Goal: Task Accomplishment & Management: Manage account settings

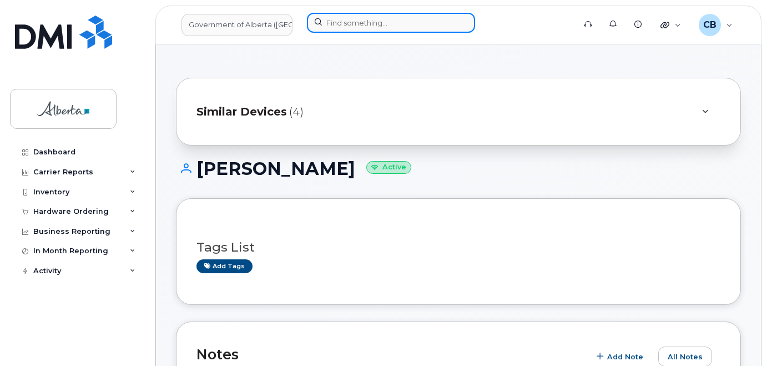
click at [339, 22] on input at bounding box center [391, 23] width 168 height 20
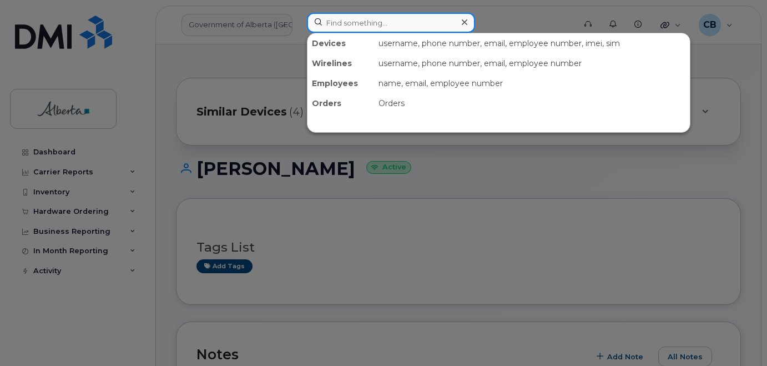
paste input "7808052078"
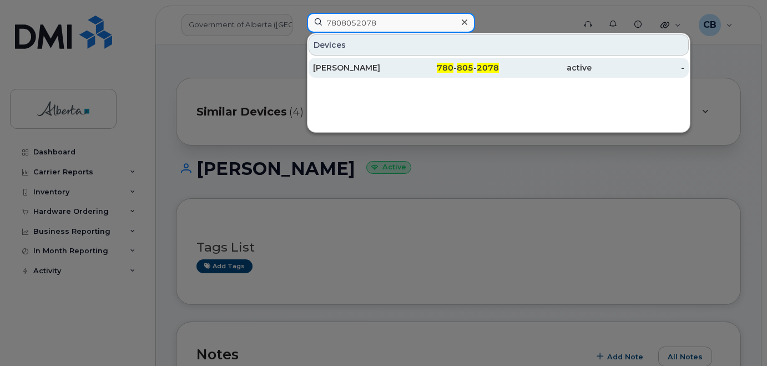
type input "7808052078"
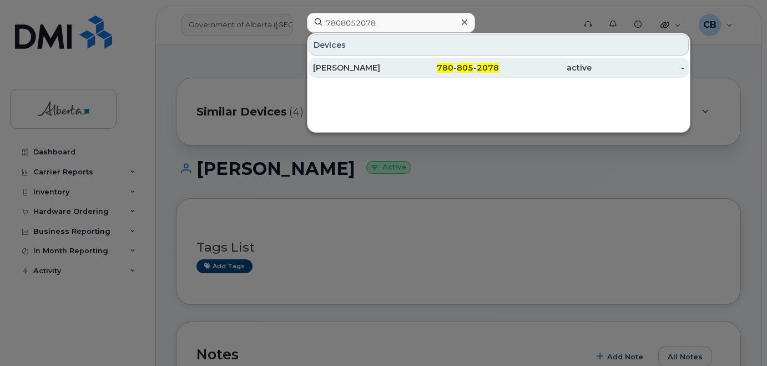
click at [350, 68] on div "[PERSON_NAME]" at bounding box center [359, 67] width 93 height 11
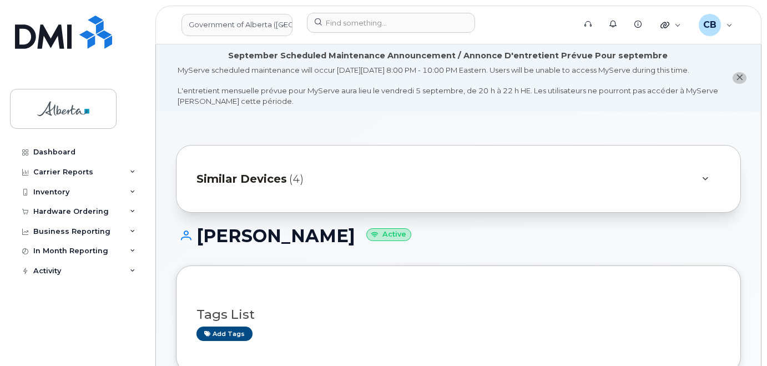
click at [738, 80] on icon "close notification" at bounding box center [739, 77] width 7 height 7
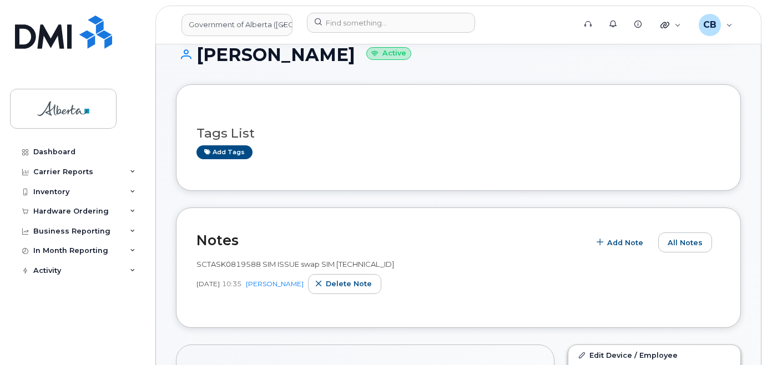
scroll to position [223, 0]
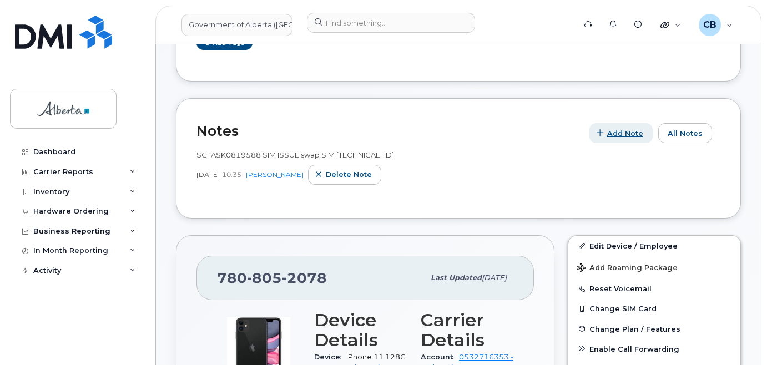
click at [624, 130] on span "Add Note" at bounding box center [625, 133] width 36 height 11
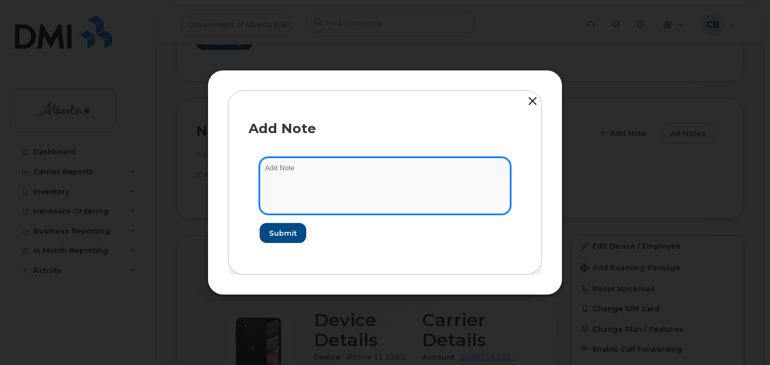
click at [305, 164] on textarea at bounding box center [385, 186] width 251 height 57
paste textarea "SCTASK0839200 7808052078 DO NOT DELETE - BEING REASSIGNED to Amy Gough. Previou…"
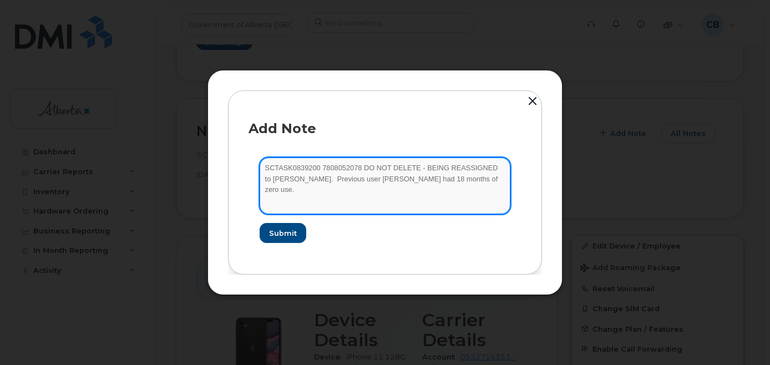
click at [293, 178] on textarea "SCTASK0839200 7808052078 DO NOT DELETE - BEING REASSIGNED to Amy Gough. Previou…" at bounding box center [385, 186] width 251 height 57
type textarea "SCTASK0839200 7808052078 DO NOT DELETE - BEING REASSIGNED to [PERSON_NAME]. Pre…"
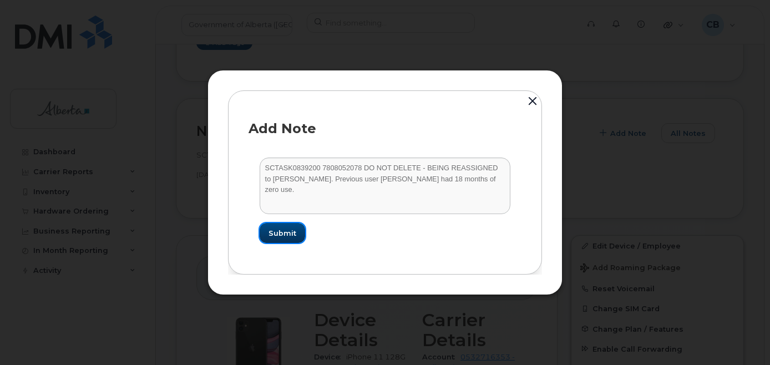
click at [278, 226] on button "Submit" at bounding box center [283, 233] width 46 height 20
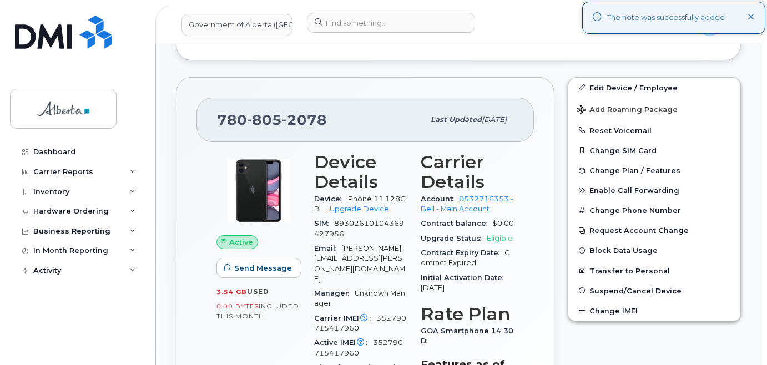
scroll to position [395, 0]
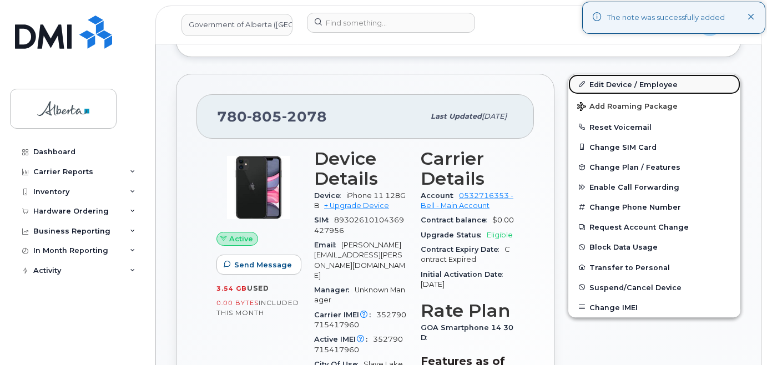
click at [607, 85] on link "Edit Device / Employee" at bounding box center [654, 84] width 172 height 20
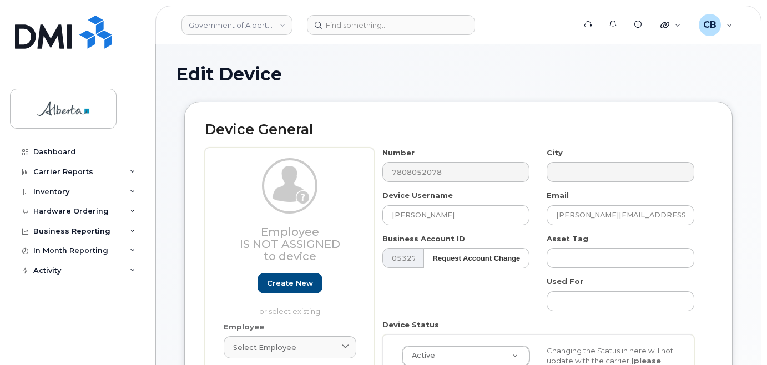
select select "4797726"
click at [399, 215] on input "Marianne Paleck" at bounding box center [456, 215] width 148 height 20
paste input "[PERSON_NAME]"
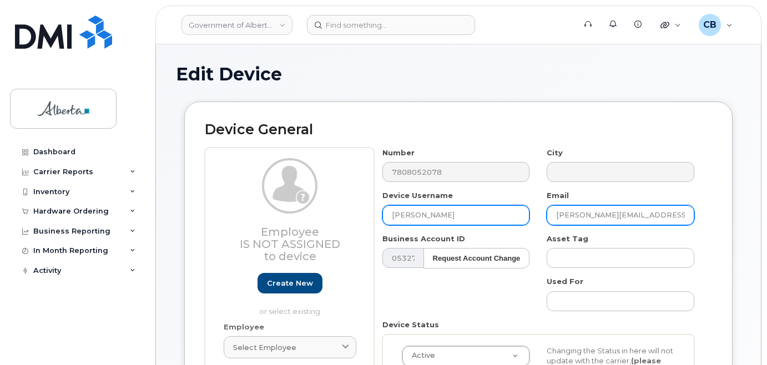
type input "[PERSON_NAME]"
drag, startPoint x: 614, startPoint y: 211, endPoint x: 551, endPoint y: 213, distance: 63.8
click at [553, 214] on input "Marianne.Paleck@gov.ab.ca" at bounding box center [621, 215] width 148 height 20
paste input "[PERSON_NAME]"
click at [575, 213] on input "Amy Gough@gov.ab.ca" at bounding box center [621, 215] width 148 height 20
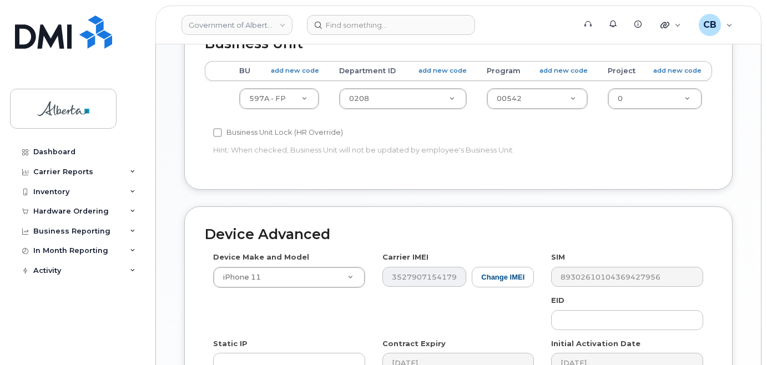
scroll to position [499, 0]
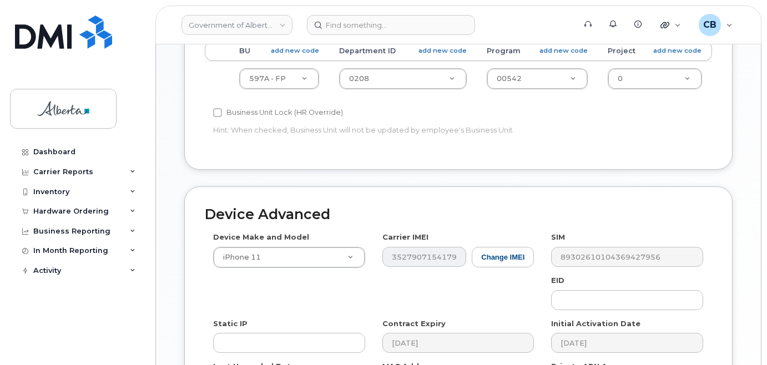
type input "[PERSON_NAME][EMAIL_ADDRESS][PERSON_NAME][DOMAIN_NAME]"
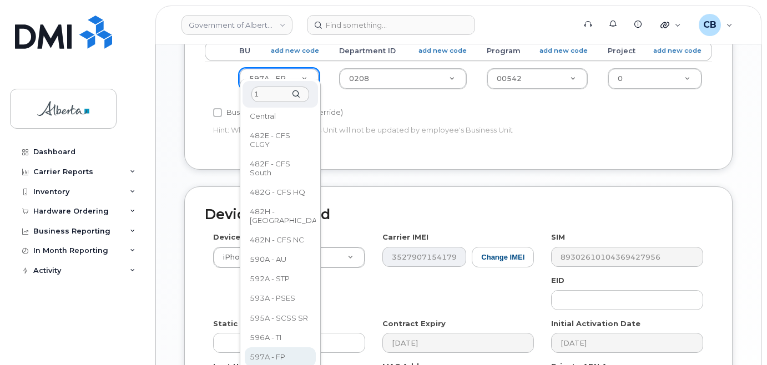
scroll to position [0, 0]
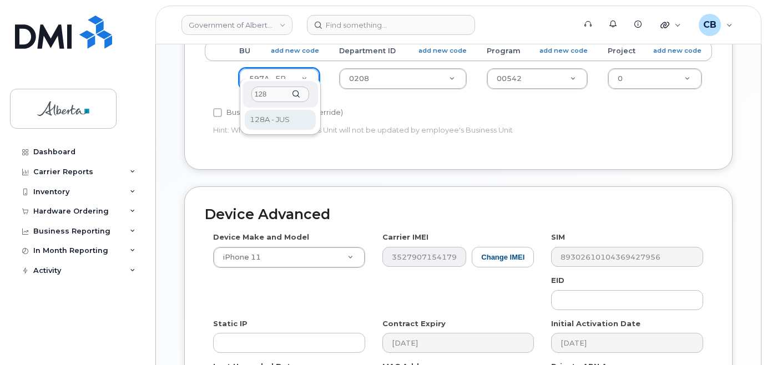
type input "128"
select select "4120330"
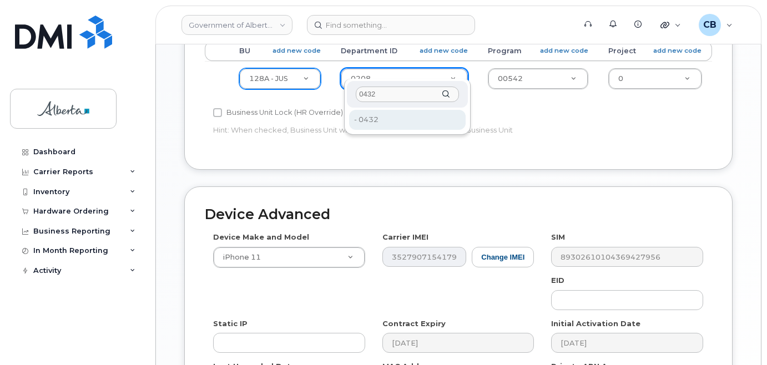
type input "0432"
type input "4751922"
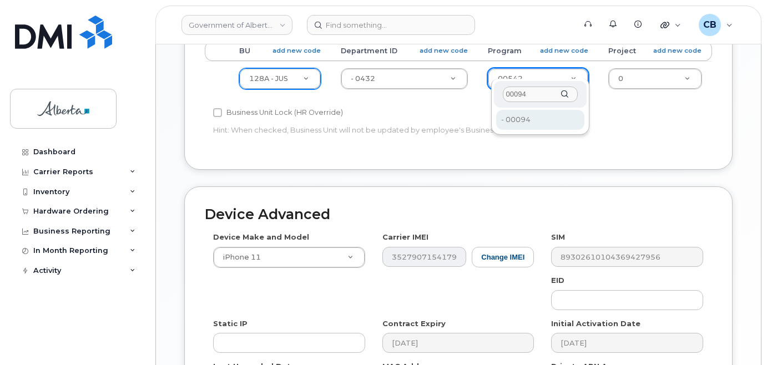
type input "00094"
type input "4120399"
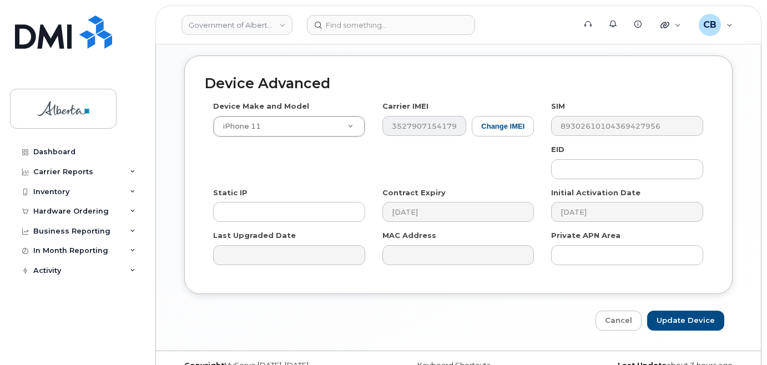
scroll to position [642, 0]
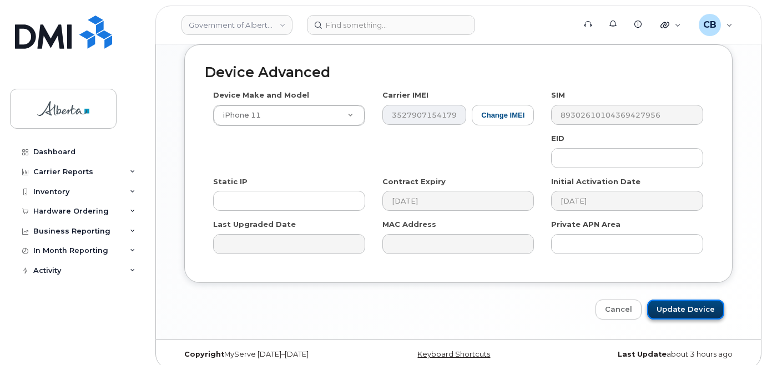
click at [678, 300] on input "Update Device" at bounding box center [685, 310] width 77 height 21
type input "Saving..."
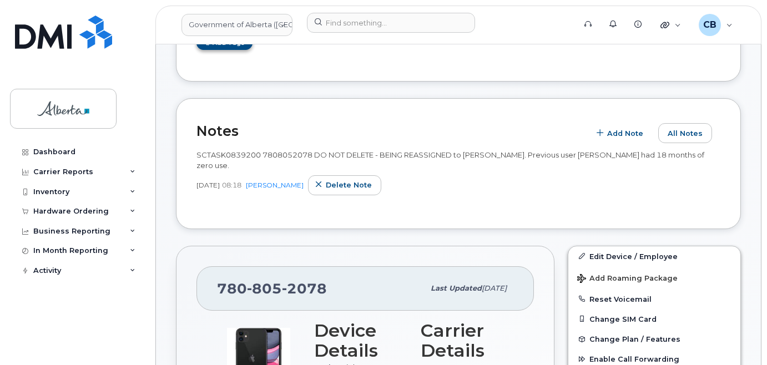
scroll to position [222, 0]
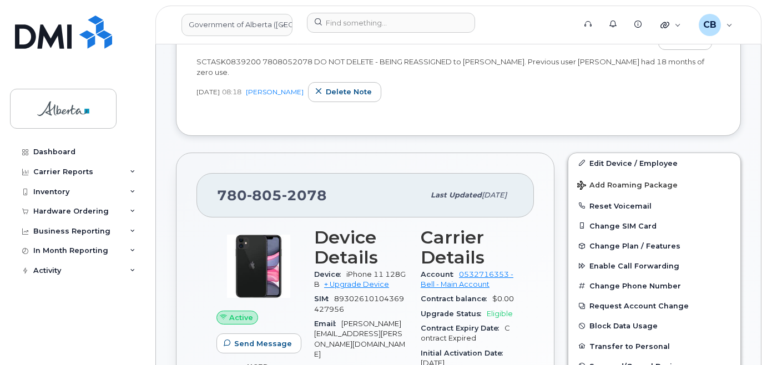
click at [220, 191] on span "780 805 2078" at bounding box center [272, 195] width 110 height 17
copy span "780 805 2078"
click at [54, 213] on div "Hardware Ordering" at bounding box center [70, 211] width 75 height 9
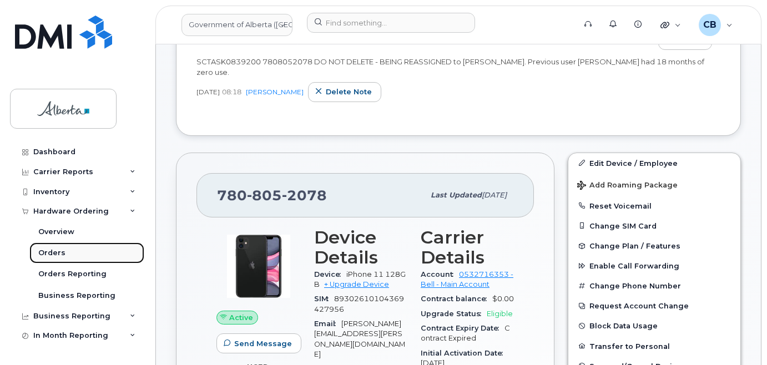
click at [51, 248] on div "Orders" at bounding box center [51, 253] width 27 height 10
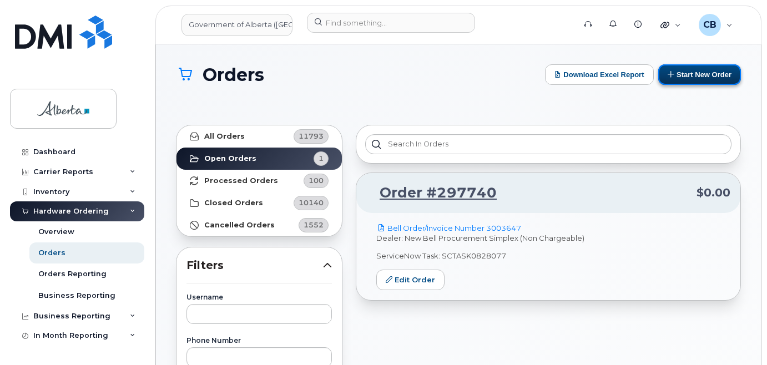
click at [698, 78] on button "Start New Order" at bounding box center [699, 74] width 83 height 21
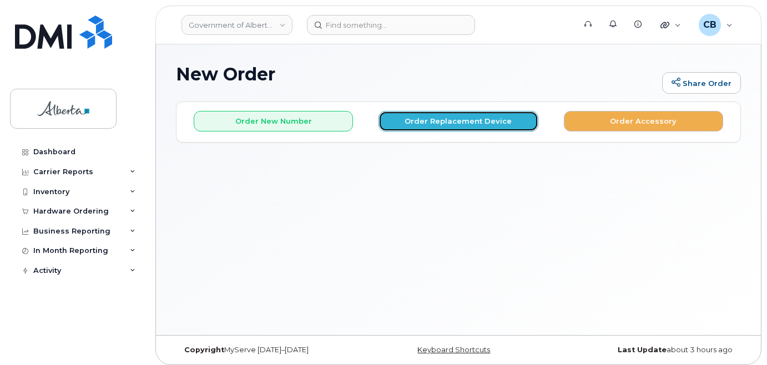
click at [475, 127] on button "Order Replacement Device" at bounding box center [457, 121] width 159 height 21
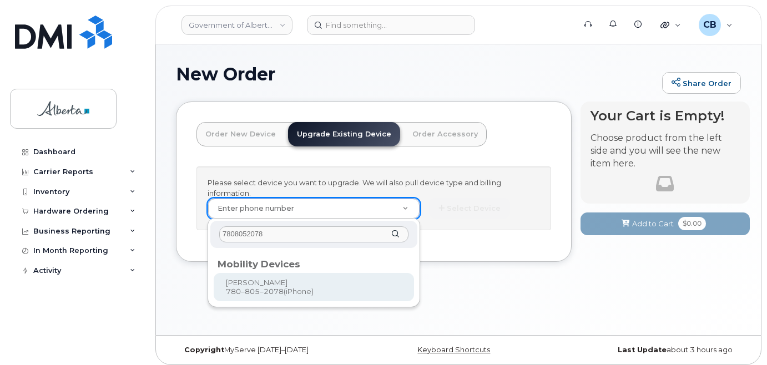
type input "7808052078"
type input "802819"
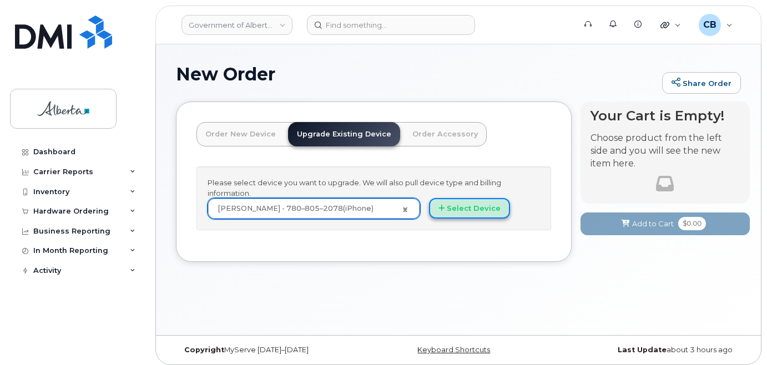
click at [455, 204] on button "Select Device" at bounding box center [469, 208] width 81 height 21
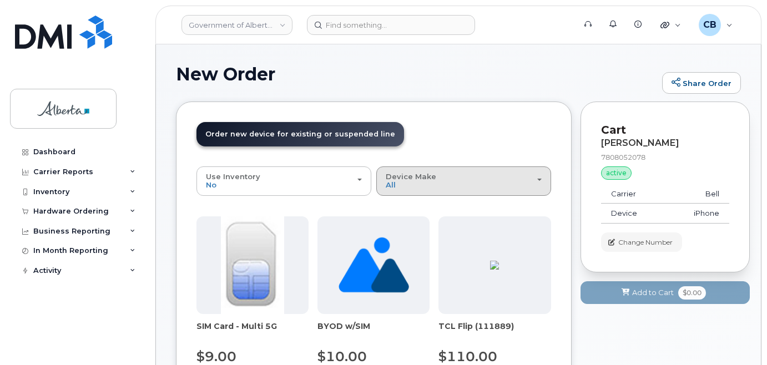
click at [423, 186] on div "Device Make All Aircard Android Cell Phone iPhone Unknown" at bounding box center [464, 181] width 156 height 17
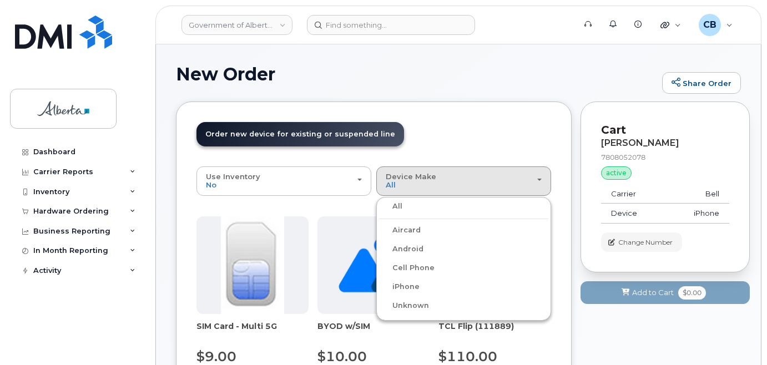
click at [407, 284] on label "iPhone" at bounding box center [399, 286] width 41 height 13
click at [0, 0] on input "iPhone" at bounding box center [0, 0] width 0 height 0
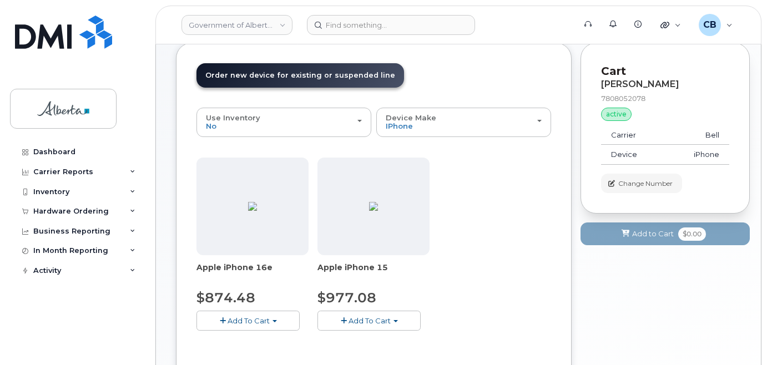
scroll to position [170, 0]
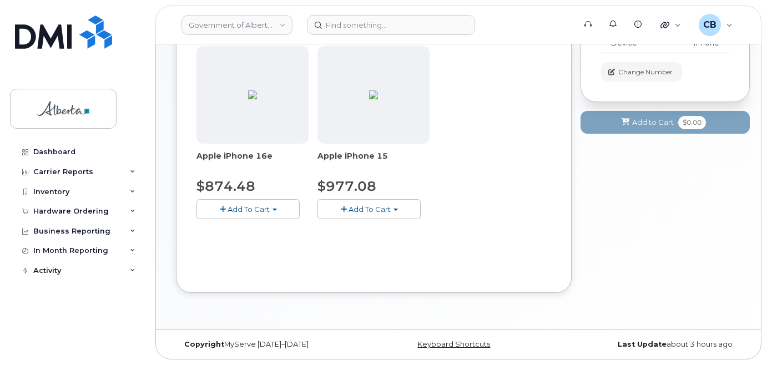
click at [363, 205] on span "Add To Cart" at bounding box center [370, 209] width 42 height 9
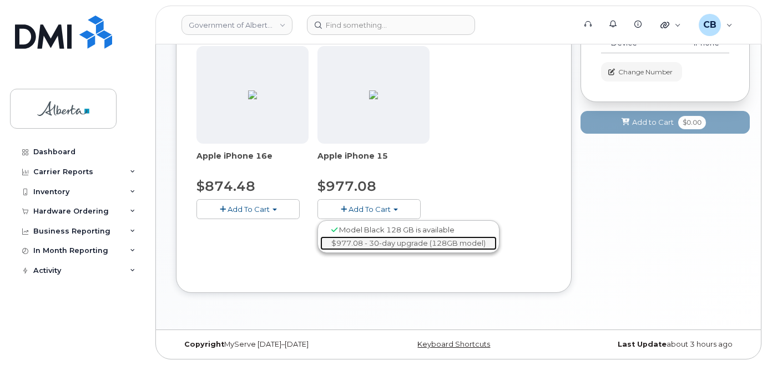
click at [362, 243] on link "$977.08 - 30-day upgrade (128GB model)" at bounding box center [408, 243] width 176 height 14
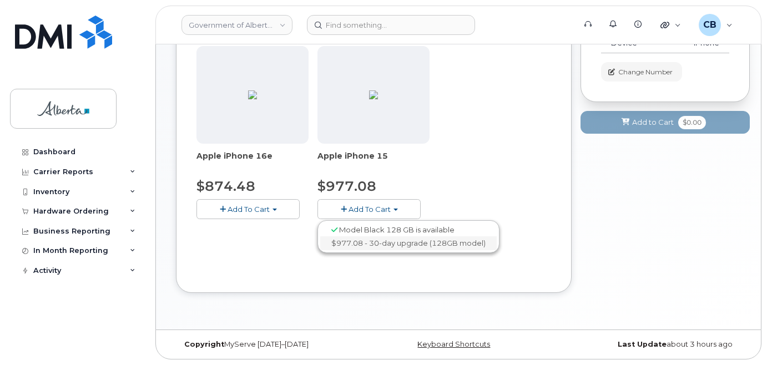
scroll to position [180, 0]
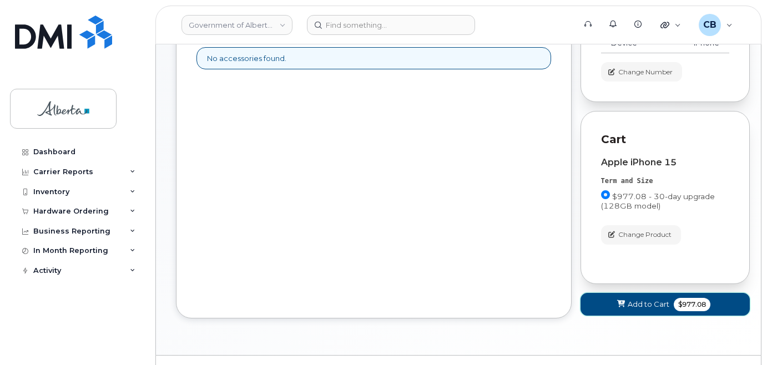
click at [642, 301] on span "Add to Cart" at bounding box center [649, 304] width 42 height 11
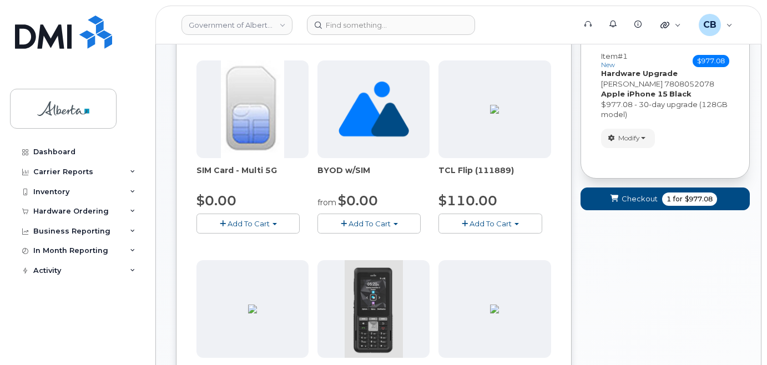
scroll to position [104, 0]
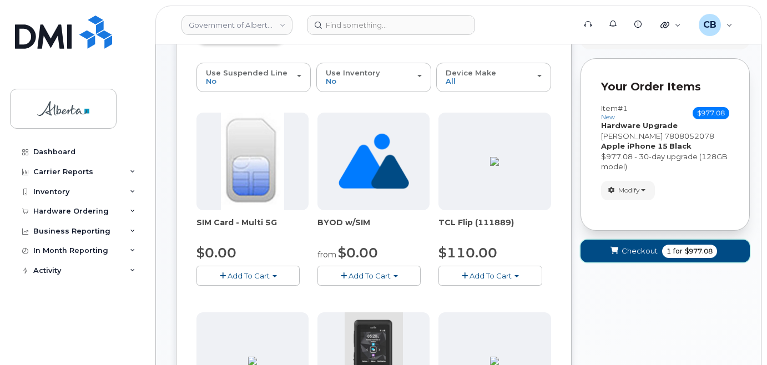
click at [635, 249] on span "Checkout" at bounding box center [640, 251] width 36 height 11
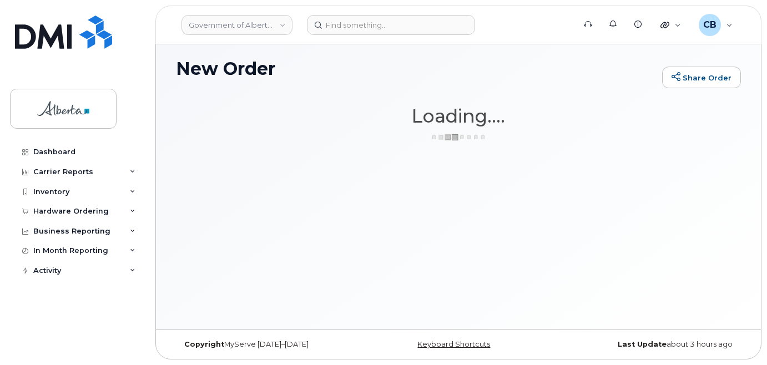
scroll to position [6, 0]
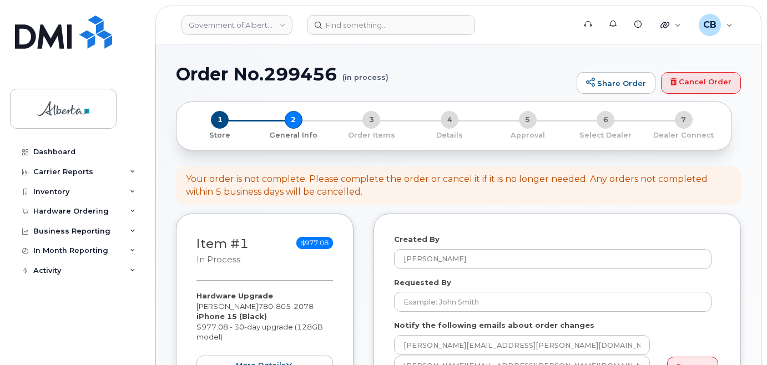
select select
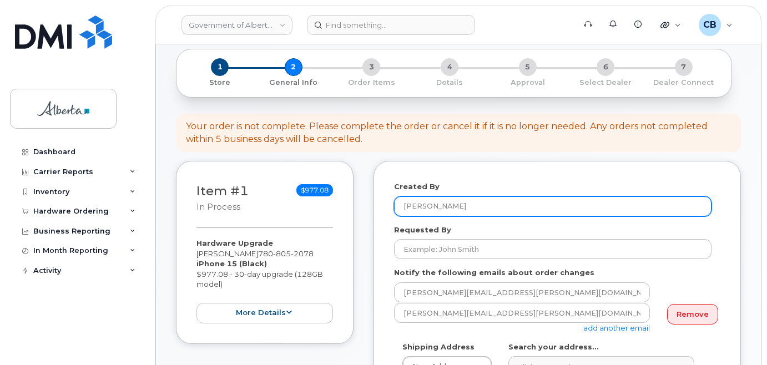
scroll to position [166, 0]
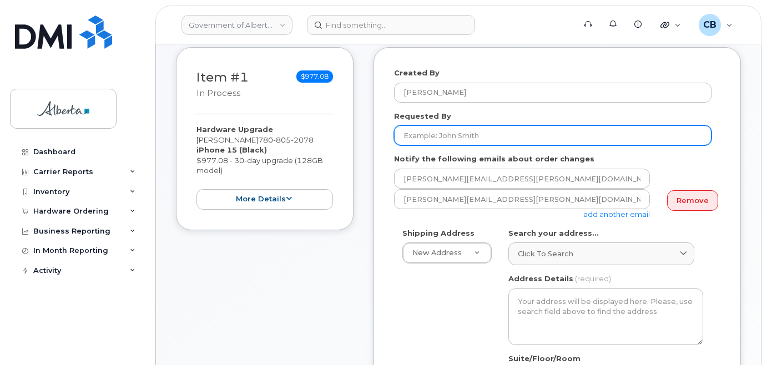
click at [423, 130] on input "Requested By" at bounding box center [552, 135] width 317 height 20
paste input "[PERSON_NAME][EMAIL_ADDRESS][DOMAIN_NAME]"
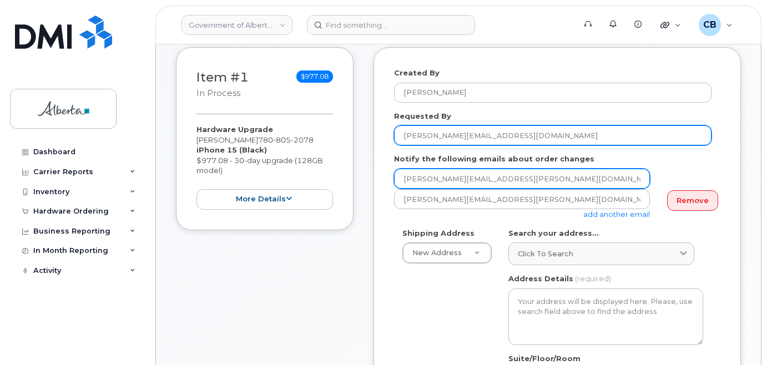
type input "[PERSON_NAME][EMAIL_ADDRESS][DOMAIN_NAME]"
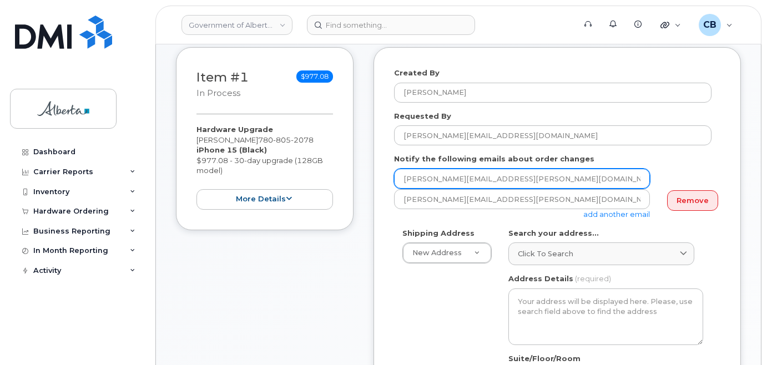
click at [407, 180] on input "[PERSON_NAME][EMAIL_ADDRESS][PERSON_NAME][DOMAIN_NAME]" at bounding box center [522, 179] width 256 height 20
paste input "[PERSON_NAME].Yakemchuk"
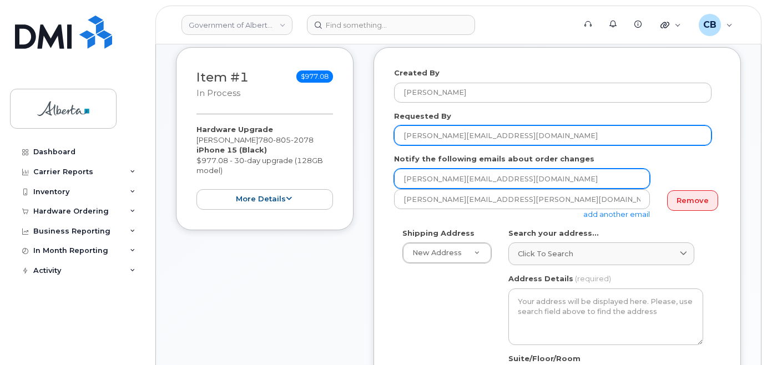
type input "[PERSON_NAME][EMAIL_ADDRESS][DOMAIN_NAME]"
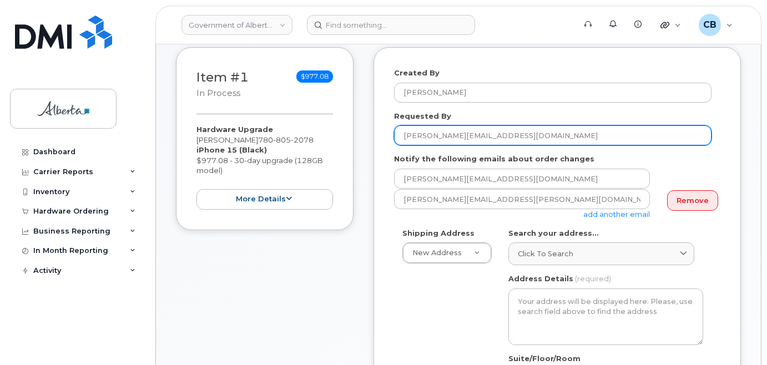
drag, startPoint x: 516, startPoint y: 135, endPoint x: 474, endPoint y: 132, distance: 41.7
click at [474, 132] on input "[PERSON_NAME][EMAIL_ADDRESS][DOMAIN_NAME]" at bounding box center [552, 135] width 317 height 20
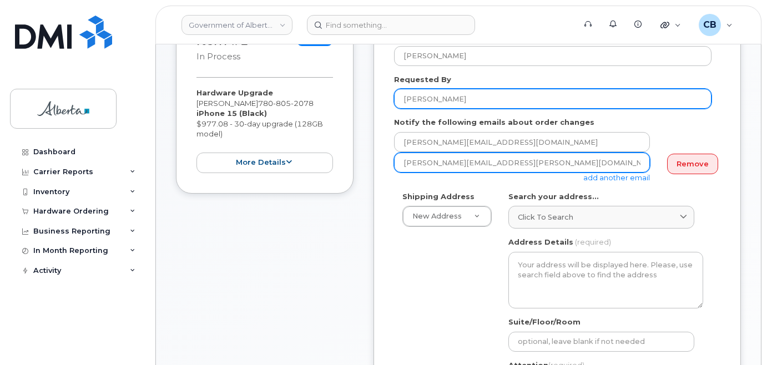
scroll to position [222, 0]
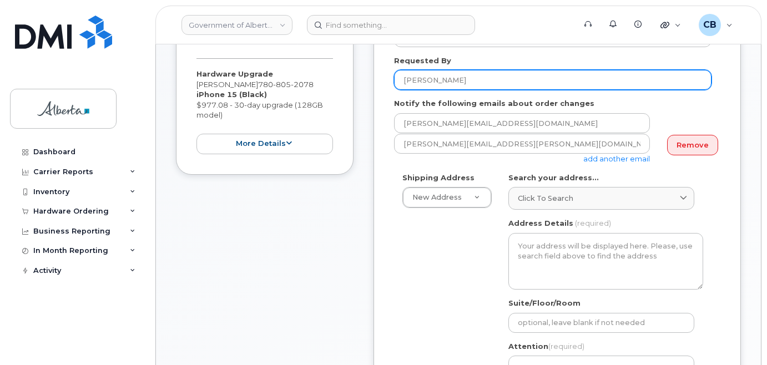
type input "[PERSON_NAME]"
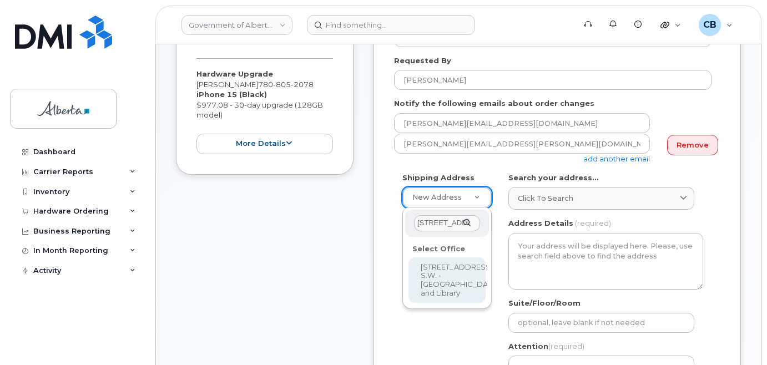
scroll to position [0, 17]
type input "101 - 3rd Street S.W."
select select
type textarea "101 - 3rd Street S.W. Slave Lake Alberta T0G2A3"
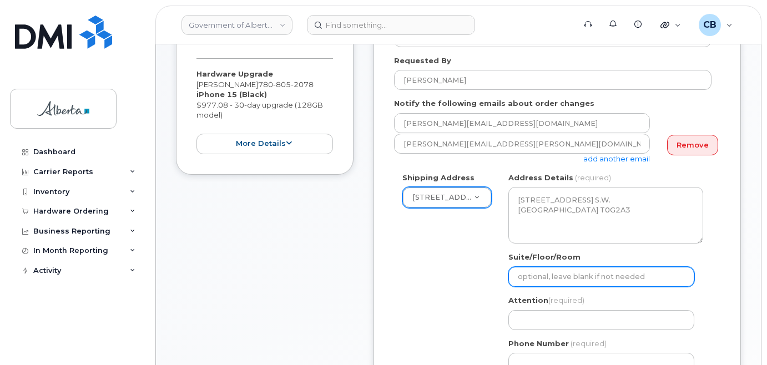
click at [529, 275] on input "Suite/Floor/Room" at bounding box center [601, 277] width 186 height 20
paste input "Suite 101"
select select
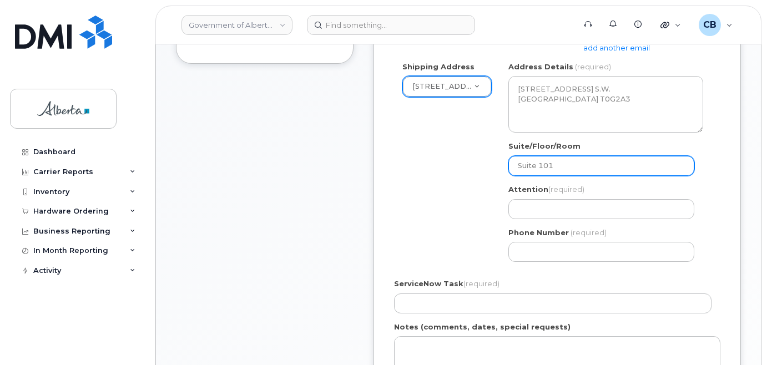
scroll to position [388, 0]
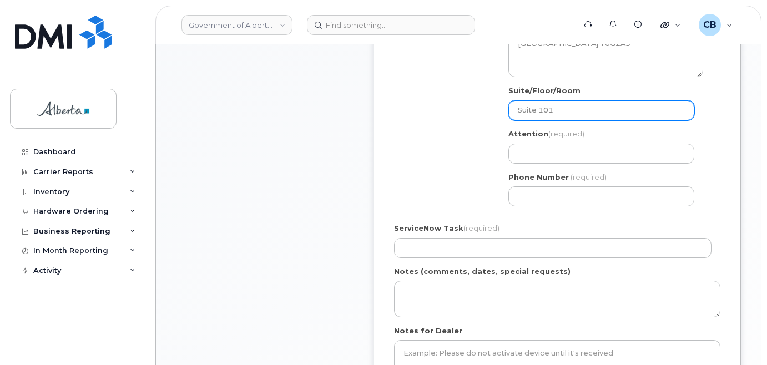
type input "Suite 101"
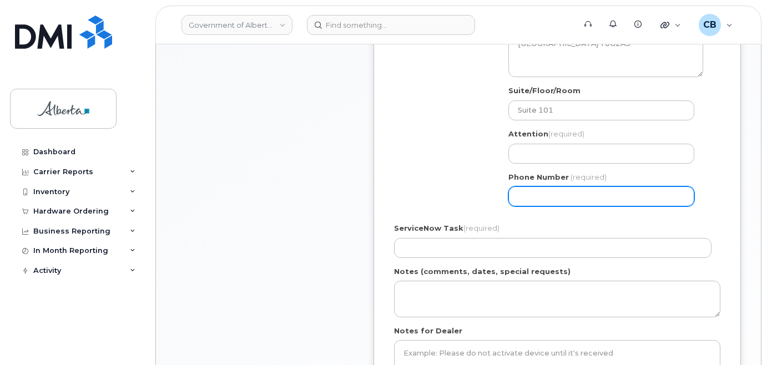
click at [534, 201] on input "Phone Number" at bounding box center [601, 196] width 186 height 20
paste input "7808497151"
select select
type input "7808497151"
select select
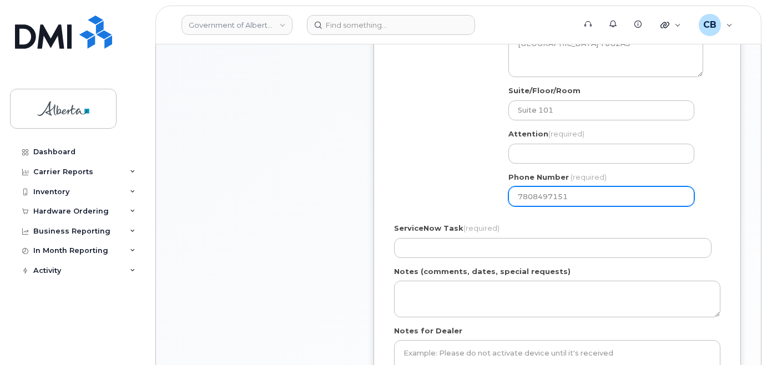
type input "7808497152"
select select
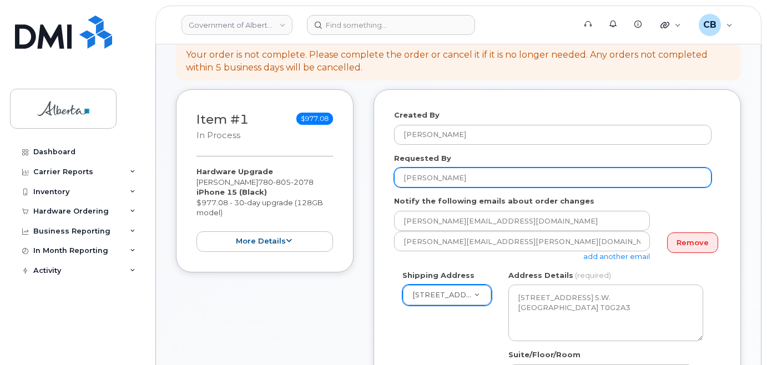
scroll to position [55, 0]
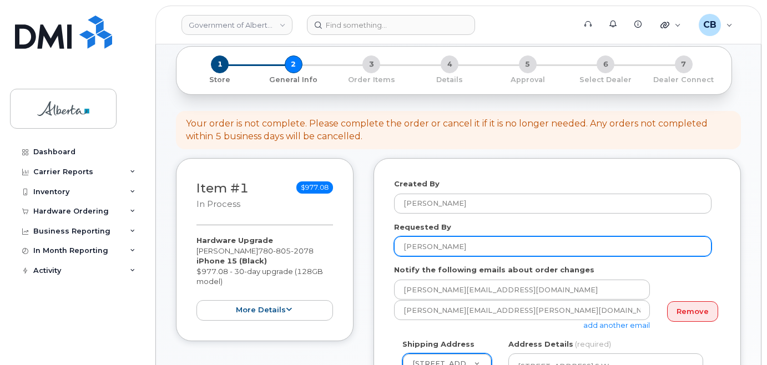
type input "7808497153"
click at [407, 246] on input "[PERSON_NAME]" at bounding box center [552, 246] width 317 height 20
click at [407, 245] on input "[PERSON_NAME]" at bounding box center [552, 246] width 317 height 20
click at [407, 246] on input "[PERSON_NAME]" at bounding box center [552, 246] width 317 height 20
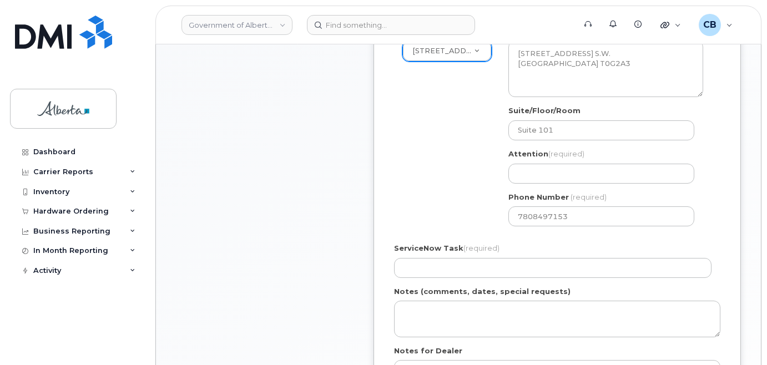
scroll to position [388, 0]
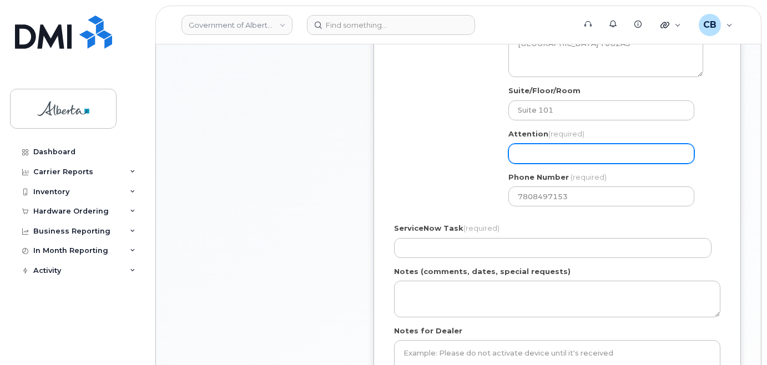
click at [554, 156] on input "Attention (required)" at bounding box center [601, 154] width 186 height 20
paste input "[PERSON_NAME]"
select select
type input "[PERSON_NAME]"
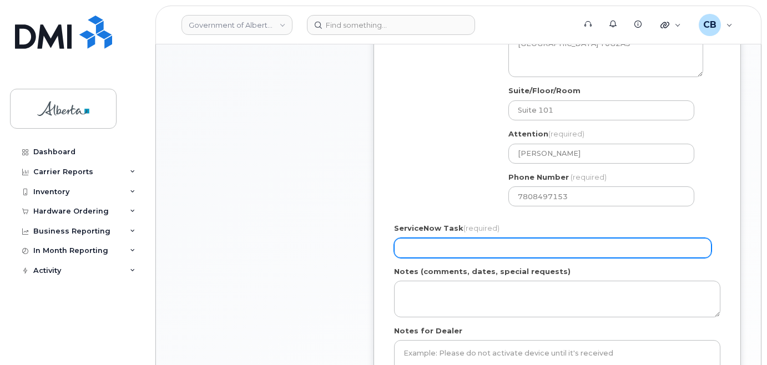
click at [450, 245] on input "ServiceNow Task (required)" at bounding box center [552, 248] width 317 height 20
paste input "SCTASK0839200"
type input "SCTASK0839200"
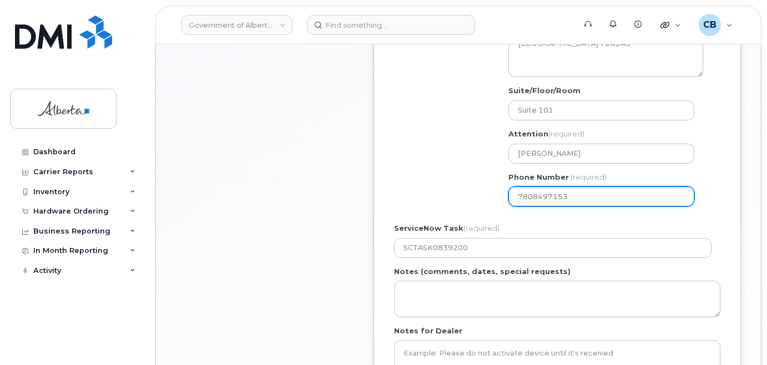
drag, startPoint x: 766, startPoint y: 204, endPoint x: 770, endPoint y: 186, distance: 18.6
click at [766, 186] on html "Government of Alberta (GOA) Support Alerts Knowledge Base Quicklinks Suspend / …" at bounding box center [383, 188] width 767 height 1152
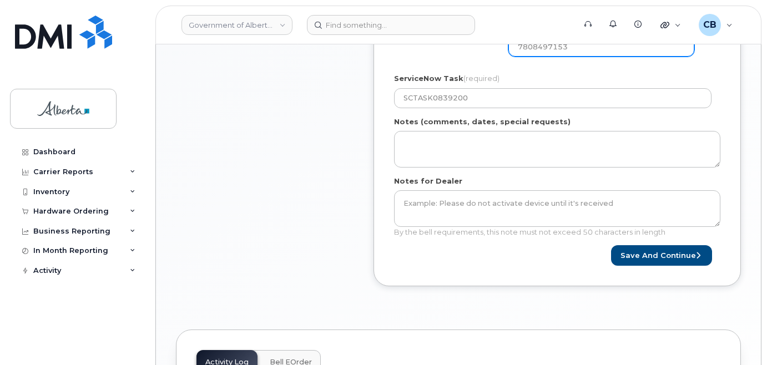
scroll to position [540, 0]
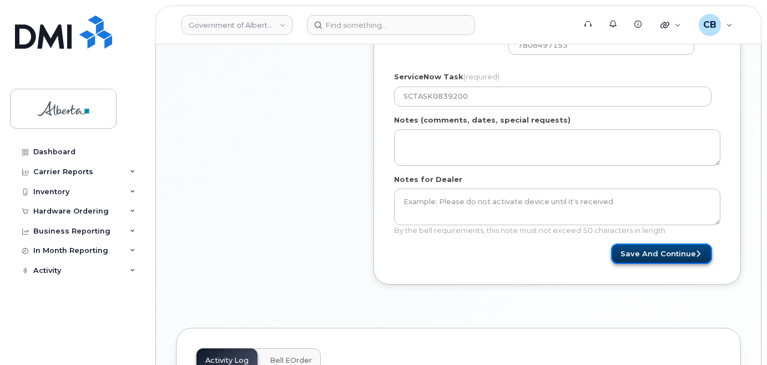
click at [669, 254] on button "Save and Continue" at bounding box center [661, 254] width 101 height 21
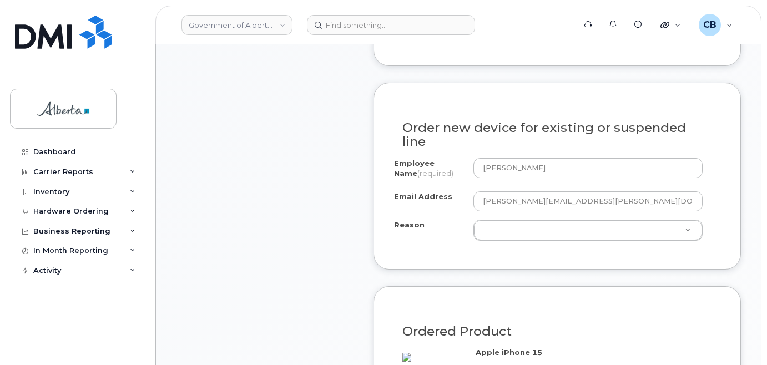
scroll to position [555, 0]
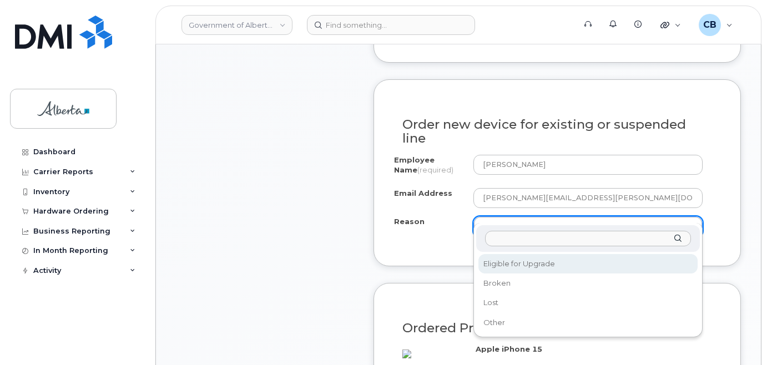
select select "eligible_for_upgrade"
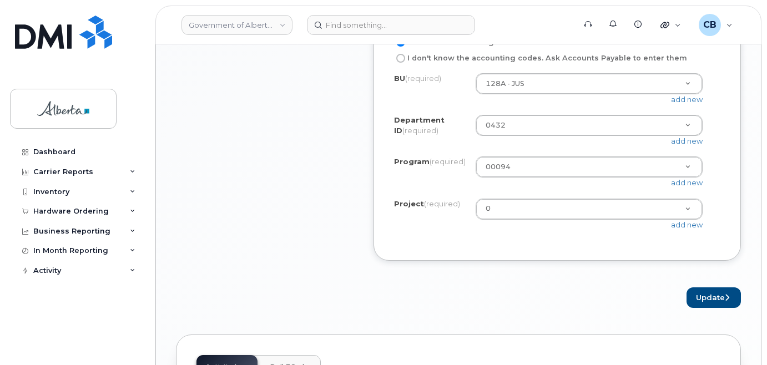
scroll to position [1054, 0]
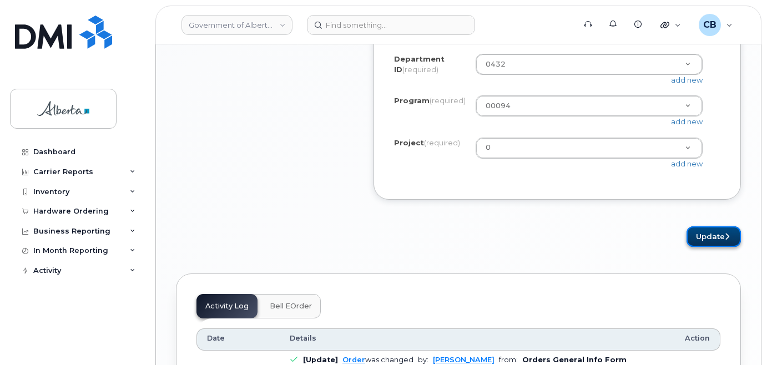
click at [712, 241] on button "Update" at bounding box center [713, 236] width 54 height 21
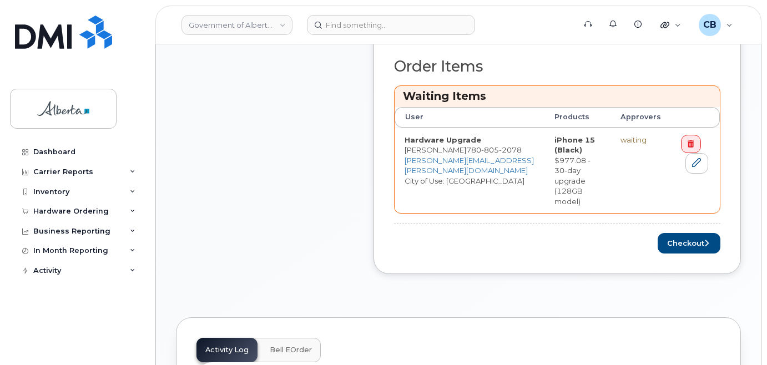
scroll to position [499, 0]
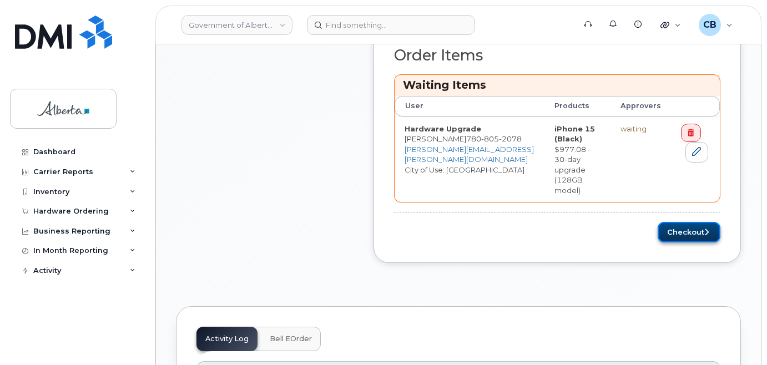
click at [677, 222] on button "Checkout" at bounding box center [689, 232] width 63 height 21
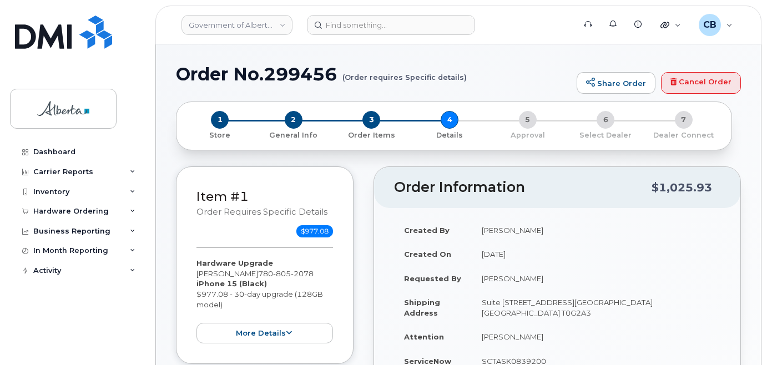
select select
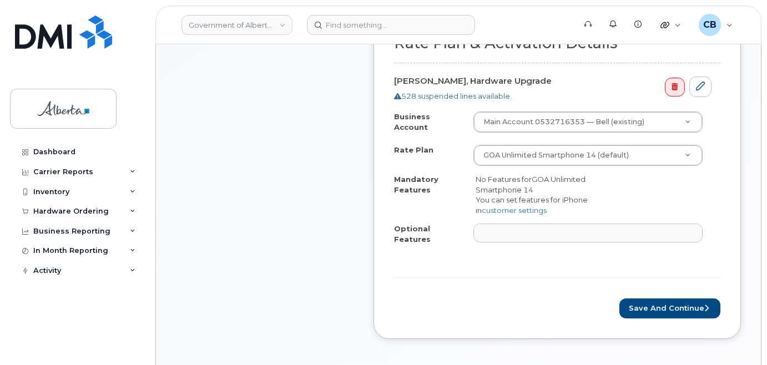
scroll to position [444, 0]
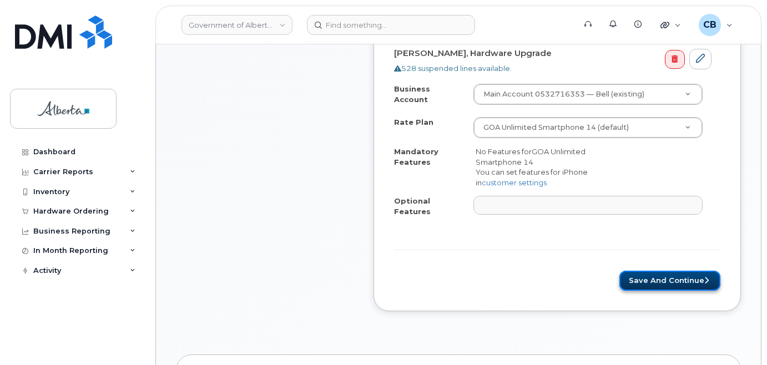
click at [662, 271] on button "Save and Continue" at bounding box center [669, 281] width 101 height 21
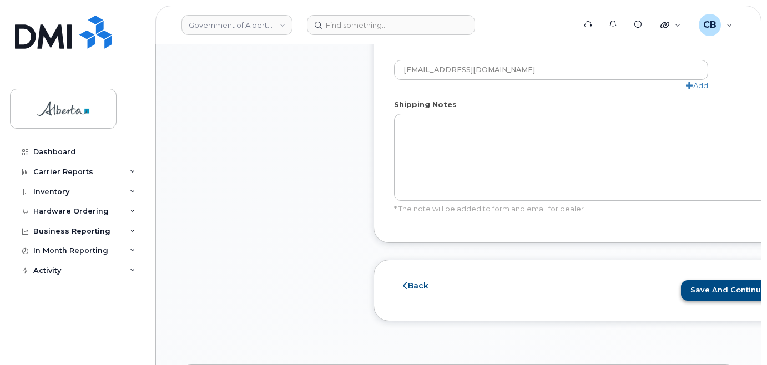
scroll to position [721, 0]
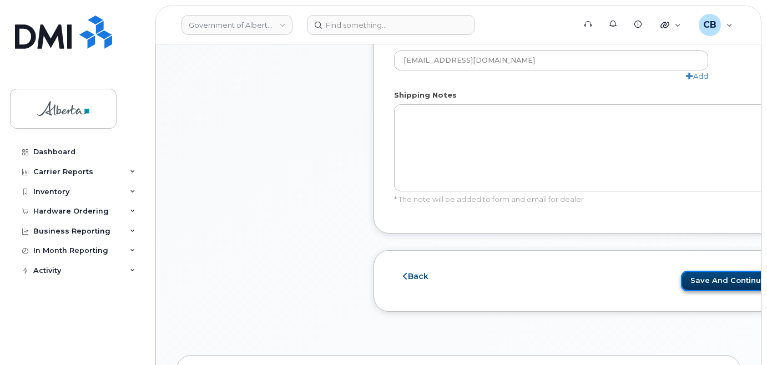
click at [698, 280] on button "Save and Continue" at bounding box center [731, 281] width 101 height 21
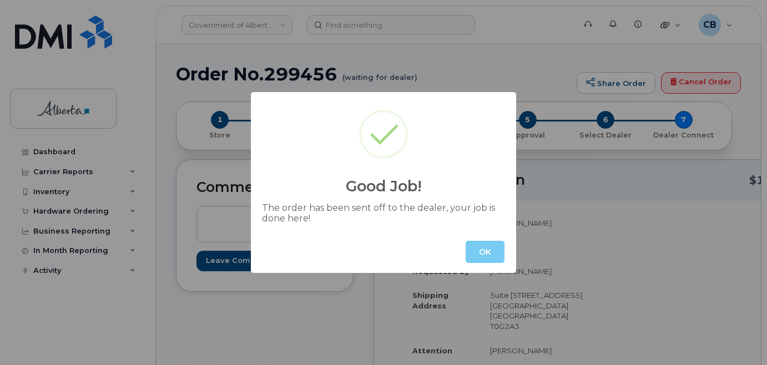
click at [487, 252] on button "OK" at bounding box center [485, 252] width 39 height 22
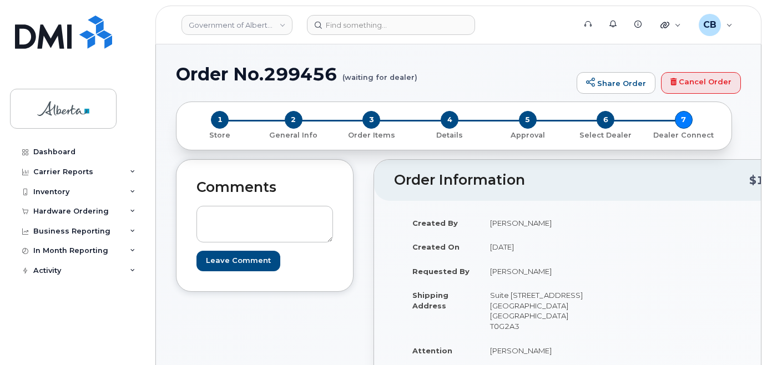
click at [279, 73] on h1 "Order No.299456 (waiting for dealer)" at bounding box center [373, 73] width 395 height 19
copy h1 "299456"
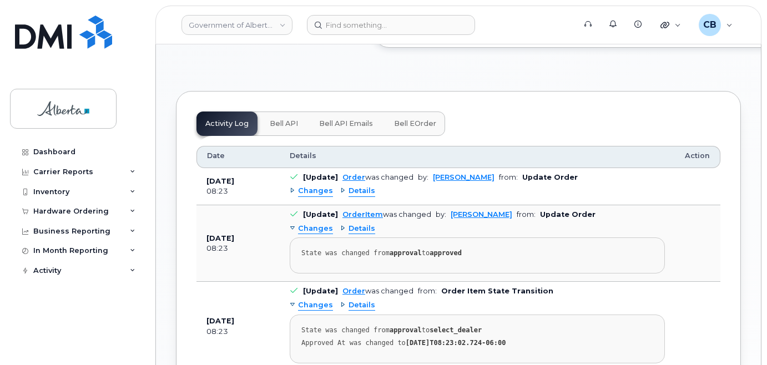
scroll to position [689, 0]
click at [279, 128] on span "Bell API" at bounding box center [284, 123] width 28 height 9
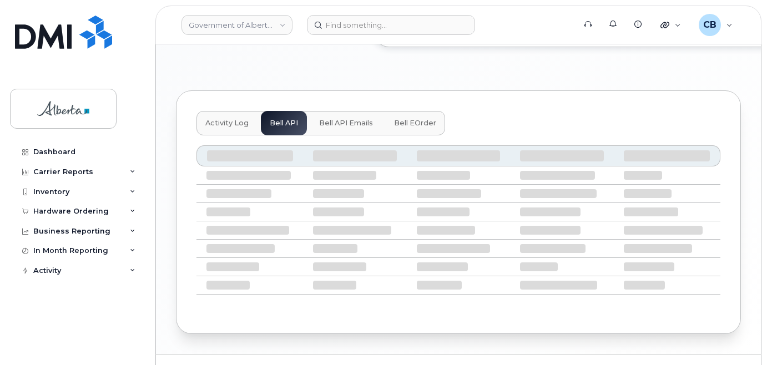
scroll to position [651, 0]
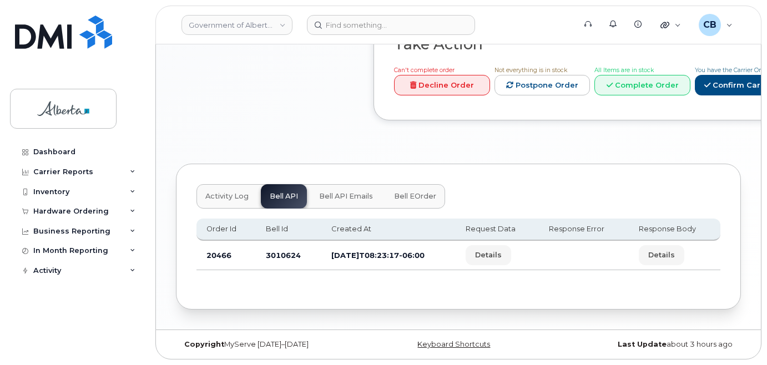
click at [275, 251] on td "3010624" at bounding box center [288, 255] width 65 height 29
copy td "3010624"
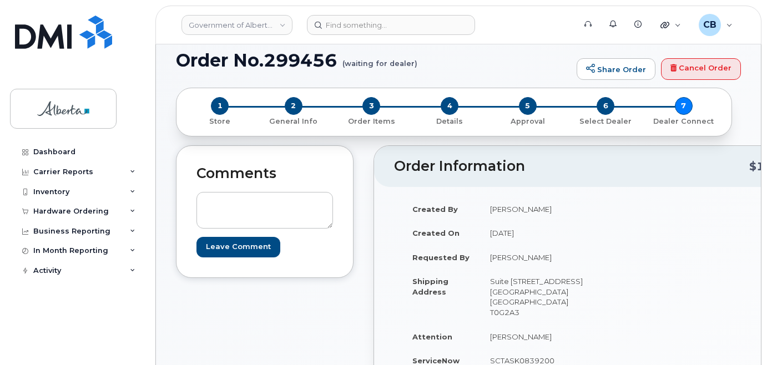
scroll to position [0, 0]
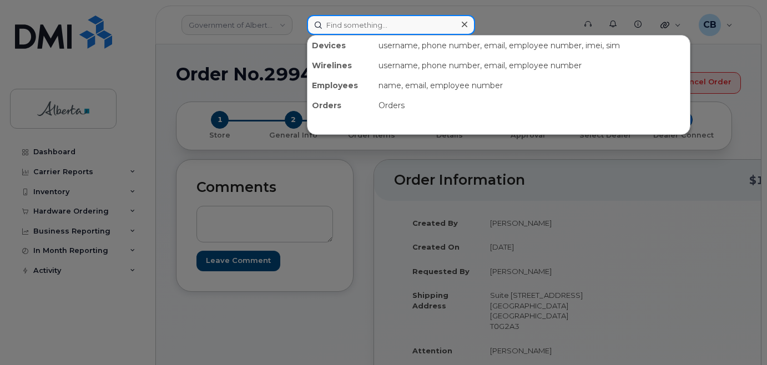
click at [350, 24] on input at bounding box center [391, 25] width 168 height 20
paste input "7808052078"
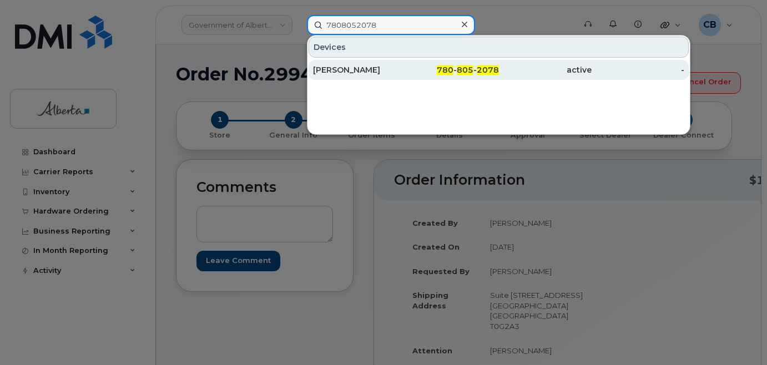
type input "7808052078"
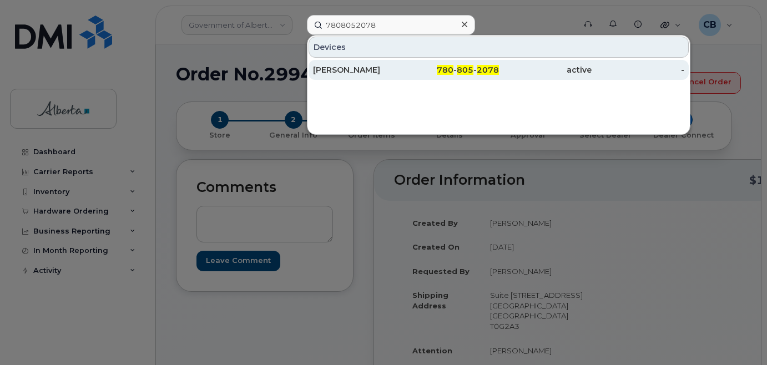
click at [346, 67] on div "[PERSON_NAME]" at bounding box center [359, 69] width 93 height 11
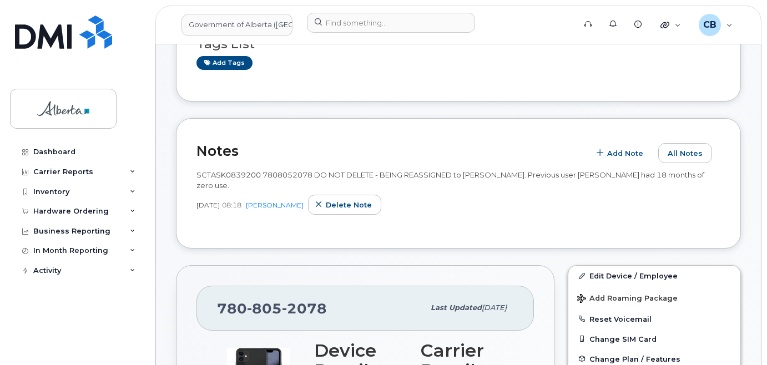
scroll to position [55, 0]
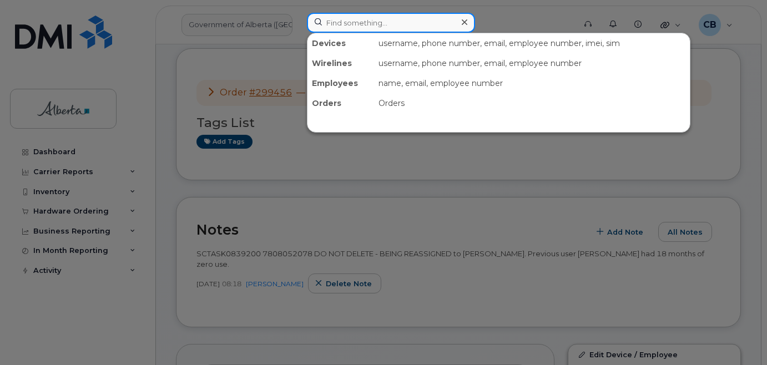
click at [355, 28] on input at bounding box center [391, 23] width 168 height 20
paste input "7808382992"
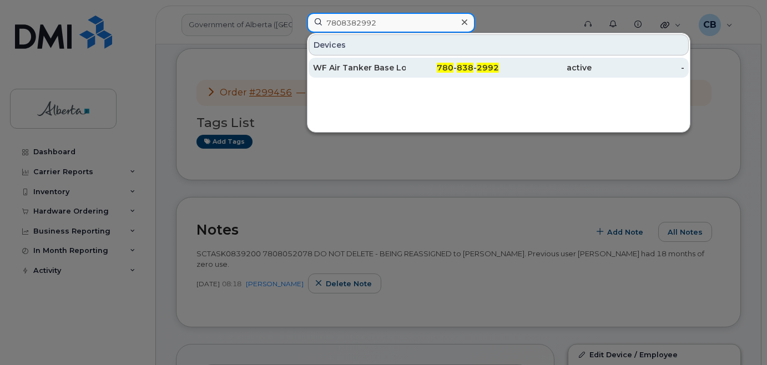
type input "7808382992"
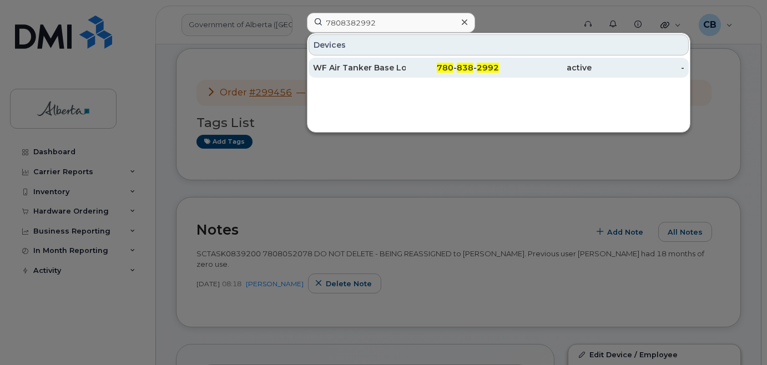
click at [351, 67] on div "WF Air Tanker Base Loader" at bounding box center [359, 67] width 93 height 11
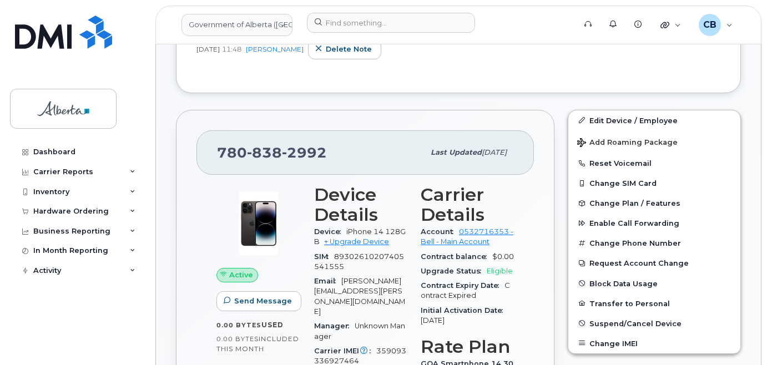
scroll to position [387, 0]
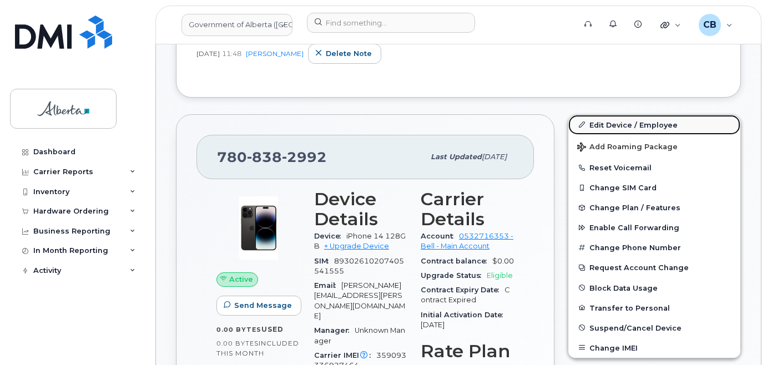
click at [604, 124] on link "Edit Device / Employee" at bounding box center [654, 125] width 172 height 20
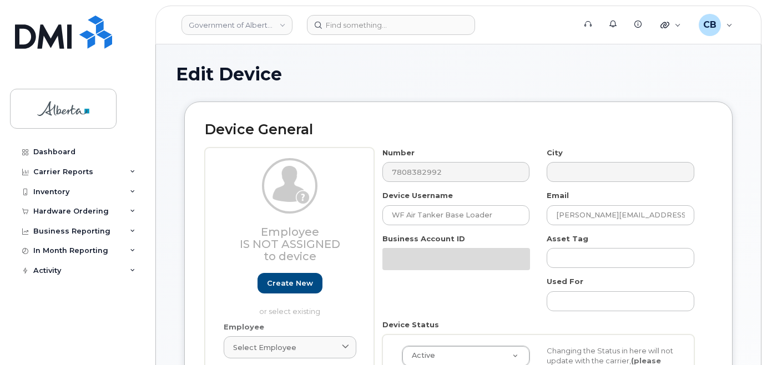
select select "4797726"
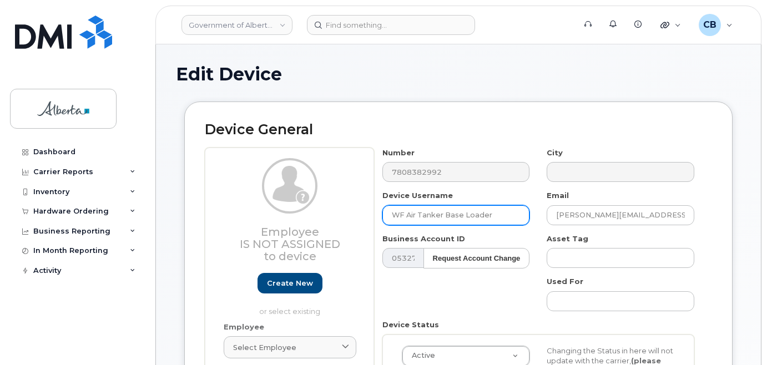
click at [397, 211] on input "WF Air Tanker Base Loader" at bounding box center [456, 215] width 148 height 20
paste input "[PERSON_NAME]"
type input "[PERSON_NAME]"
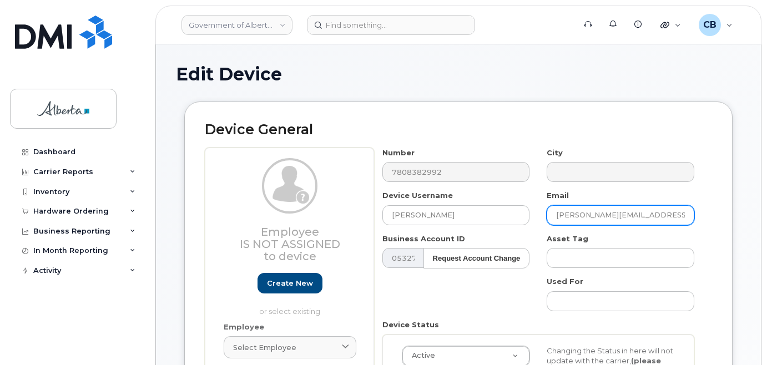
drag, startPoint x: 594, startPoint y: 216, endPoint x: 554, endPoint y: 215, distance: 40.0
click at [554, 215] on input "John.Flinn@gov.ab.ca" at bounding box center [621, 215] width 148 height 20
paste input "[PERSON_NAME]"
click at [582, 214] on input "Nicole Conway@gov.ab.ca" at bounding box center [621, 215] width 148 height 20
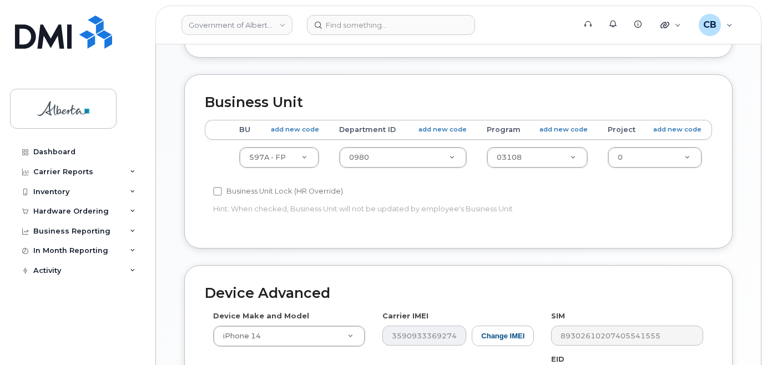
scroll to position [444, 0]
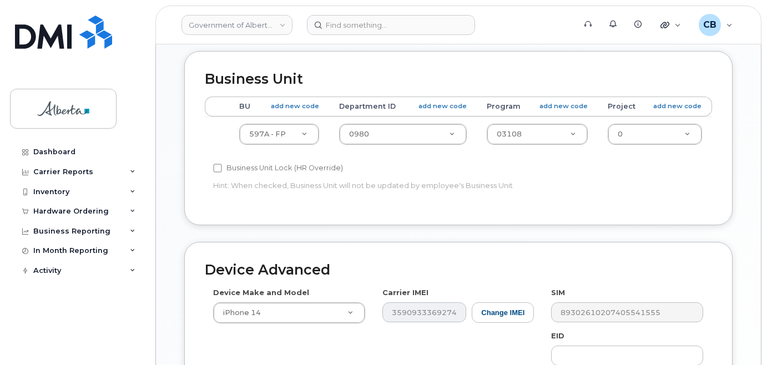
type input "[PERSON_NAME][EMAIL_ADDRESS][PERSON_NAME][DOMAIN_NAME]"
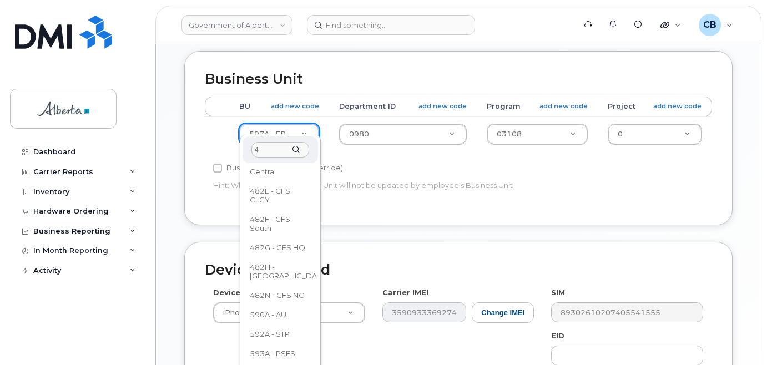
scroll to position [0, 0]
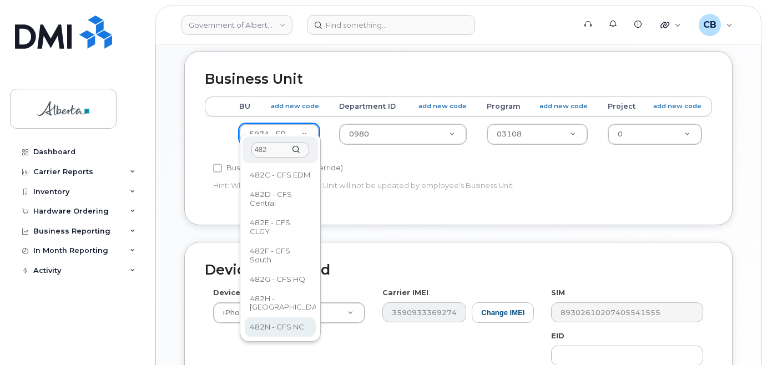
type input "482"
select select "4749731"
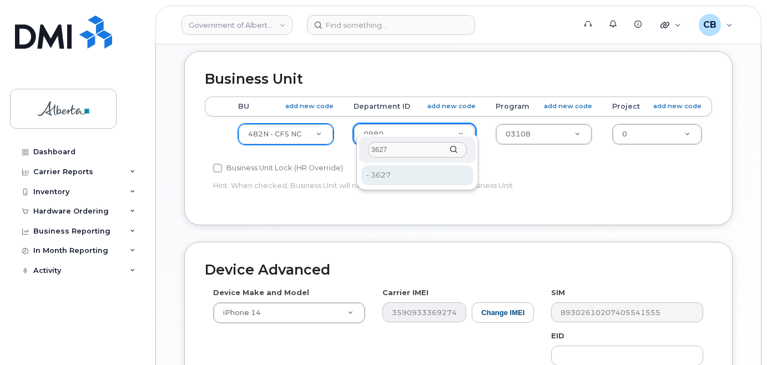
type input "3627"
type input "4752831"
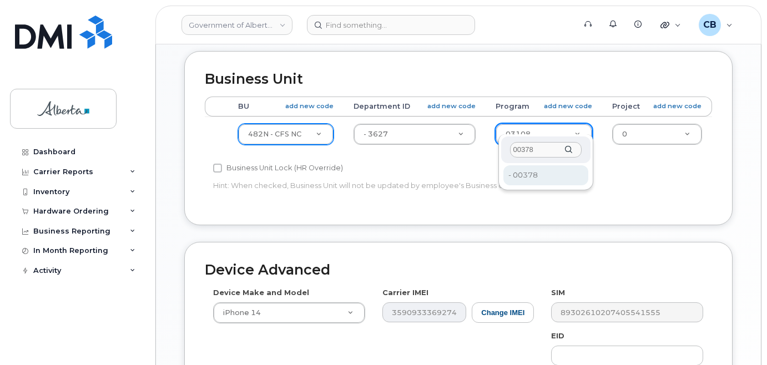
type input "00378"
type input "4124524"
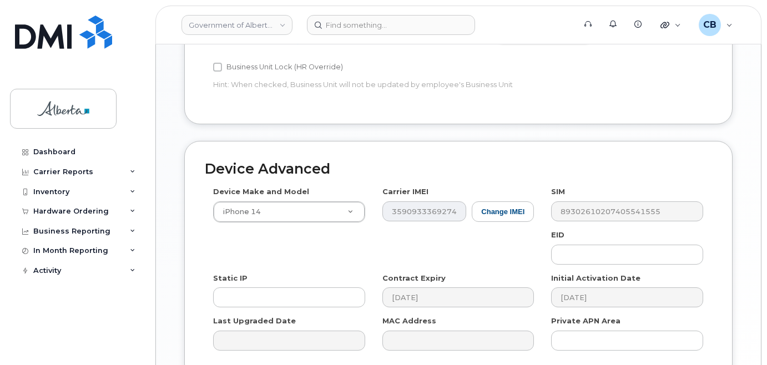
scroll to position [642, 0]
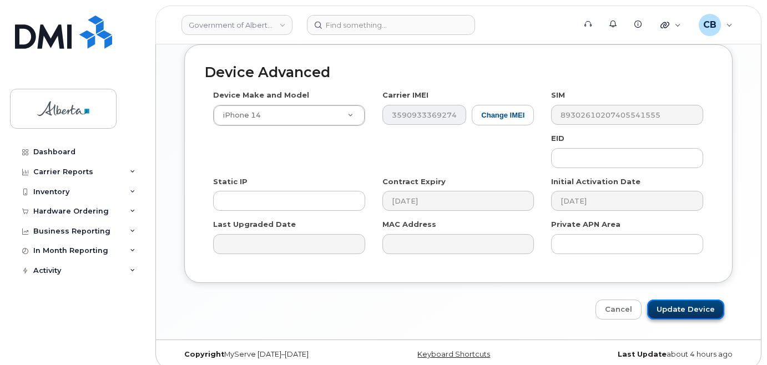
click at [686, 300] on input "Update Device" at bounding box center [685, 310] width 77 height 21
type input "Saving..."
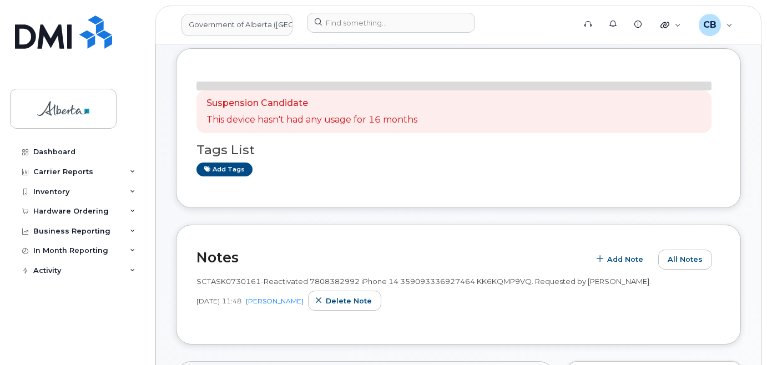
scroll to position [111, 0]
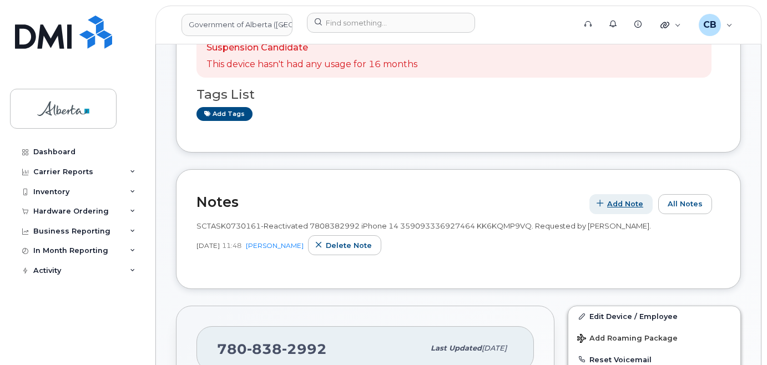
click at [620, 200] on span "Add Note" at bounding box center [625, 204] width 36 height 11
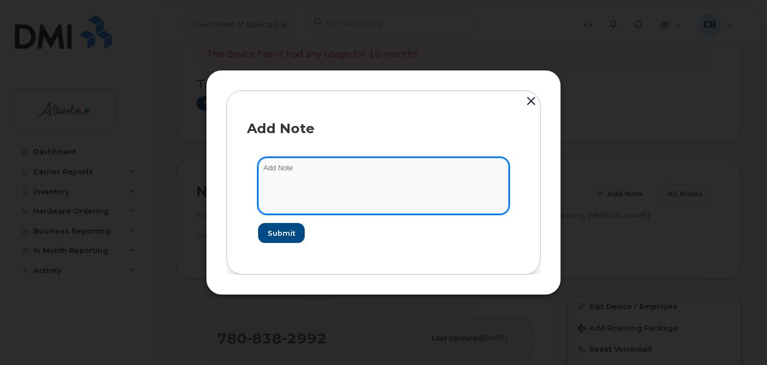
click at [321, 173] on textarea at bounding box center [383, 186] width 251 height 57
paste textarea "SCTASK0839254 7808382992 DO NOT DELETE - BEING REASSIGNED to [PERSON_NAME]. Pre…"
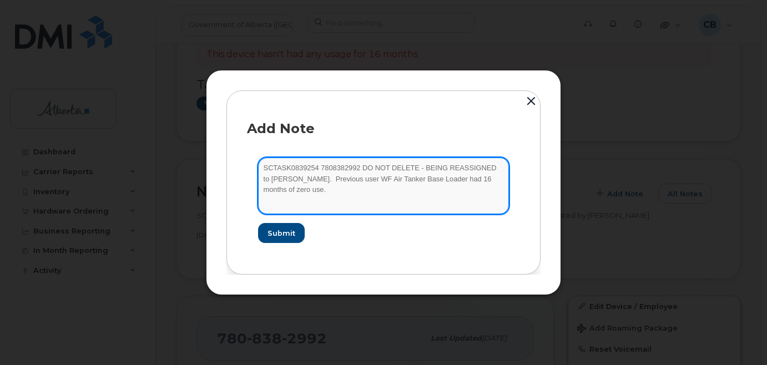
click at [314, 179] on textarea "SCTASK0839254 7808382992 DO NOT DELETE - BEING REASSIGNED to Nicole Conway. Pre…" at bounding box center [383, 186] width 251 height 57
type textarea "SCTASK0839254 7808382992 DO NOT DELETE - BEING REASSIGNED to Nicole Conway. Pre…"
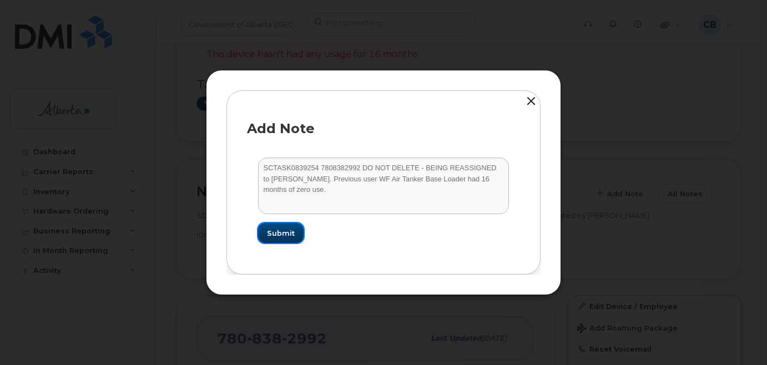
click at [283, 233] on span "Submit" at bounding box center [281, 233] width 28 height 11
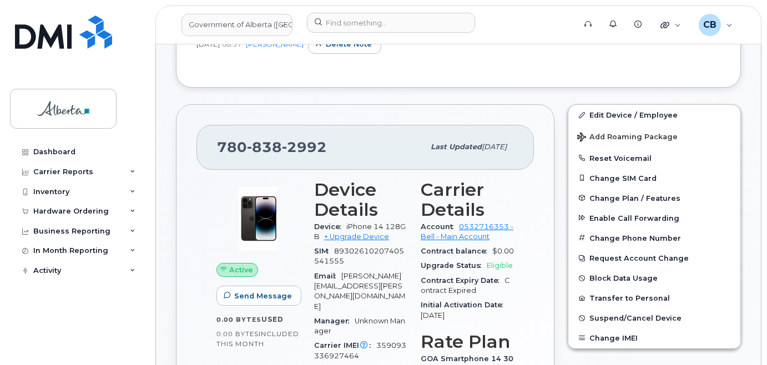
scroll to position [316, 0]
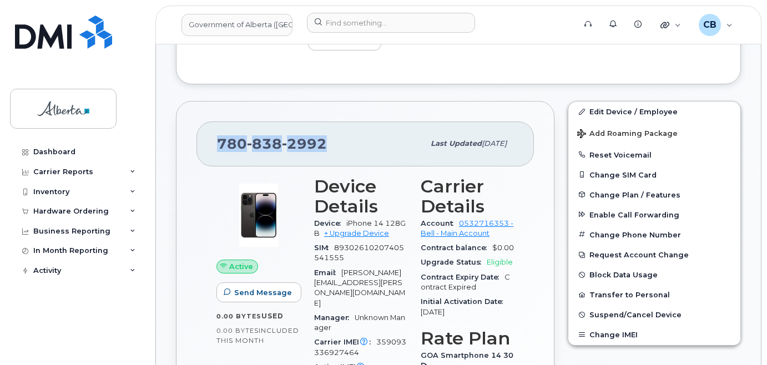
drag, startPoint x: 325, startPoint y: 139, endPoint x: 212, endPoint y: 143, distance: 113.3
click at [212, 143] on div "780 838 2992 Last updated Aug 28, 2025" at bounding box center [364, 144] width 337 height 44
copy span "780 838 2992"
click at [56, 210] on div "Hardware Ordering" at bounding box center [70, 211] width 75 height 9
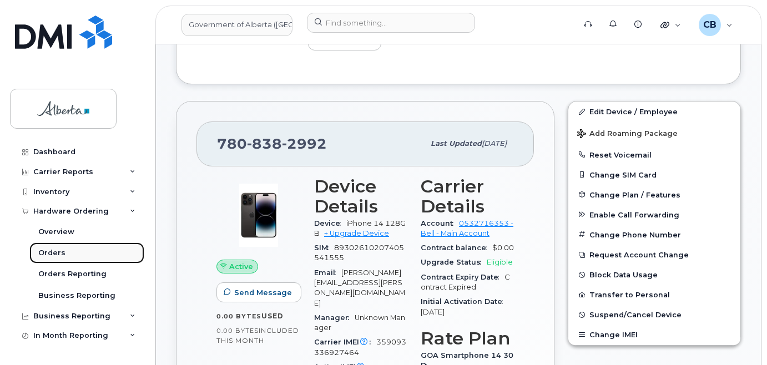
click at [49, 252] on div "Orders" at bounding box center [51, 253] width 27 height 10
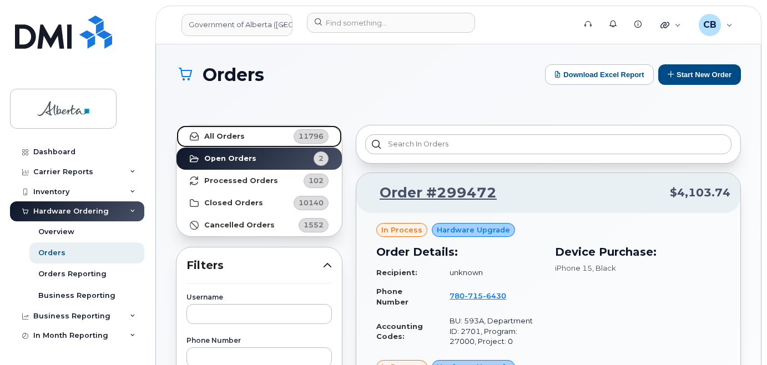
click at [228, 132] on strong "All Orders" at bounding box center [224, 136] width 41 height 9
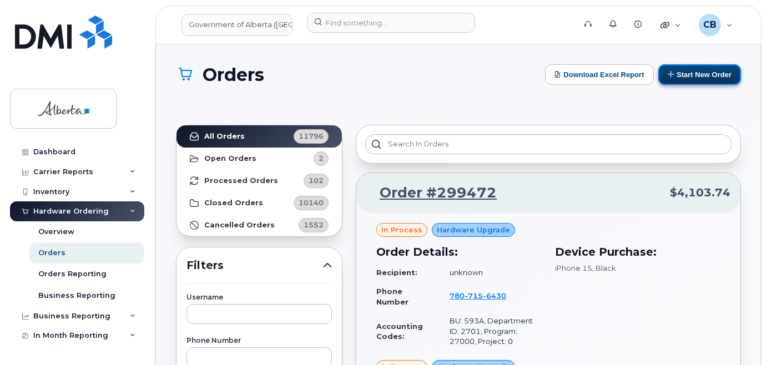
click at [701, 73] on button "Start New Order" at bounding box center [699, 74] width 83 height 21
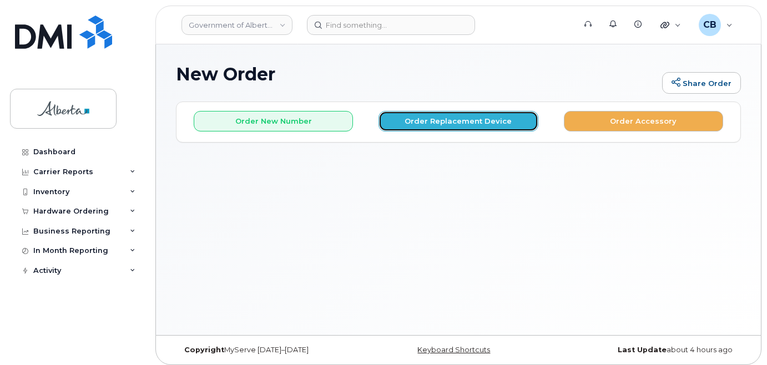
click at [431, 118] on button "Order Replacement Device" at bounding box center [457, 121] width 159 height 21
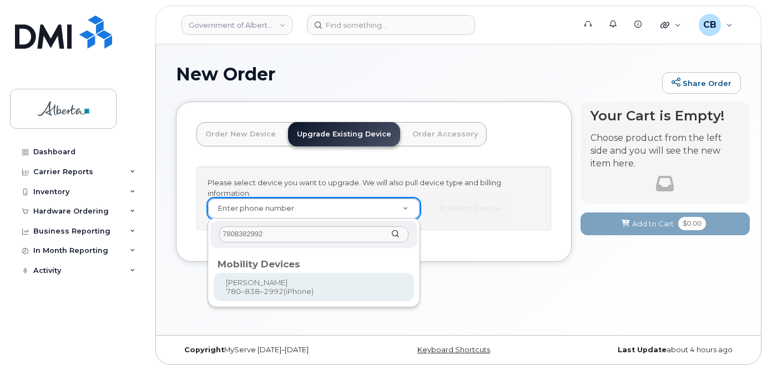
type input "7808382992"
type input "992184"
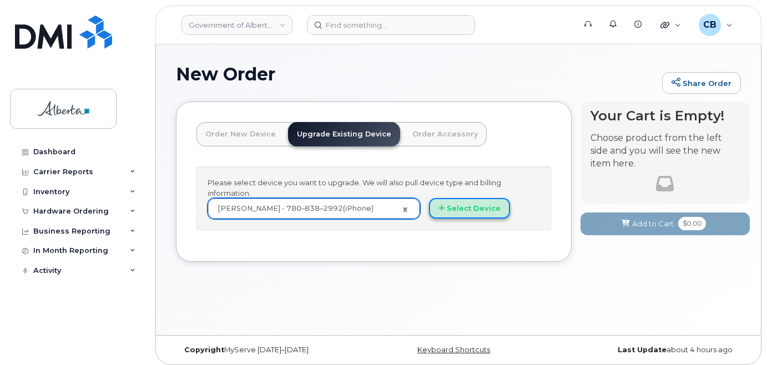
click at [465, 207] on button "Select Device" at bounding box center [469, 208] width 81 height 21
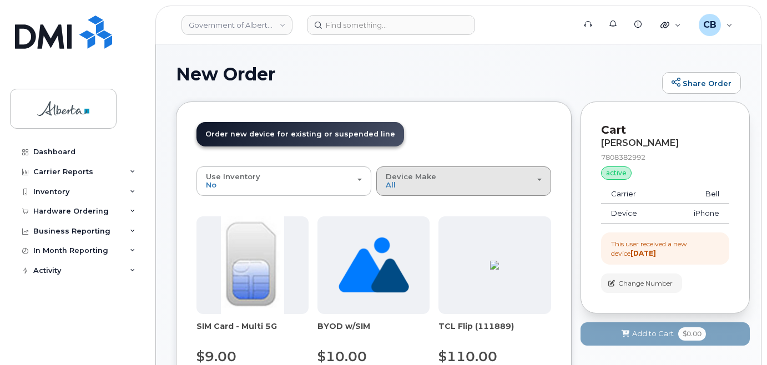
click at [450, 189] on div "Device Make All Aircard Android Cell Phone iPhone Unknown" at bounding box center [464, 181] width 156 height 17
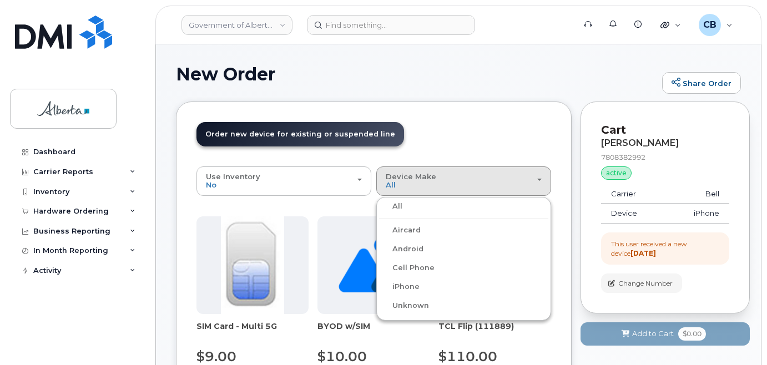
click at [406, 284] on label "iPhone" at bounding box center [399, 286] width 41 height 13
click at [0, 0] on input "iPhone" at bounding box center [0, 0] width 0 height 0
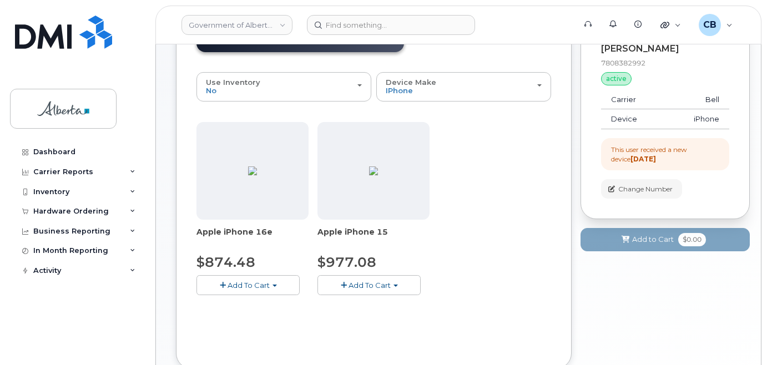
scroll to position [166, 0]
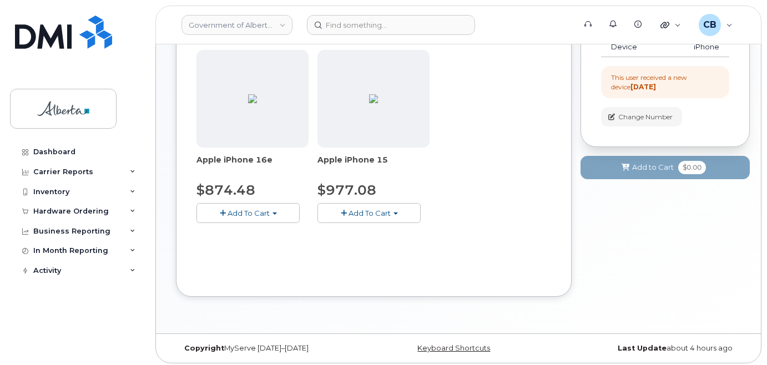
click at [361, 212] on span "Add To Cart" at bounding box center [370, 213] width 42 height 9
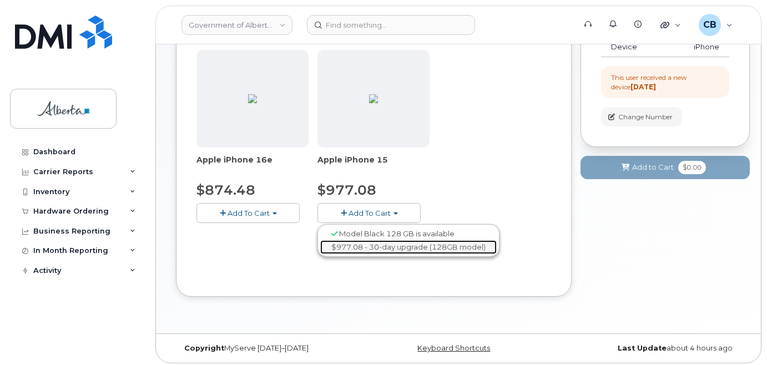
click at [366, 247] on link "$977.08 - 30-day upgrade (128GB model)" at bounding box center [408, 247] width 176 height 14
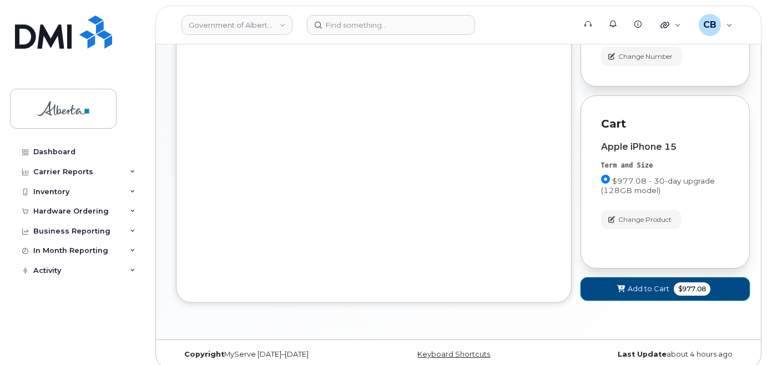
click at [647, 294] on span "Add to Cart" at bounding box center [649, 289] width 42 height 11
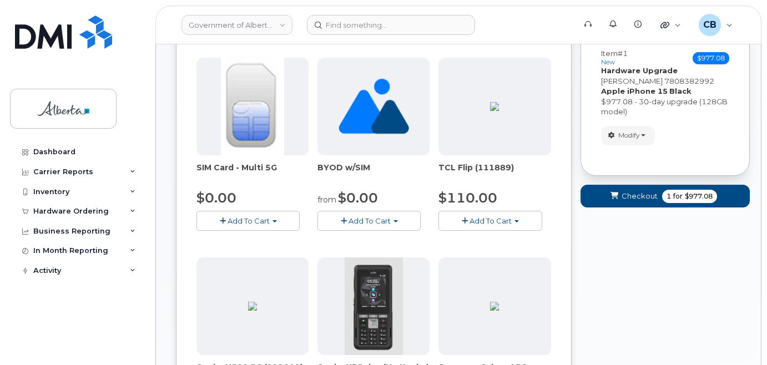
scroll to position [48, 0]
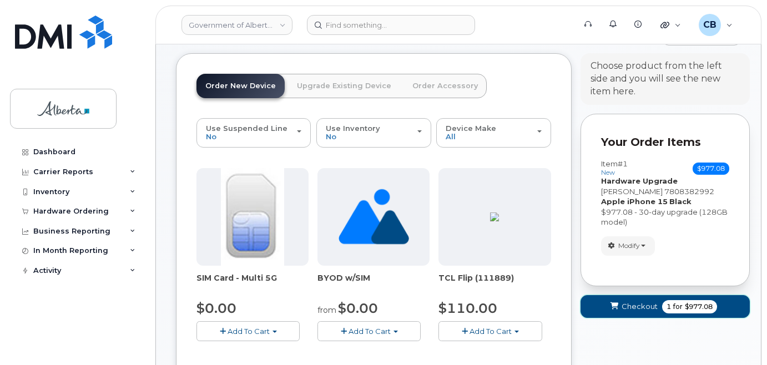
click at [638, 305] on span "Checkout" at bounding box center [640, 306] width 36 height 11
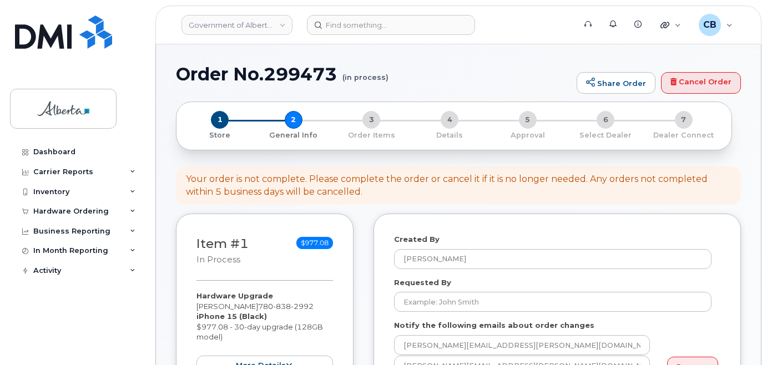
select select
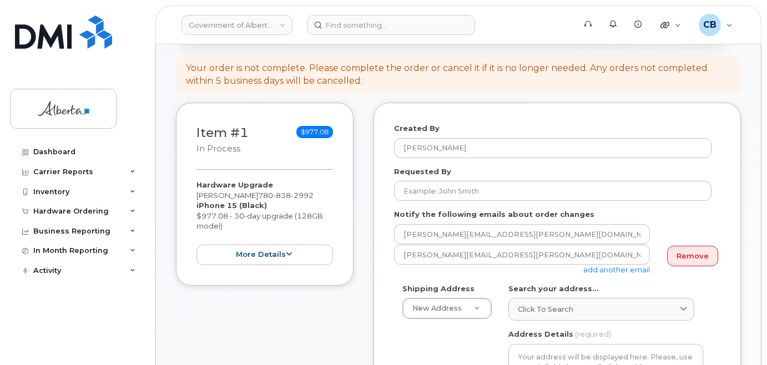
scroll to position [166, 0]
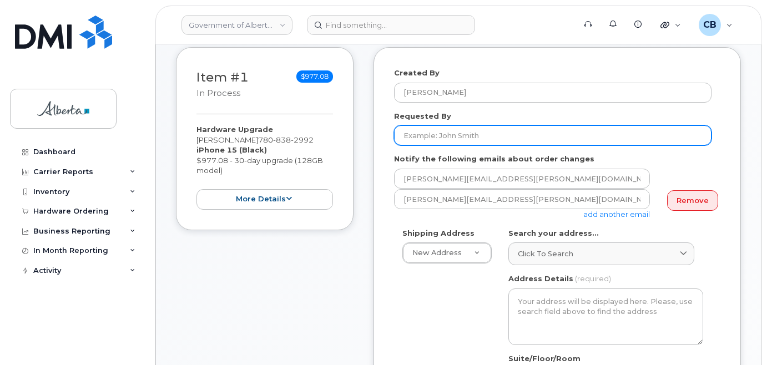
click at [435, 132] on input "Requested By" at bounding box center [552, 135] width 317 height 20
paste input "[PERSON_NAME][EMAIL_ADDRESS][PERSON_NAME][DOMAIN_NAME]"
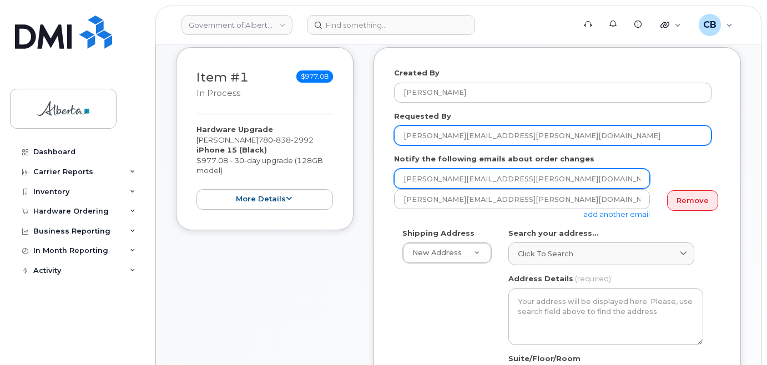
type input "[PERSON_NAME][EMAIL_ADDRESS][PERSON_NAME][DOMAIN_NAME]"
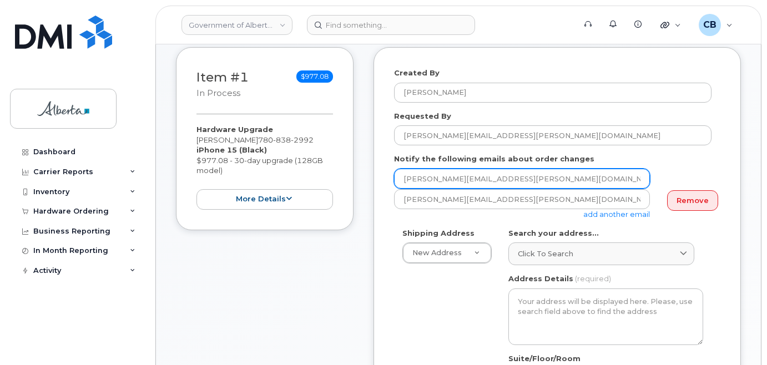
click at [422, 180] on input "[PERSON_NAME][EMAIL_ADDRESS][PERSON_NAME][DOMAIN_NAME]" at bounding box center [522, 179] width 256 height 20
paste input "[PERSON_NAME].[PERSON_NAME]"
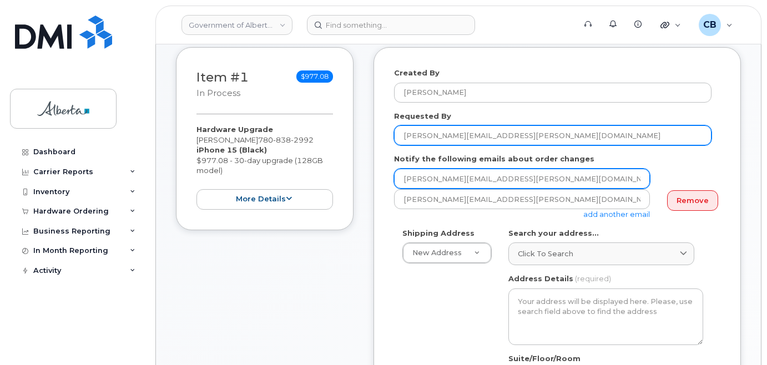
type input "[PERSON_NAME][EMAIL_ADDRESS][PERSON_NAME][DOMAIN_NAME]"
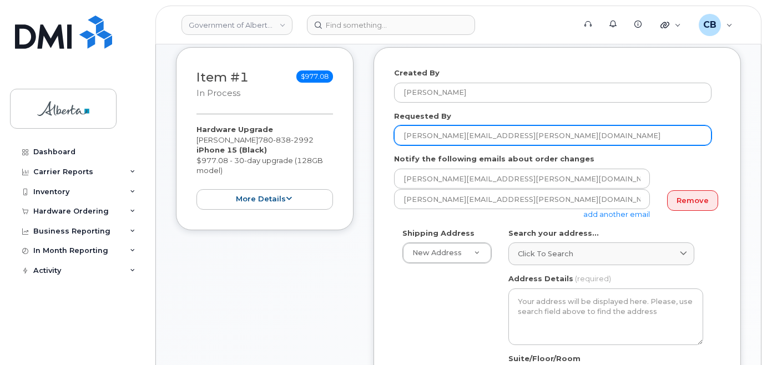
drag, startPoint x: 505, startPoint y: 137, endPoint x: 459, endPoint y: 136, distance: 46.1
click at [459, 136] on input "[PERSON_NAME][EMAIL_ADDRESS][PERSON_NAME][DOMAIN_NAME]" at bounding box center [552, 135] width 317 height 20
type input "[PERSON_NAME]"
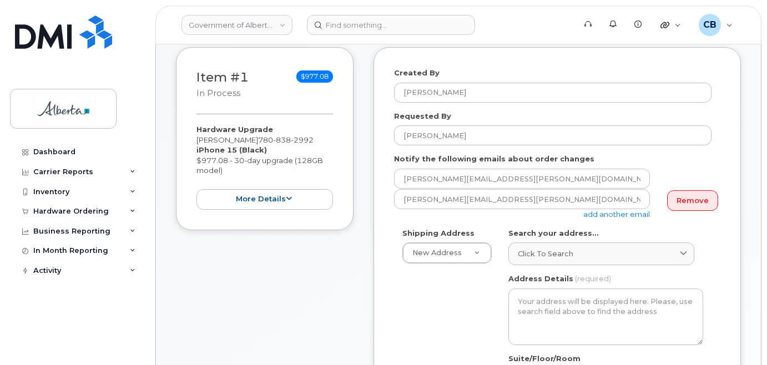
click at [613, 215] on link "add another email" at bounding box center [616, 214] width 67 height 9
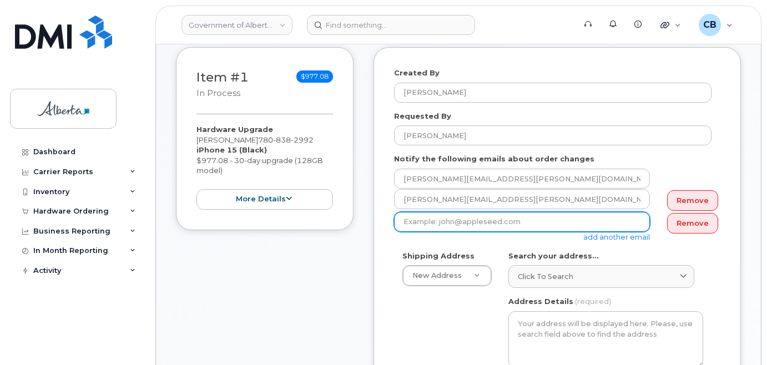
click at [422, 221] on input "email" at bounding box center [522, 222] width 256 height 20
paste input "[PERSON_NAME][EMAIL_ADDRESS][PERSON_NAME][DOMAIN_NAME]"
type input "[PERSON_NAME][EMAIL_ADDRESS][PERSON_NAME][DOMAIN_NAME]"
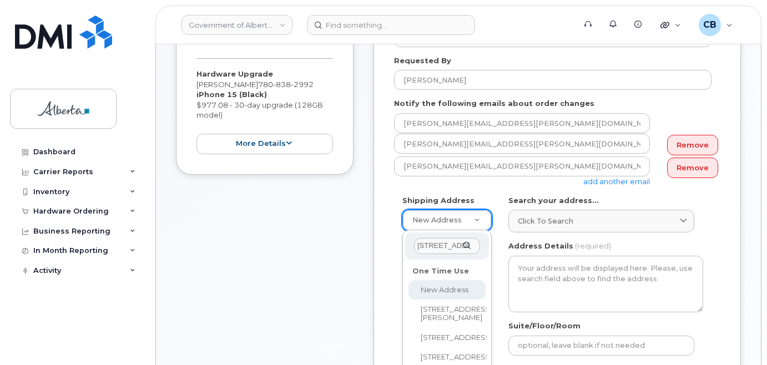
scroll to position [0, 19]
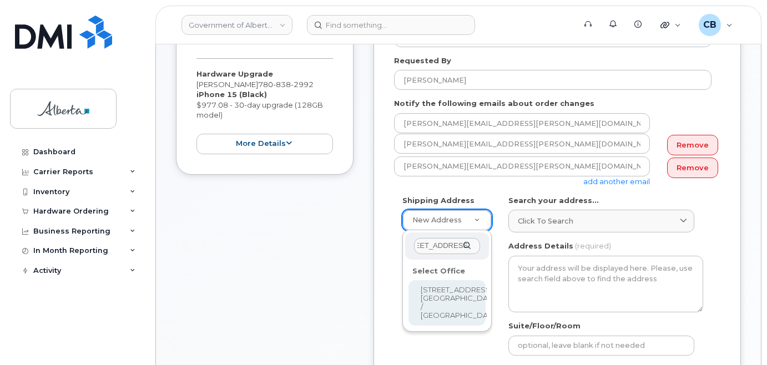
type input "9915 Franklin Avenue"
select select
type textarea "9915 Franklin Avenue Fort McMurray Alberta T9H2K4"
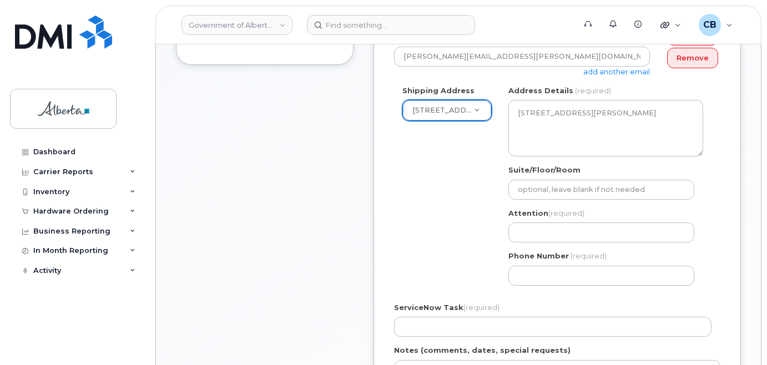
scroll to position [333, 0]
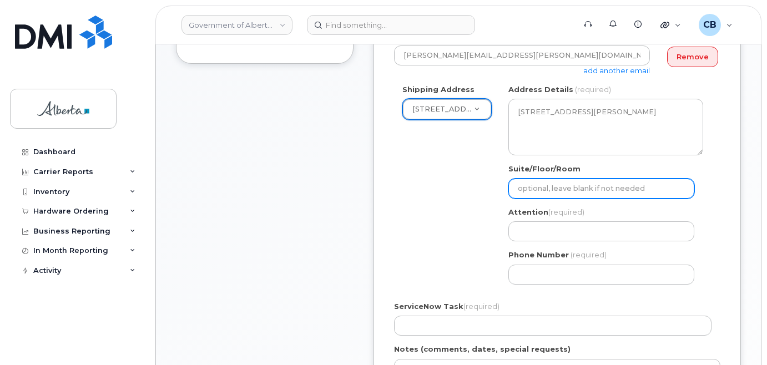
click at [537, 185] on input "Suite/Floor/Room" at bounding box center [601, 189] width 186 height 20
paste input "8th Floor"
select select
type input "8th Floor"
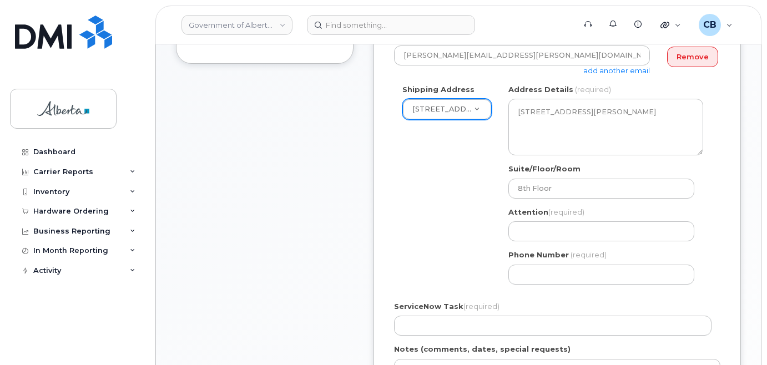
click at [528, 242] on div "AB Fort McMurray Search your address... Click to search No available options Ad…" at bounding box center [605, 188] width 211 height 209
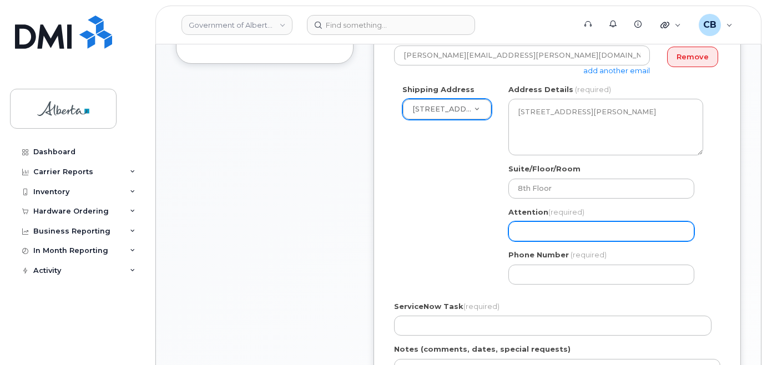
click at [516, 229] on input "Attention (required)" at bounding box center [601, 231] width 186 height 20
paste input "[PERSON_NAME]"
select select
type input "[PERSON_NAME]"
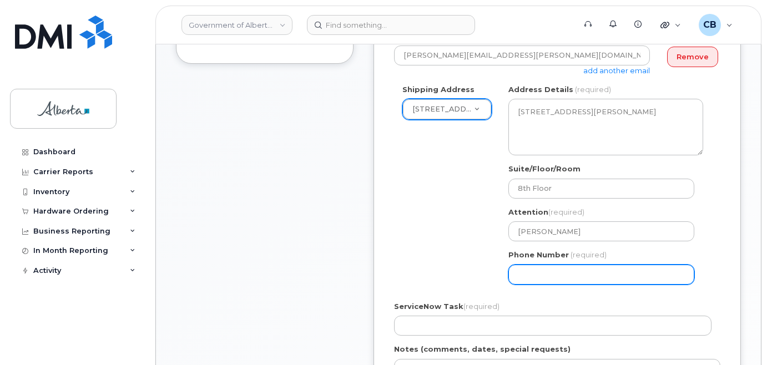
click at [527, 271] on input "Phone Number" at bounding box center [601, 275] width 186 height 20
paste input "7807437416"
select select
type input "7807437416"
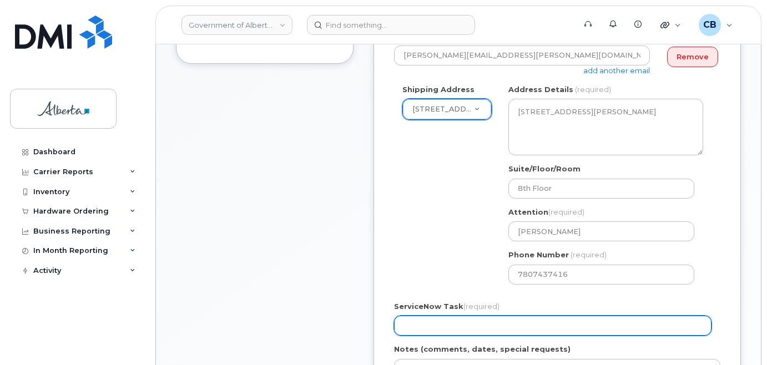
click at [430, 318] on input "ServiceNow Task (required)" at bounding box center [552, 326] width 317 height 20
paste input "SCTASK0839254"
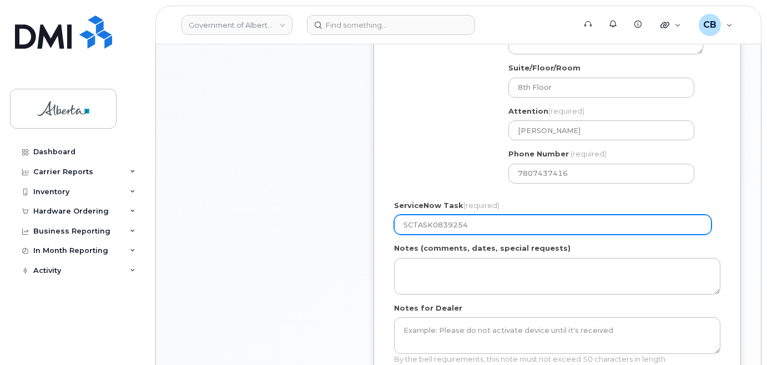
scroll to position [499, 0]
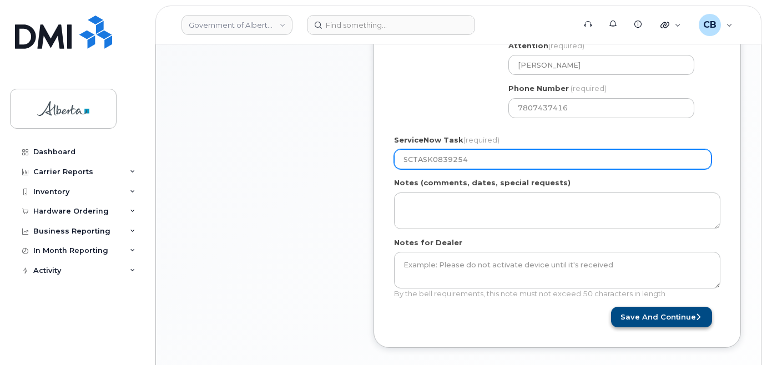
type input "SCTASK0839254"
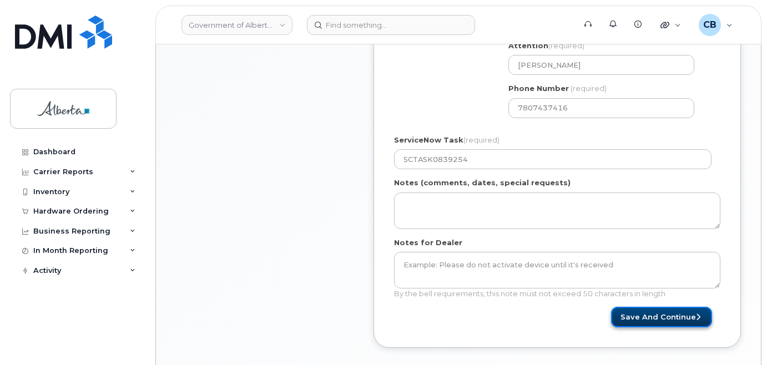
click at [653, 314] on button "Save and Continue" at bounding box center [661, 317] width 101 height 21
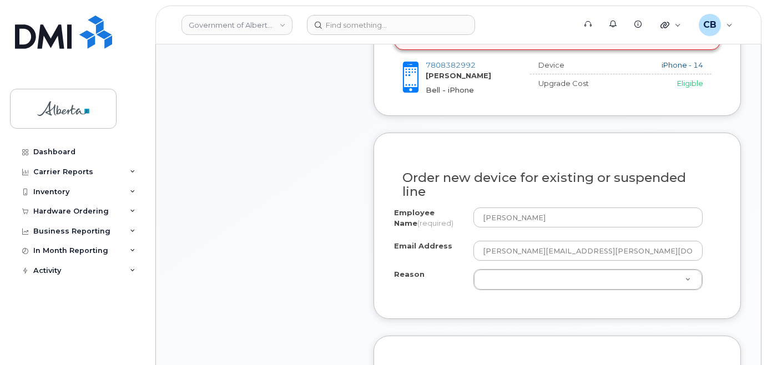
scroll to position [565, 0]
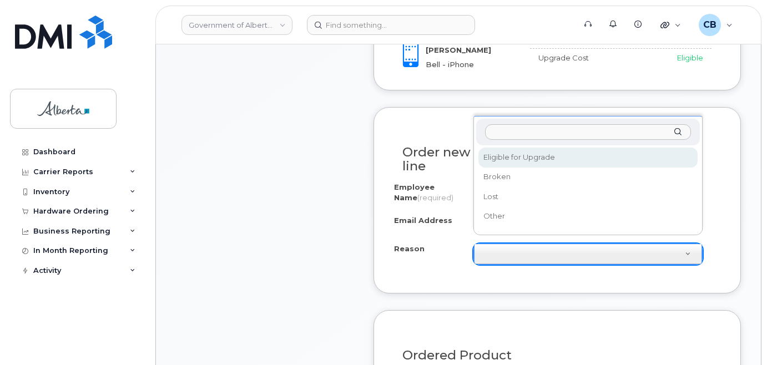
select select "eligible_for_upgrade"
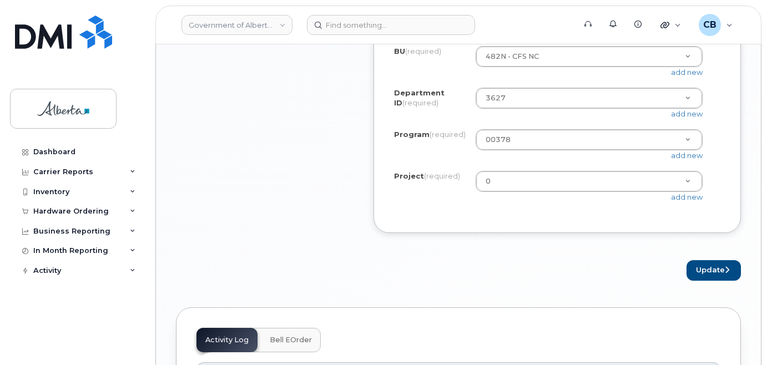
scroll to position [1065, 0]
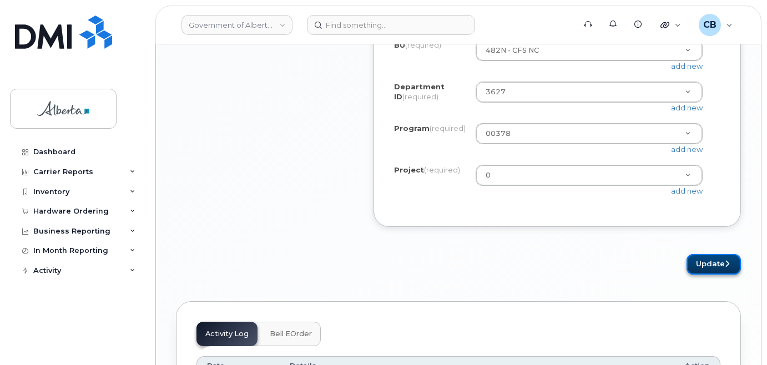
click at [707, 271] on button "Update" at bounding box center [713, 264] width 54 height 21
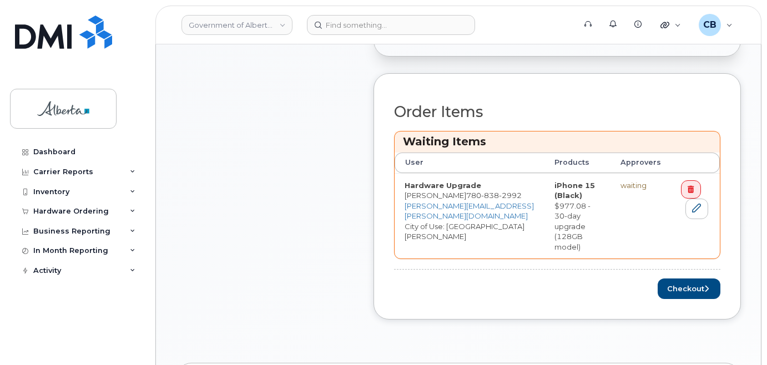
scroll to position [444, 0]
click at [680, 277] on button "Checkout" at bounding box center [689, 287] width 63 height 21
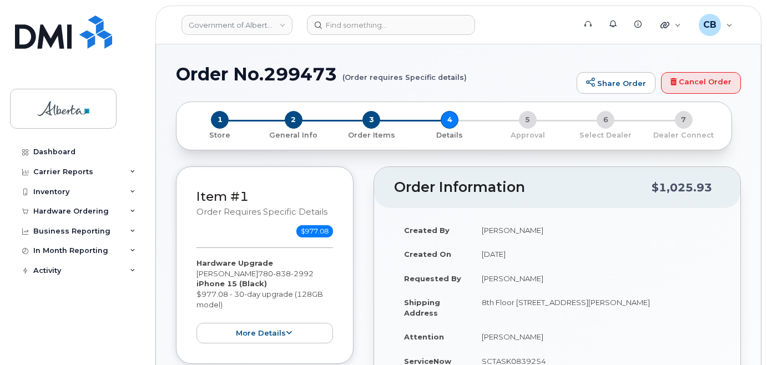
select select
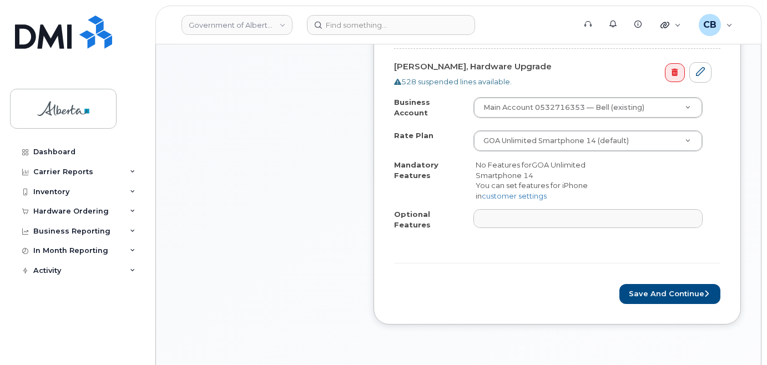
scroll to position [444, 0]
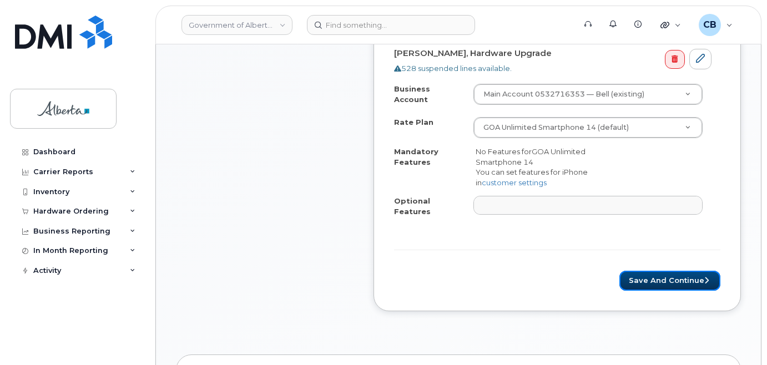
click at [680, 271] on button "Save and Continue" at bounding box center [669, 281] width 101 height 21
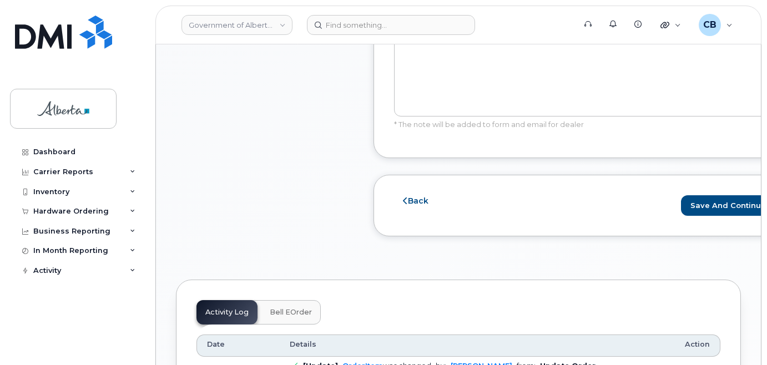
scroll to position [811, 0]
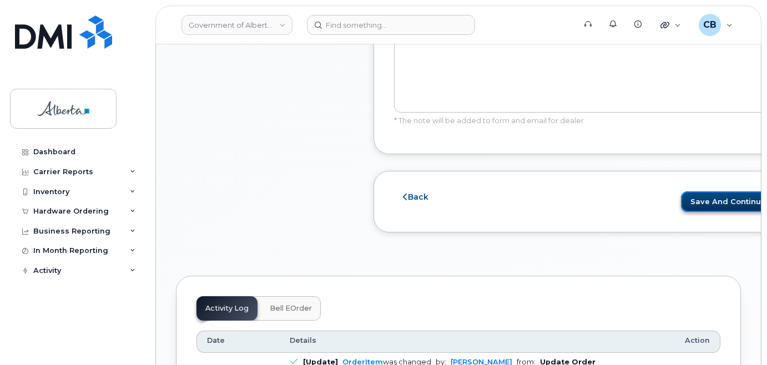
click at [688, 194] on button "Save and Continue" at bounding box center [731, 201] width 101 height 21
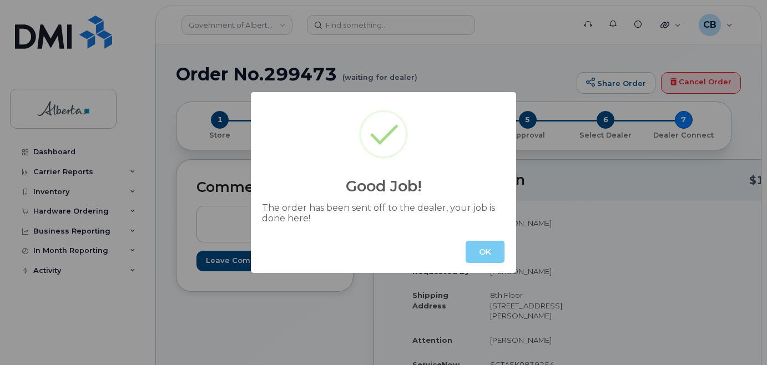
click at [477, 255] on button "OK" at bounding box center [485, 252] width 39 height 22
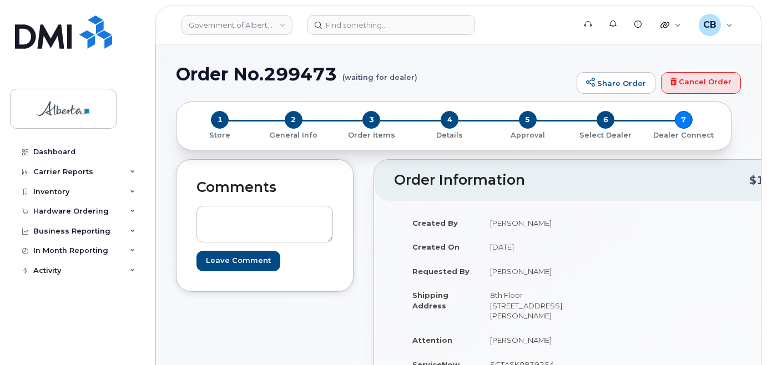
click at [280, 74] on h1 "Order No.299473 (waiting for dealer)" at bounding box center [373, 73] width 395 height 19
copy h1 "299473"
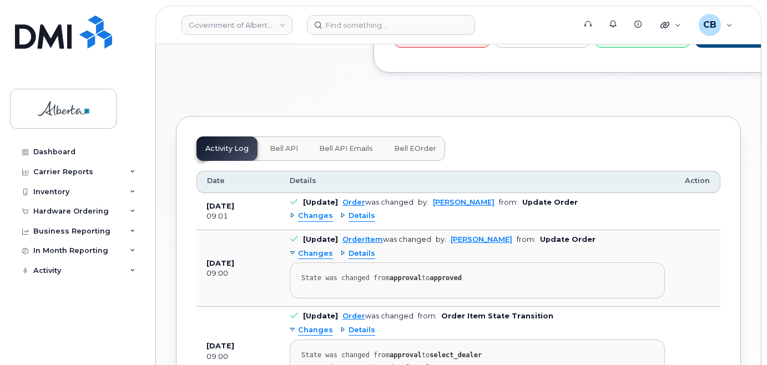
scroll to position [666, 0]
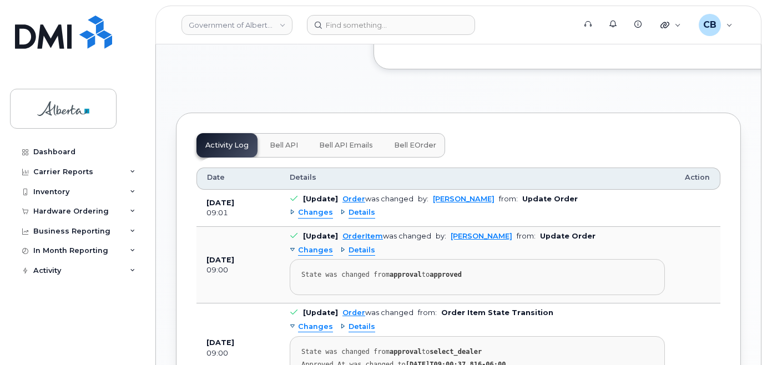
click at [281, 145] on span "Bell API" at bounding box center [284, 145] width 28 height 9
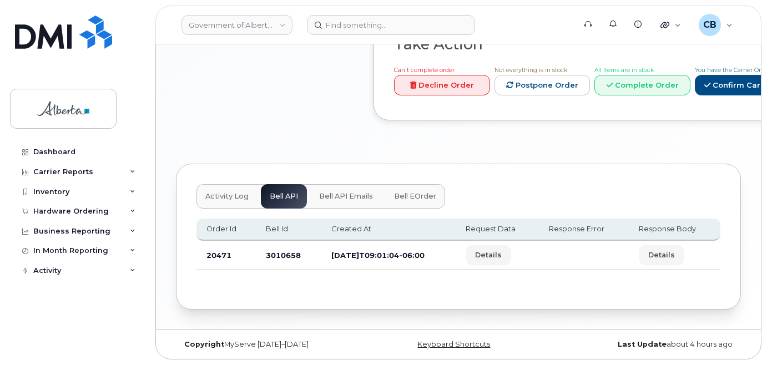
scroll to position [615, 0]
click at [276, 255] on td "3010658" at bounding box center [288, 255] width 65 height 29
copy td "3010658"
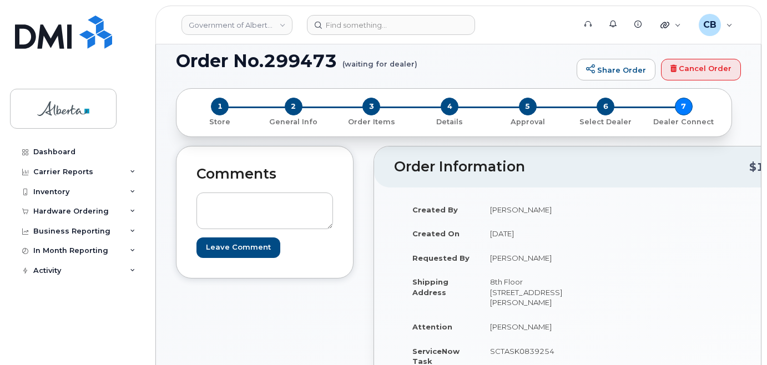
scroll to position [67, 0]
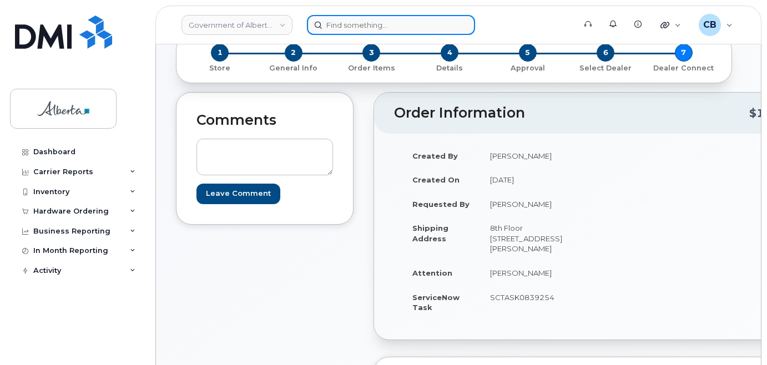
click at [351, 26] on input at bounding box center [391, 25] width 168 height 20
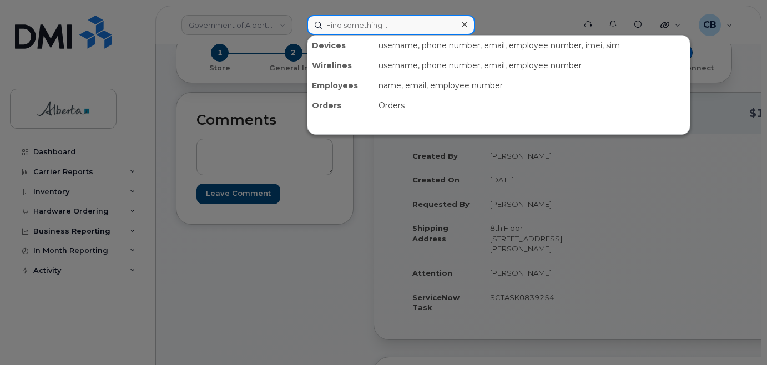
paste input "5872162955"
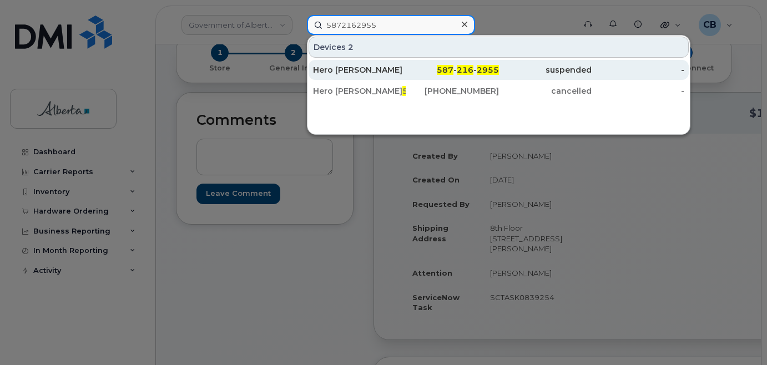
type input "5872162955"
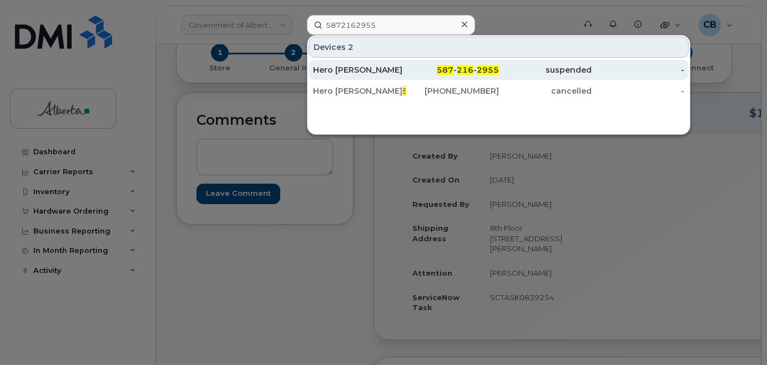
click at [342, 72] on div "Hero Azar" at bounding box center [359, 69] width 93 height 11
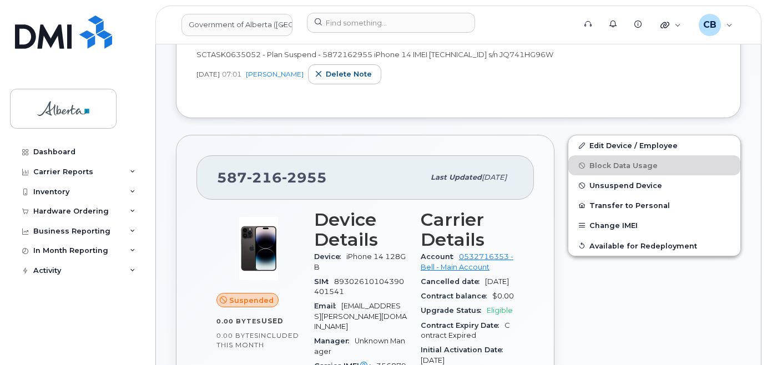
scroll to position [277, 0]
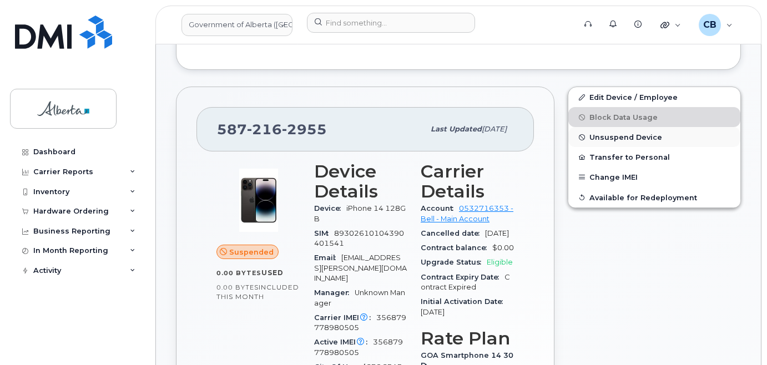
click at [614, 135] on span "Unsuspend Device" at bounding box center [625, 137] width 73 height 8
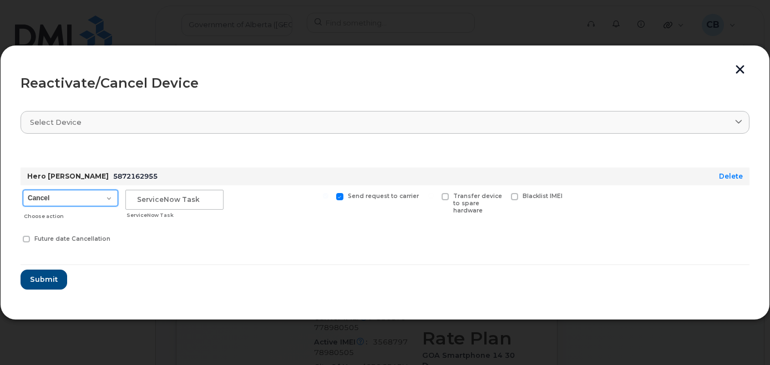
click at [104, 195] on select "Cancel Suspend - Extend Suspension Reactivate" at bounding box center [70, 198] width 95 height 17
select select "[object Object]"
click at [23, 190] on select "Cancel Suspend - Extend Suspension Reactivate" at bounding box center [70, 198] width 95 height 17
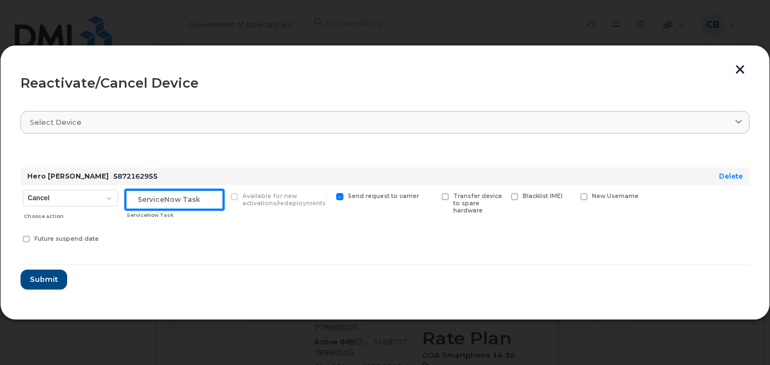
click at [145, 200] on input "text" at bounding box center [174, 200] width 98 height 20
paste input "SCTASK0840120"
type input "SCTASK0840120"
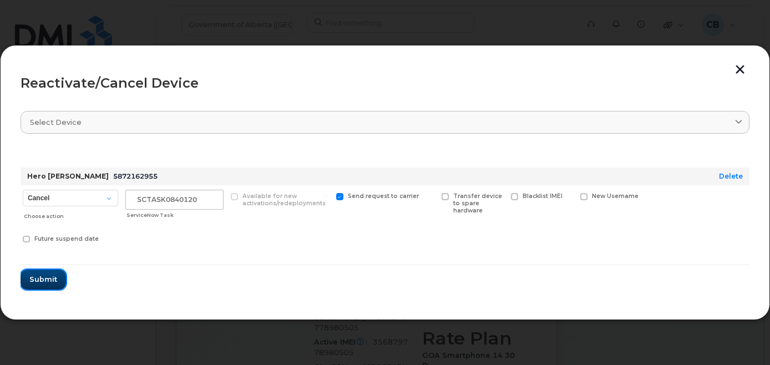
click at [42, 276] on span "Submit" at bounding box center [43, 279] width 28 height 11
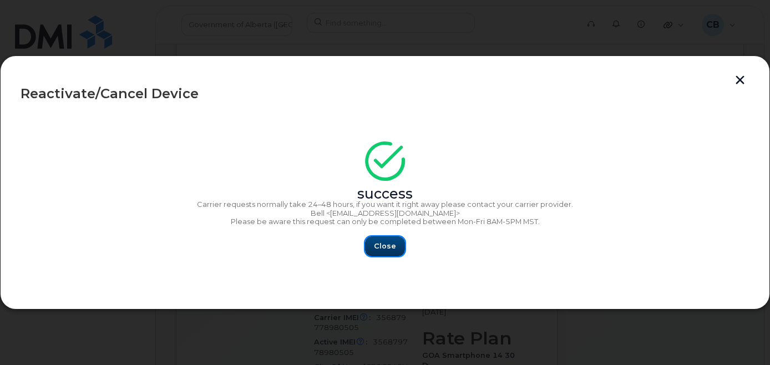
click at [377, 247] on span "Close" at bounding box center [385, 246] width 22 height 11
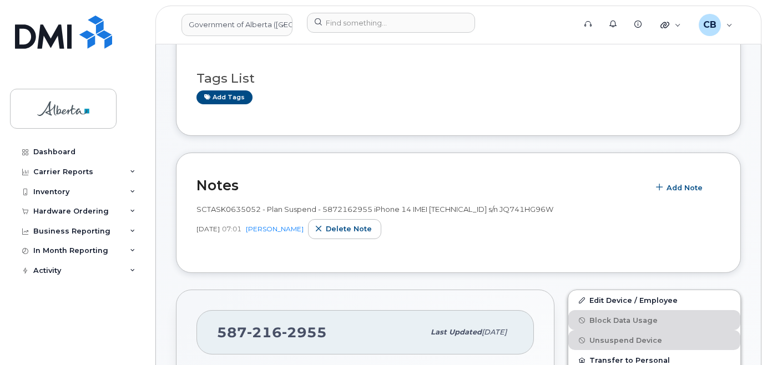
scroll to position [55, 0]
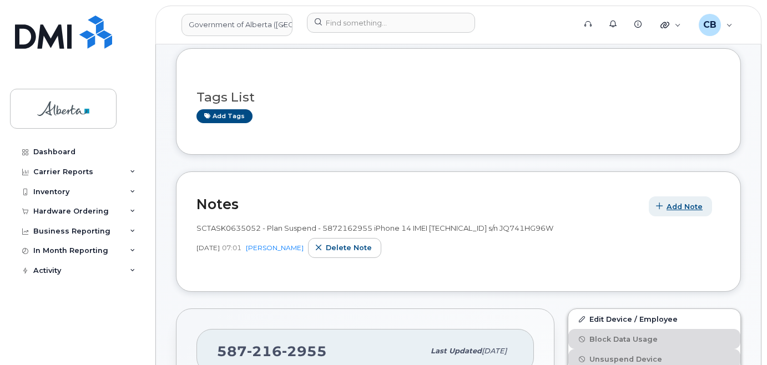
click at [684, 201] on span "Add Note" at bounding box center [684, 206] width 36 height 11
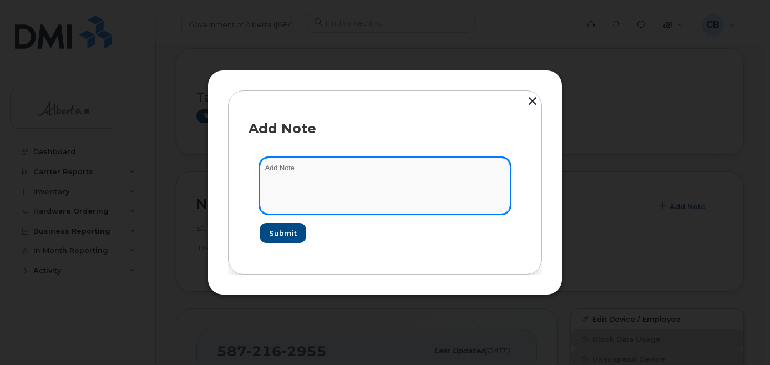
click at [280, 170] on textarea at bounding box center [385, 186] width 251 height 57
paste textarea "SCTASK0840120"
paste textarea "Reactivated plan # name device IMEI s/n. Requested by..."
click at [370, 166] on textarea "SCTASK0840120-Reactivated plan # name device IMEI s/n. Requested by..." at bounding box center [385, 186] width 251 height 57
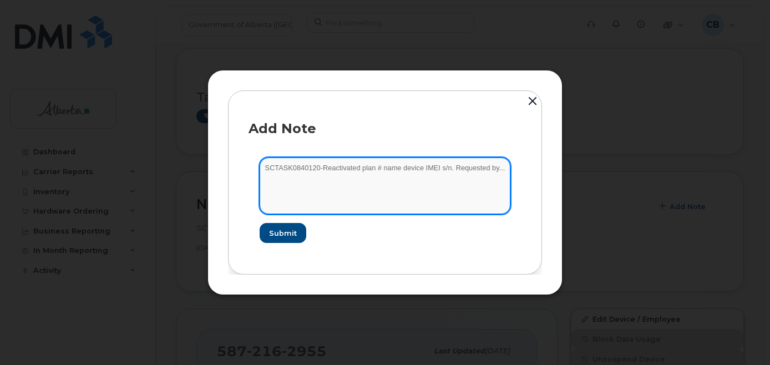
paste textarea "5872162955"
click at [412, 169] on textarea "SCTASK0840120-Reactivated plan 5872162955 name device IMEI s/n. Requested by..." at bounding box center [385, 186] width 251 height 57
click at [469, 167] on textarea "SCTASK0840120-Reactivated plan 5872162955 name device IMEI s/n. Requested by..." at bounding box center [385, 186] width 251 height 57
paste textarea "iPhone 14 128GB 356879778980505 JQ741HG96W"
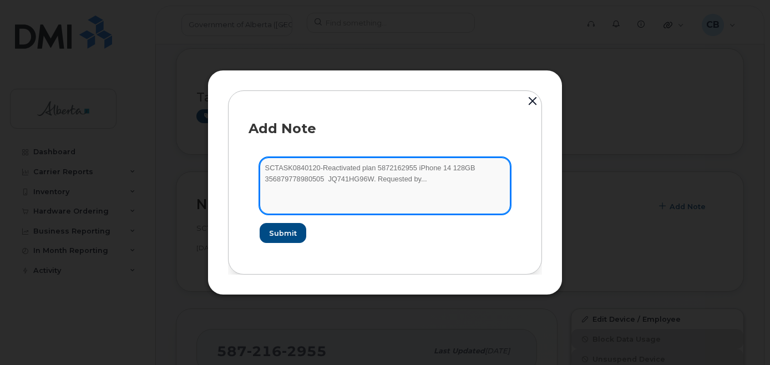
click at [445, 168] on textarea "SCTASK0840120-Reactivated plan 5872162955 iPhone 14 128GB 356879778980505 JQ741…" at bounding box center [385, 186] width 251 height 57
click at [265, 179] on textarea "SCTASK0840120-Reactivated plan 5872162955 iPhone 14 356879778980505 JQ741HG96W.…" at bounding box center [385, 186] width 251 height 57
click at [351, 182] on textarea "SCTASK0840120-Reactivated plan 5872162955 iPhone 14 356879778980505 JQ741HG96W.…" at bounding box center [385, 186] width 251 height 57
click at [353, 179] on textarea "SCTASK0840120-Reactivated plan 5872162955 iPhone 14 356879778980505 JQ741HG96W.…" at bounding box center [385, 186] width 251 height 57
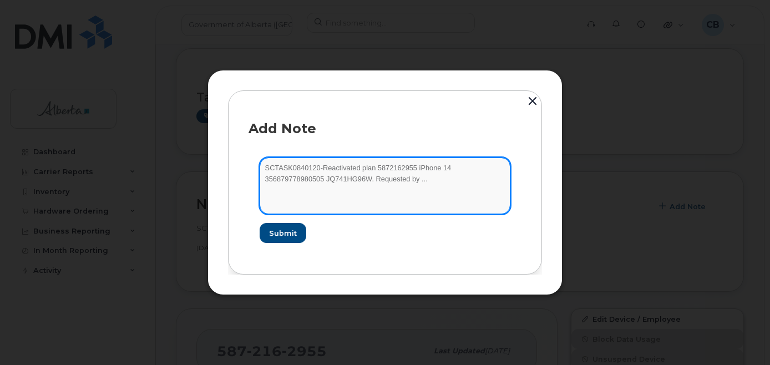
click at [353, 179] on textarea "SCTASK0840120-Reactivated plan 5872162955 iPhone 14 356879778980505 JQ741HG96W.…" at bounding box center [385, 186] width 251 height 57
click at [353, 180] on textarea "SCTASK0840120-Reactivated plan 5872162955 iPhone 14 356879778980505 JQ741HG96W.…" at bounding box center [385, 186] width 251 height 57
paste textarea "Jennifer Neufeld"
type textarea "SCTASK0840120-Reactivated plan 5872162955 iPhone 14 356879778980505 JQ741HG96W.…"
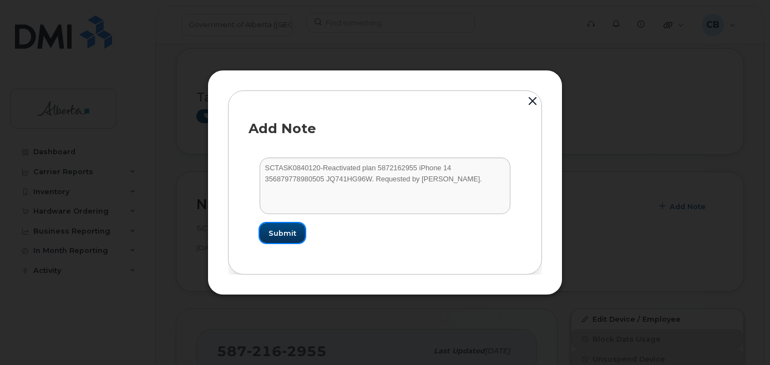
click at [285, 226] on button "Submit" at bounding box center [283, 233] width 46 height 20
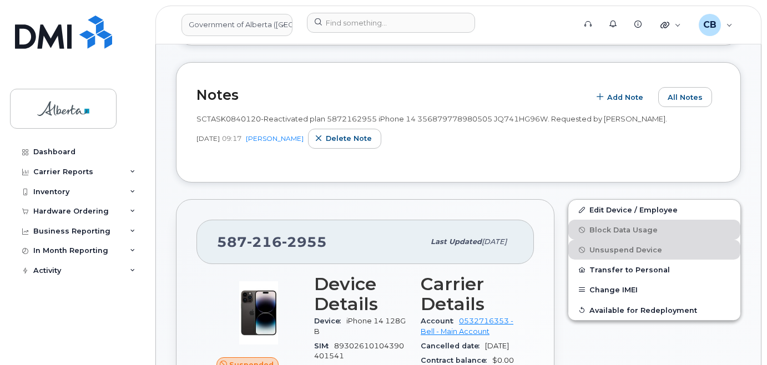
scroll to position [0, 0]
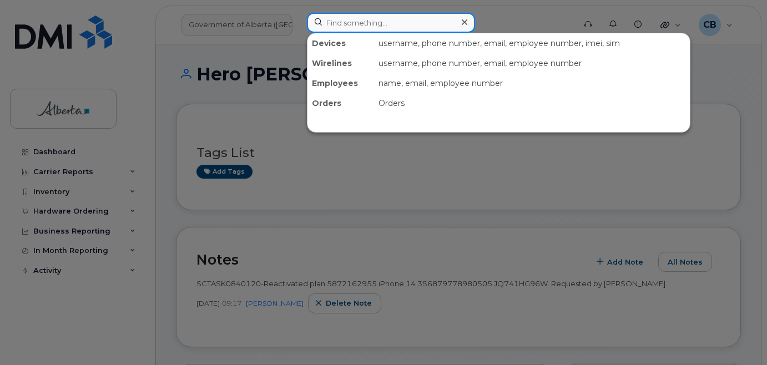
click at [385, 21] on input at bounding box center [391, 23] width 168 height 20
paste input "5873405478"
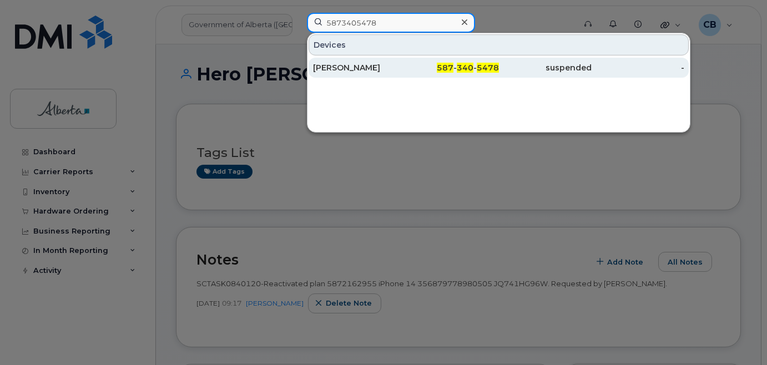
type input "5873405478"
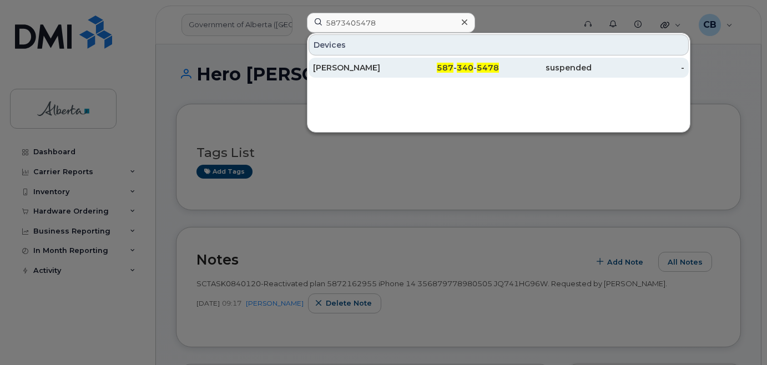
click at [348, 67] on div "[PERSON_NAME]" at bounding box center [359, 67] width 93 height 11
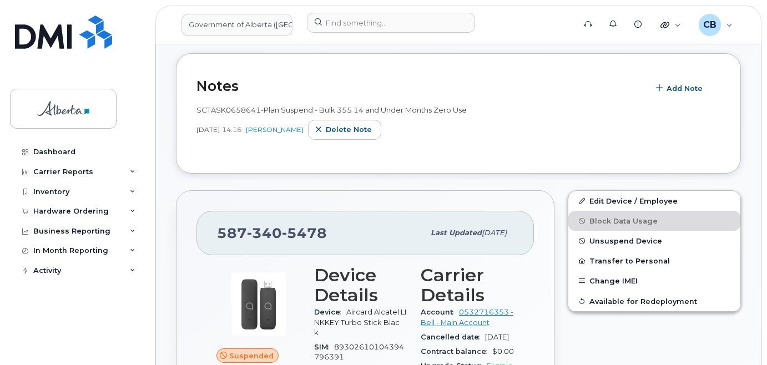
scroll to position [213, 0]
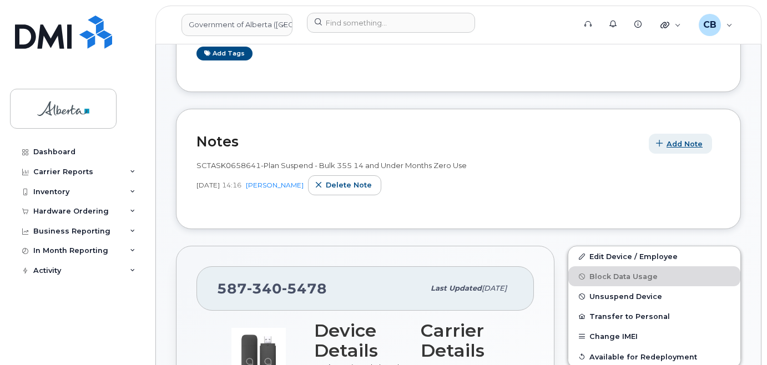
click at [689, 145] on span "Add Note" at bounding box center [684, 144] width 36 height 11
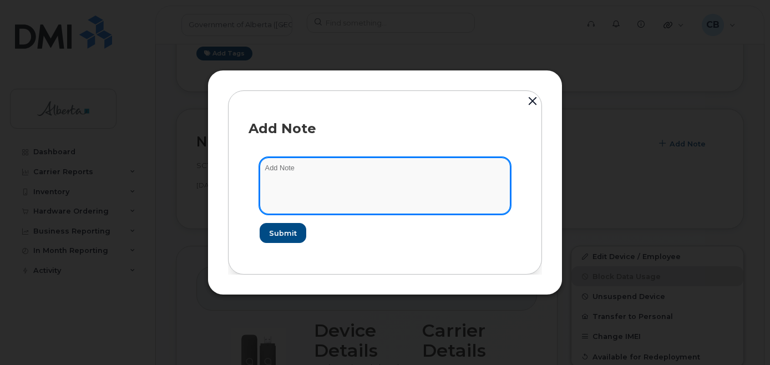
click at [304, 172] on textarea at bounding box center [385, 186] width 251 height 57
paste textarea "SCTASK0840049 5873405478 DO NOT DELETE - BEING REASSIGNED to [PERSON_NAME]. Pre…"
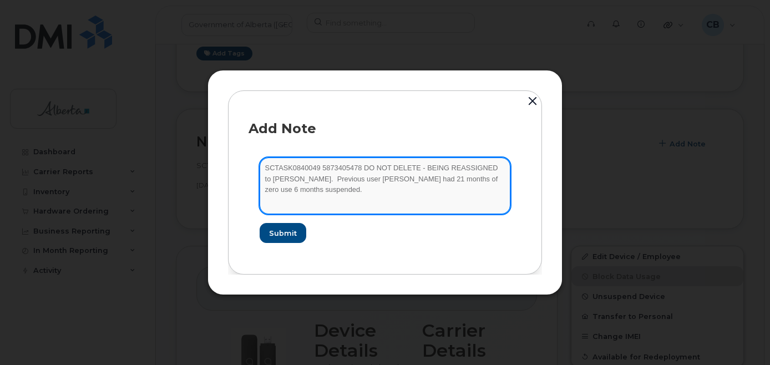
click at [297, 180] on textarea "SCTASK0840049 5873405478 DO NOT DELETE - BEING REASSIGNED to [PERSON_NAME]. Pre…" at bounding box center [385, 186] width 251 height 57
type textarea "SCTASK0840049 5873405478 DO NOT DELETE - BEING REASSIGNED to [PERSON_NAME]. Pre…"
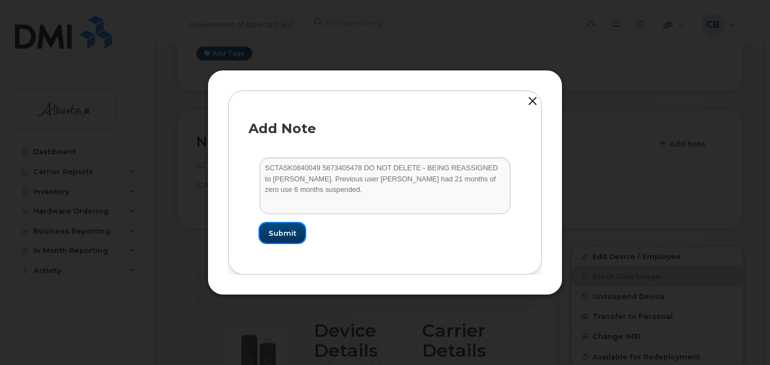
click at [289, 230] on span "Submit" at bounding box center [283, 233] width 28 height 11
click at [531, 99] on button "button" at bounding box center [532, 102] width 17 height 24
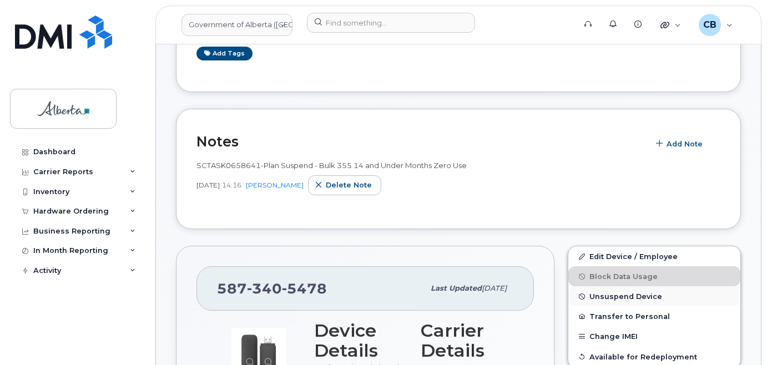
click at [622, 296] on span "Unsuspend Device" at bounding box center [625, 296] width 73 height 8
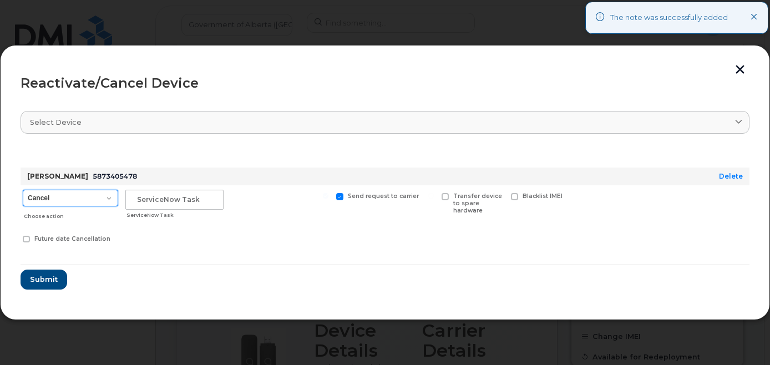
click at [111, 196] on select "Cancel Suspend - Extend Suspension Reactivate" at bounding box center [70, 198] width 95 height 17
select select "[object Object]"
click at [23, 190] on select "Cancel Suspend - Extend Suspension Reactivate" at bounding box center [70, 198] width 95 height 17
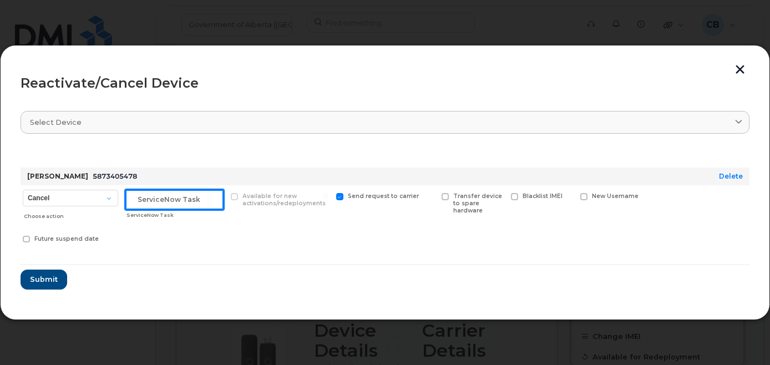
click at [161, 196] on input "text" at bounding box center [174, 200] width 98 height 20
paste input "SCTASK0840049"
type input "SCTASK0840049"
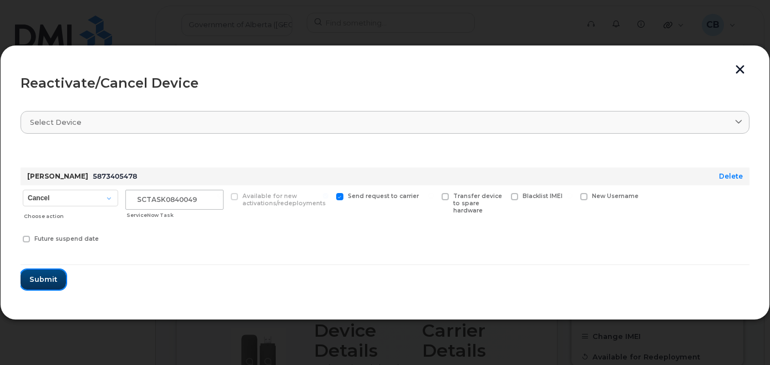
click at [41, 275] on span "Submit" at bounding box center [43, 279] width 28 height 11
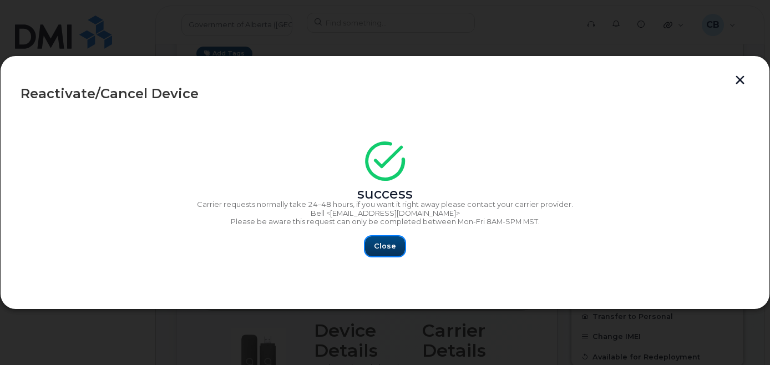
click at [385, 246] on span "Close" at bounding box center [385, 246] width 22 height 11
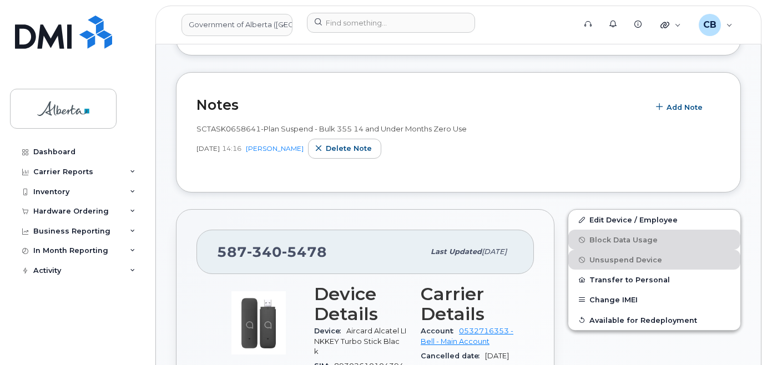
scroll to position [268, 0]
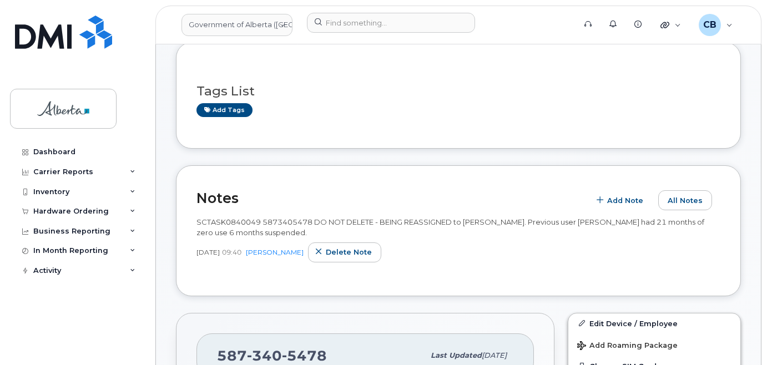
scroll to position [277, 0]
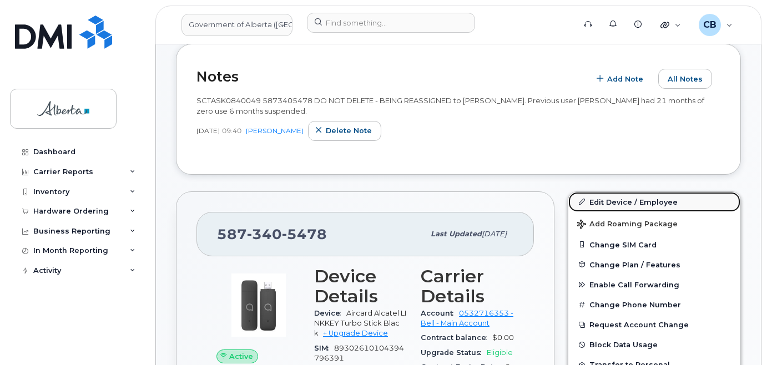
click at [622, 199] on link "Edit Device / Employee" at bounding box center [654, 202] width 172 height 20
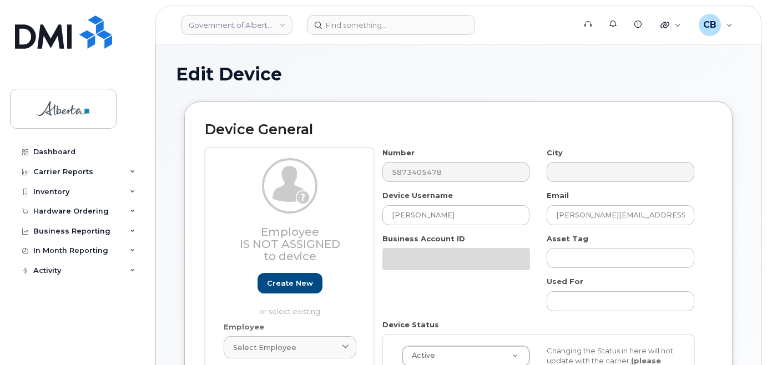
select select "4120335"
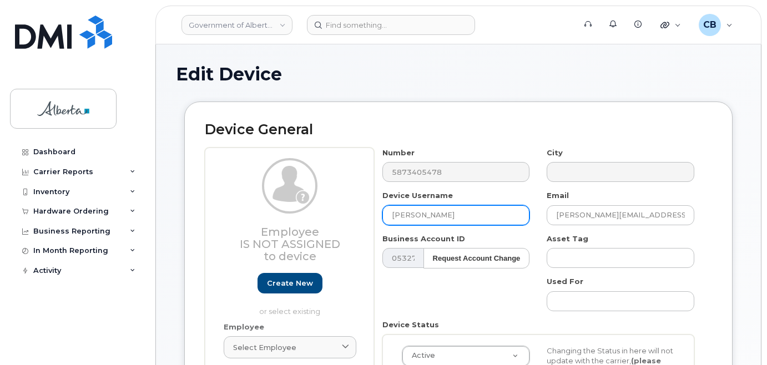
drag, startPoint x: 453, startPoint y: 215, endPoint x: 385, endPoint y: 218, distance: 68.9
click at [385, 218] on input "[PERSON_NAME]" at bounding box center [456, 215] width 148 height 20
paste input "[PERSON_NAME]"
type input "[PERSON_NAME]"
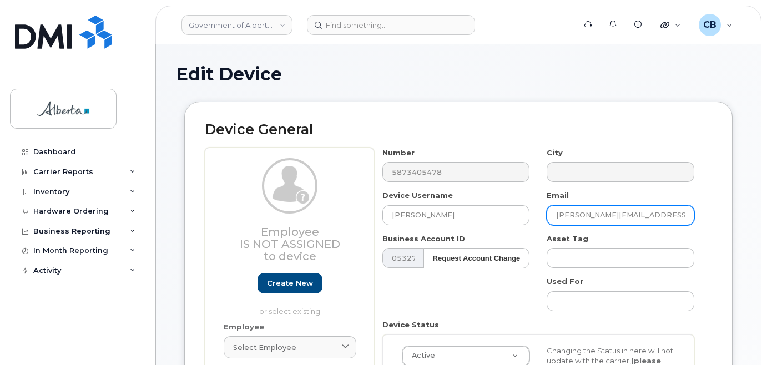
drag, startPoint x: 614, startPoint y: 212, endPoint x: 542, endPoint y: 209, distance: 71.7
click at [542, 209] on div "Email Harjinder.Nagra@gov.ab.ca" at bounding box center [620, 207] width 165 height 35
paste input "[PERSON_NAME]"
click at [574, 215] on input "Erin Davidson@gov.ab.ca" at bounding box center [621, 215] width 148 height 20
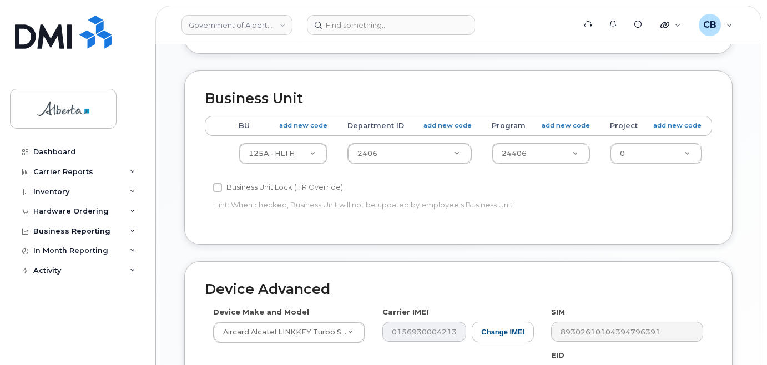
scroll to position [444, 0]
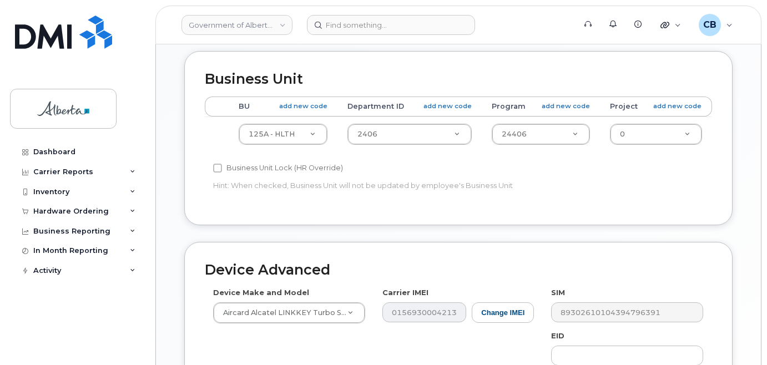
type input "[PERSON_NAME][EMAIL_ADDRESS][PERSON_NAME][DOMAIN_NAME]"
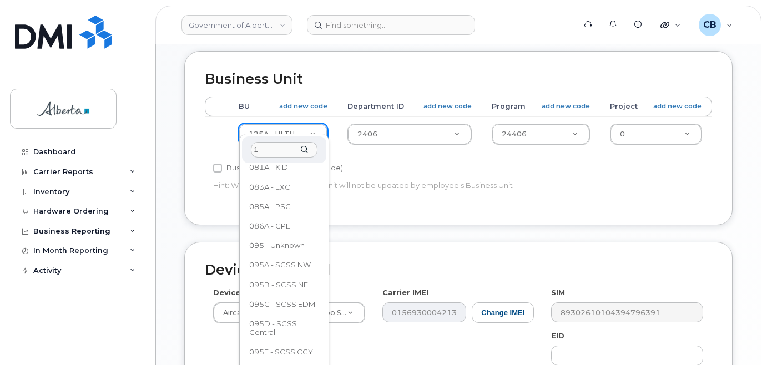
scroll to position [0, 0]
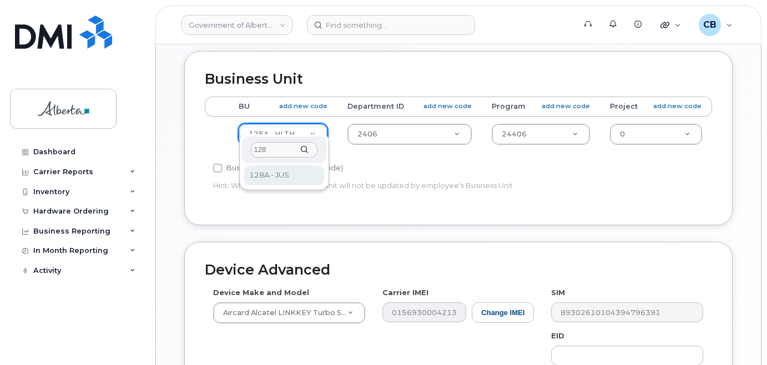
type input "128"
select select "4120330"
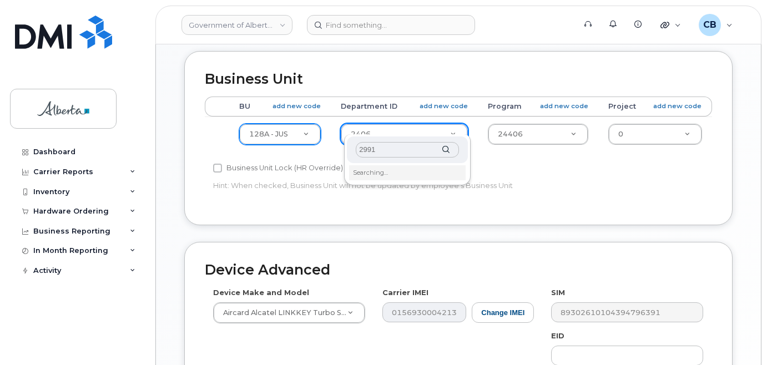
type input "2991"
click at [386, 149] on input "2991" at bounding box center [407, 150] width 103 height 16
click at [447, 149] on div "2991" at bounding box center [407, 150] width 121 height 27
type input "4752722"
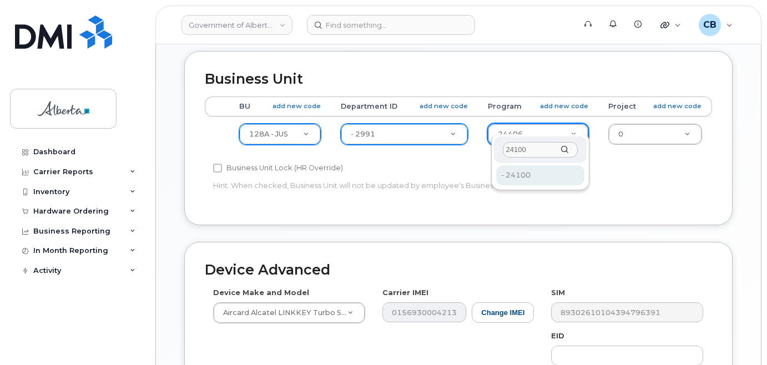
type input "24100"
type input "4753344"
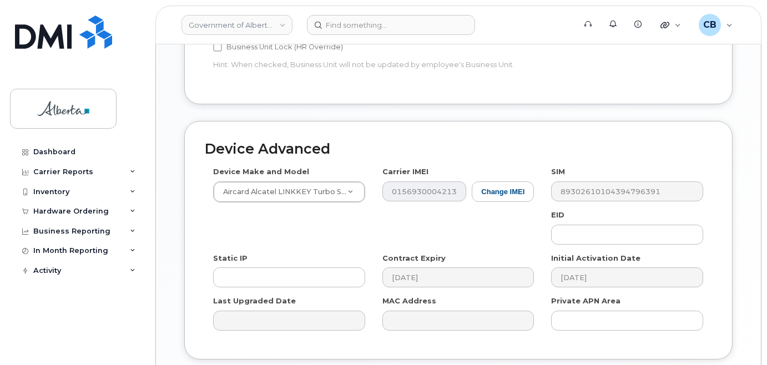
scroll to position [610, 0]
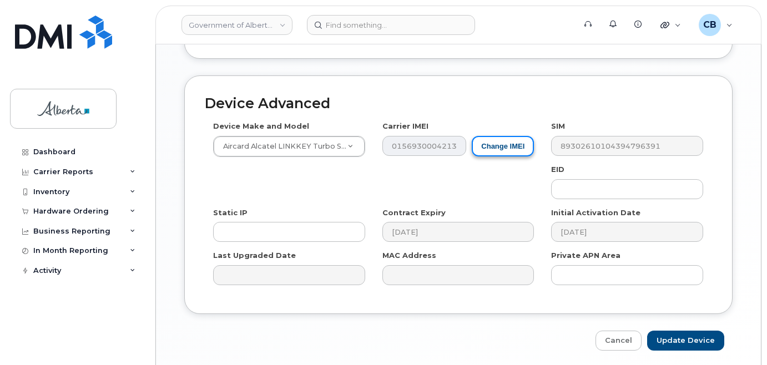
click at [491, 136] on button "Change IMEI" at bounding box center [503, 146] width 62 height 21
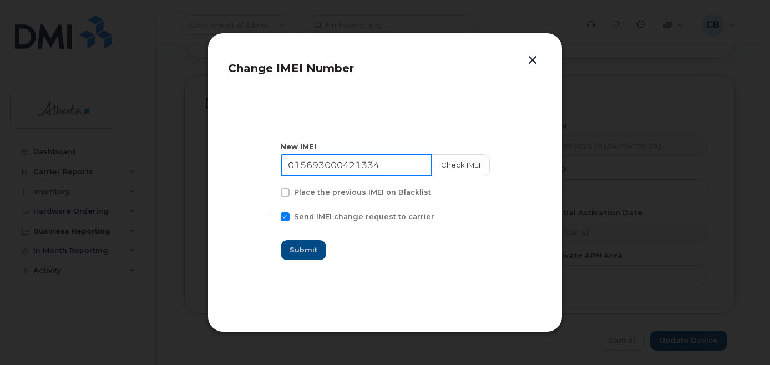
click at [319, 162] on input "015693000421334" at bounding box center [356, 165] width 151 height 22
paste input "356851118121769"
type input "356851118121769"
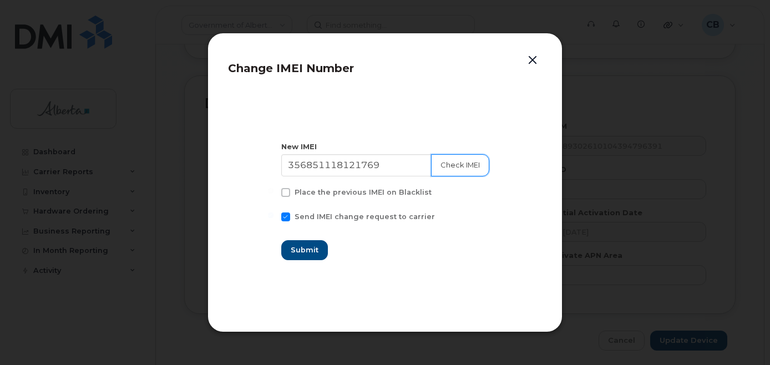
drag, startPoint x: 447, startPoint y: 163, endPoint x: 451, endPoint y: 179, distance: 16.7
click at [447, 165] on button "Check IMEI" at bounding box center [460, 165] width 58 height 22
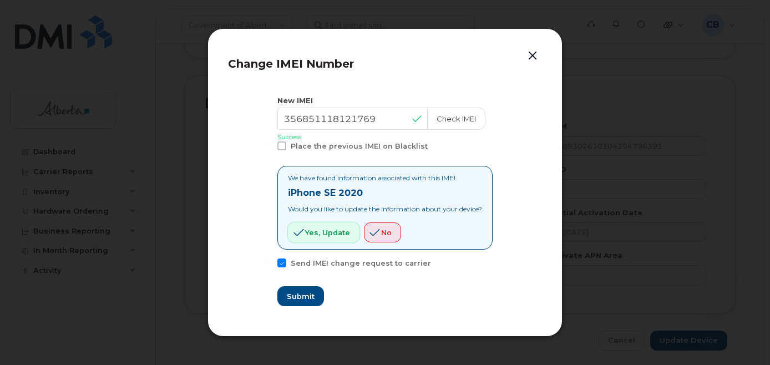
click at [312, 232] on span "Yes, update" at bounding box center [327, 233] width 45 height 11
click at [289, 298] on span "Submit" at bounding box center [300, 296] width 28 height 11
type input "356851118121769"
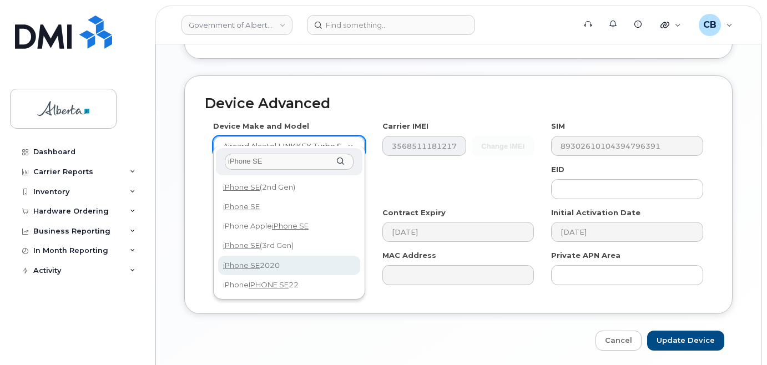
type input "iPhone SE"
select select "2621"
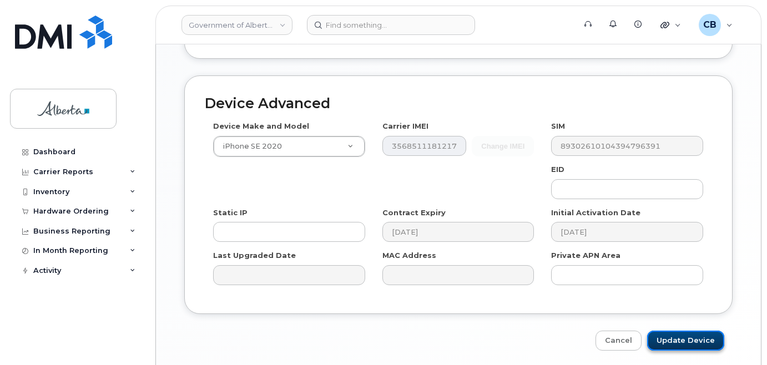
click at [675, 331] on input "Update Device" at bounding box center [685, 341] width 77 height 21
type input "Saving..."
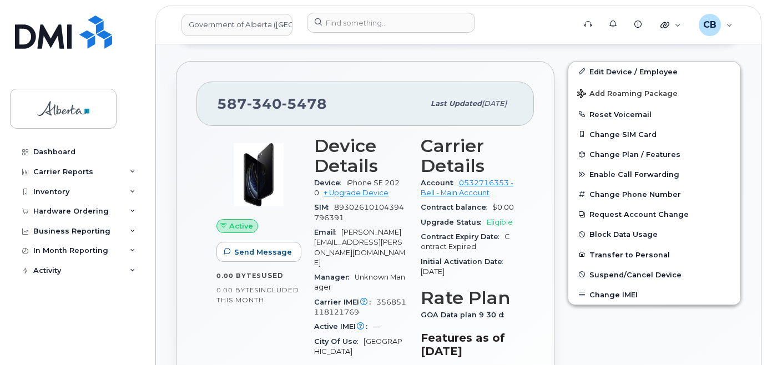
scroll to position [388, 0]
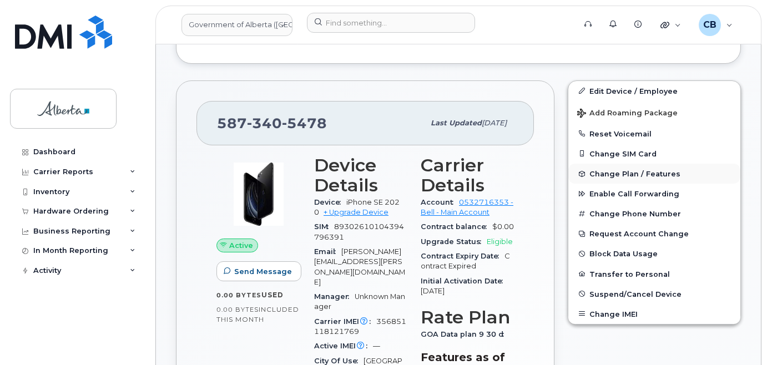
click at [607, 172] on span "Change Plan / Features" at bounding box center [634, 174] width 91 height 8
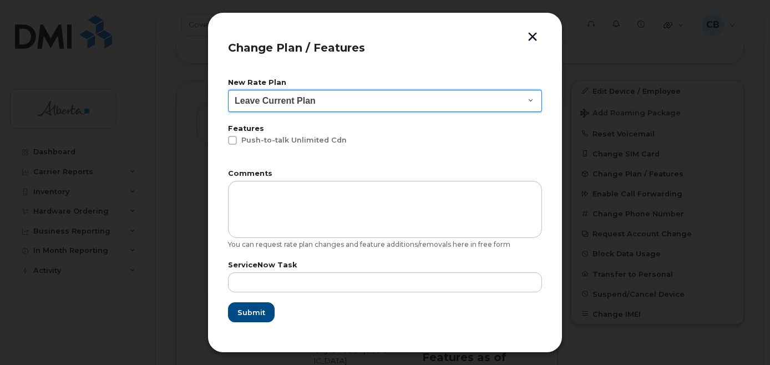
click at [523, 95] on select "Leave Current Plan GOA - Voice Plan 5 GOA Unlimited Smartphone 14 GOA-Voice Pla…" at bounding box center [385, 101] width 314 height 22
select select "1146989"
click at [228, 90] on select "Leave Current Plan GOA - Voice Plan 5 GOA Unlimited Smartphone 14 GOA-Voice Pla…" at bounding box center [385, 101] width 314 height 22
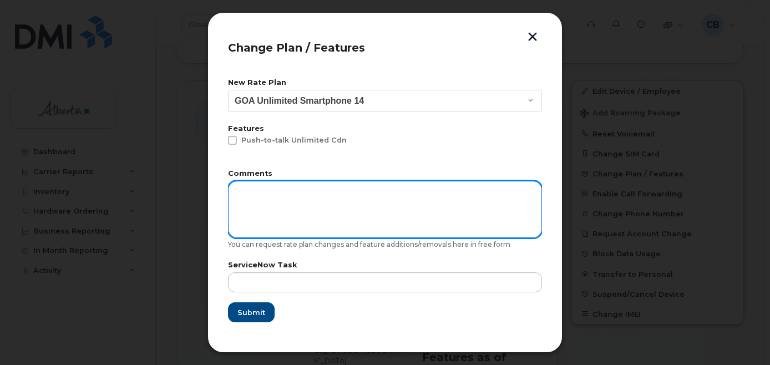
click at [419, 213] on textarea at bounding box center [385, 209] width 314 height 57
type textarea "p"
type textarea "Please change rate plan as the device has changed on this plan to an iPhone."
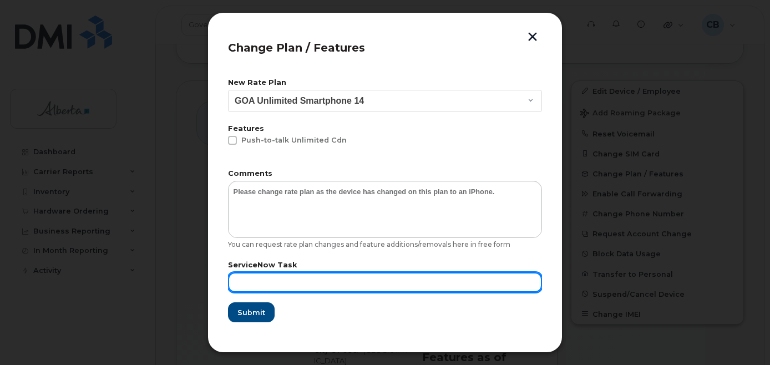
click at [250, 281] on input "text" at bounding box center [385, 282] width 314 height 20
paste input "SCTASK0840049"
type input "SCTASK0840049"
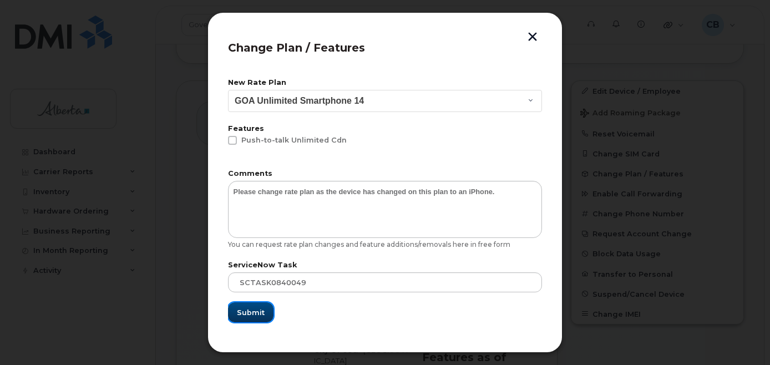
click at [249, 312] on span "Submit" at bounding box center [251, 312] width 28 height 11
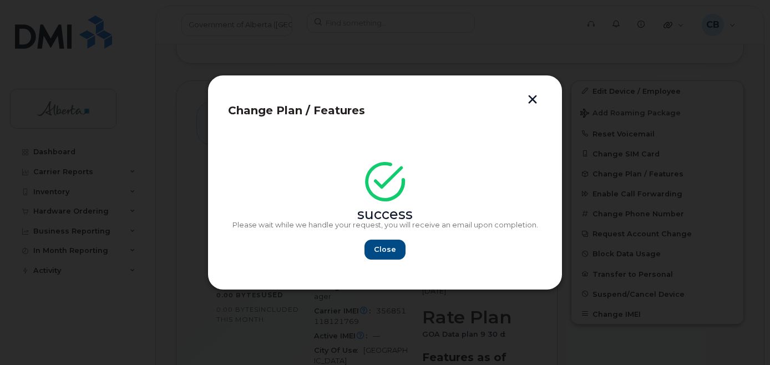
click at [372, 239] on div "success Please wait while we handle your request, you will receive an email upo…" at bounding box center [385, 214] width 314 height 91
click at [385, 249] on span "Close" at bounding box center [385, 249] width 22 height 11
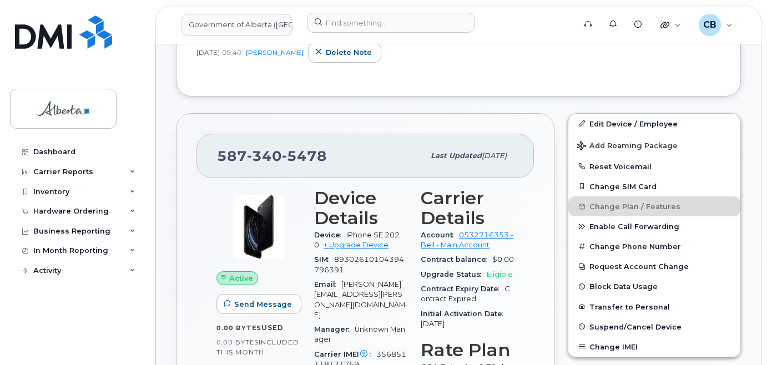
scroll to position [338, 0]
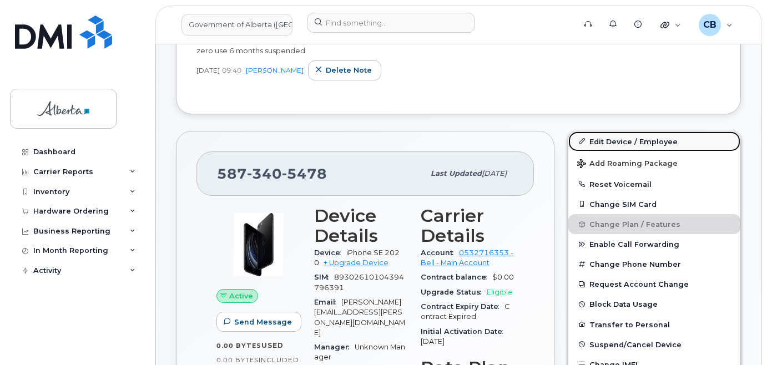
click at [613, 138] on link "Edit Device / Employee" at bounding box center [654, 142] width 172 height 20
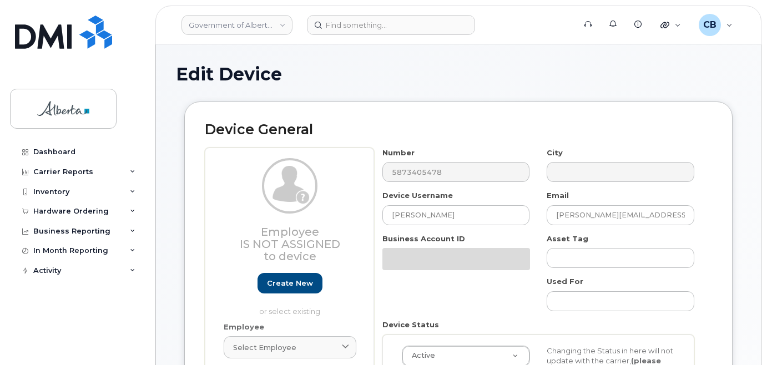
select select "4120330"
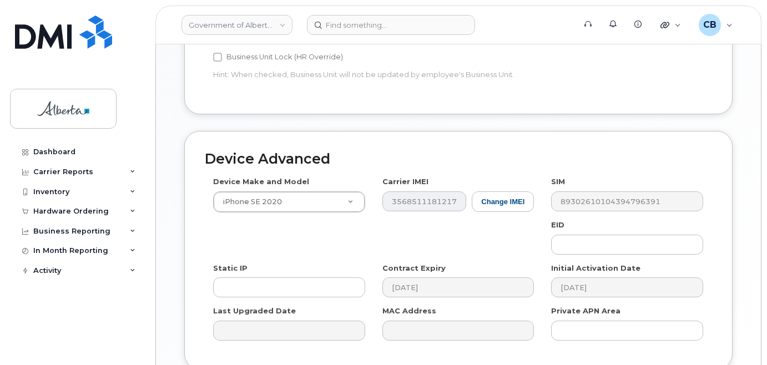
scroll to position [610, 0]
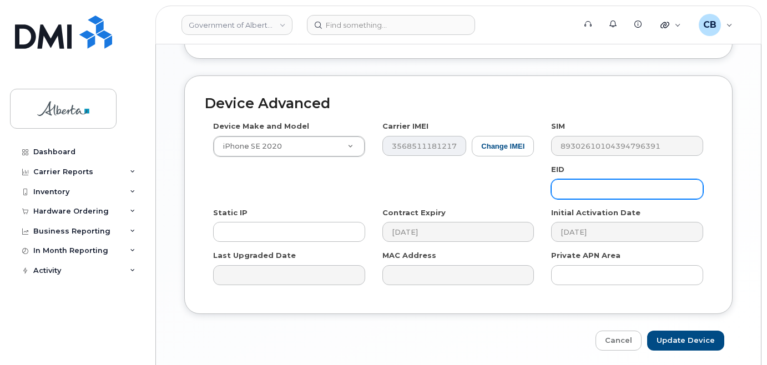
click at [584, 179] on input "text" at bounding box center [627, 189] width 152 height 20
paste input "89049032005008882600059222803624"
type input "89049032005008882600059222803624"
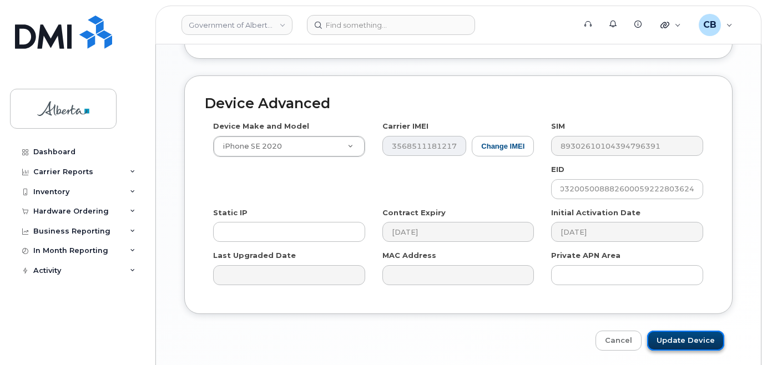
click at [676, 331] on input "Update Device" at bounding box center [685, 341] width 77 height 21
type input "Saving..."
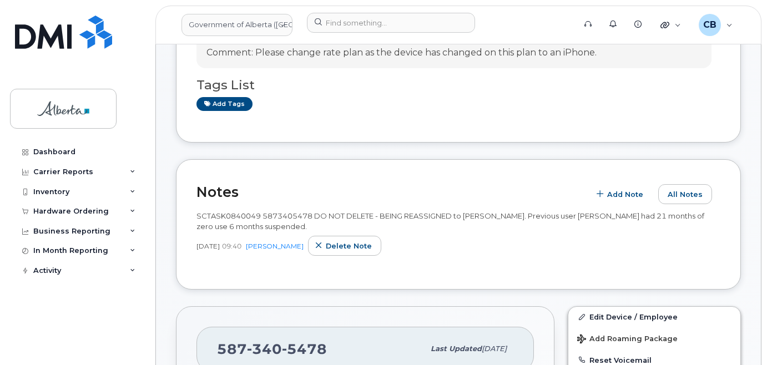
scroll to position [222, 0]
click at [233, 100] on link "Add tags" at bounding box center [224, 105] width 56 height 14
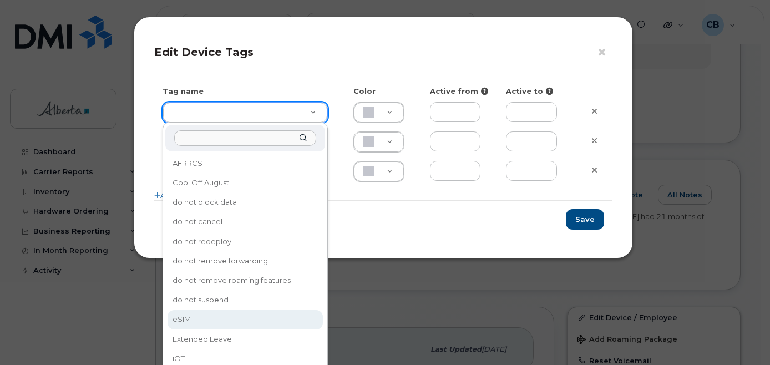
type input "eSIM"
type input "D6CDC1"
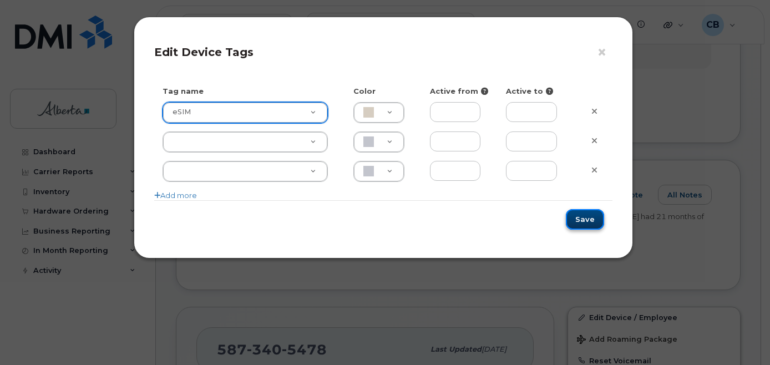
click at [588, 219] on button "Save" at bounding box center [585, 219] width 38 height 21
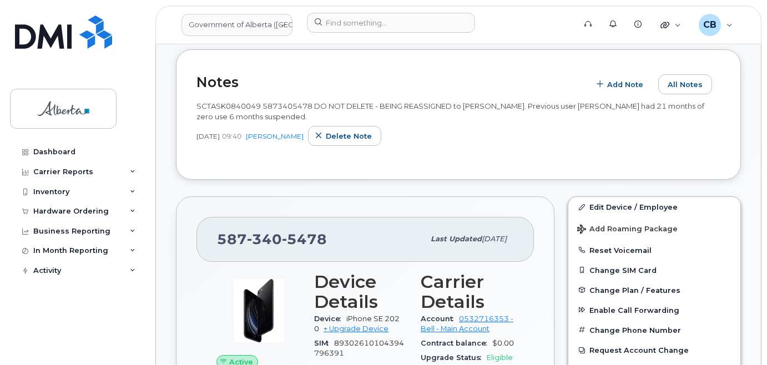
scroll to position [355, 0]
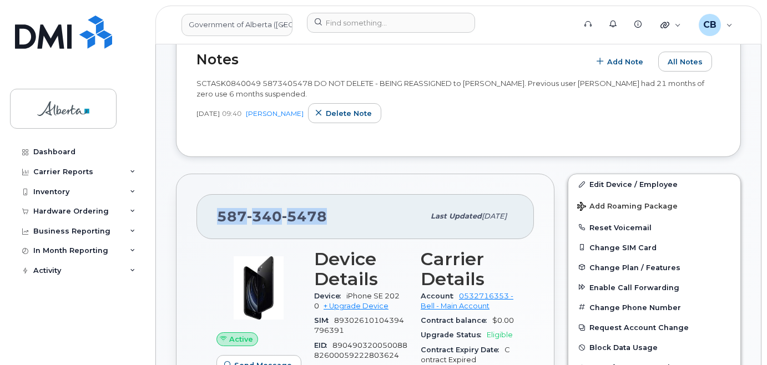
drag, startPoint x: 324, startPoint y: 213, endPoint x: 218, endPoint y: 213, distance: 106.0
click at [218, 213] on span "[PHONE_NUMBER]" at bounding box center [272, 216] width 110 height 17
copy span "[PHONE_NUMBER]"
click at [610, 227] on button "Reset Voicemail" at bounding box center [654, 228] width 172 height 20
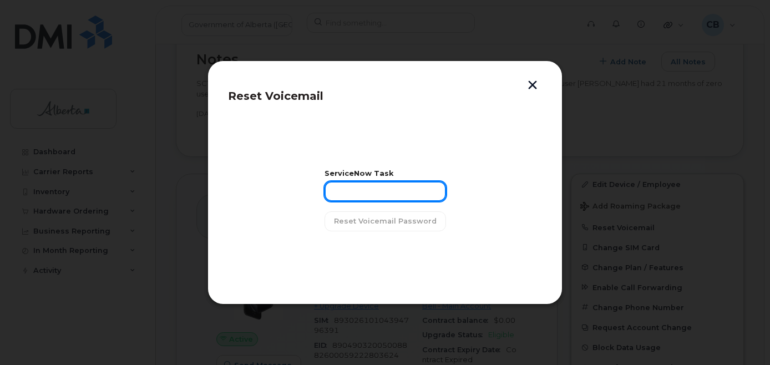
click at [358, 195] on input "text" at bounding box center [386, 191] width 122 height 20
paste input "SCTASK0840049"
type input "SCTASK0840049"
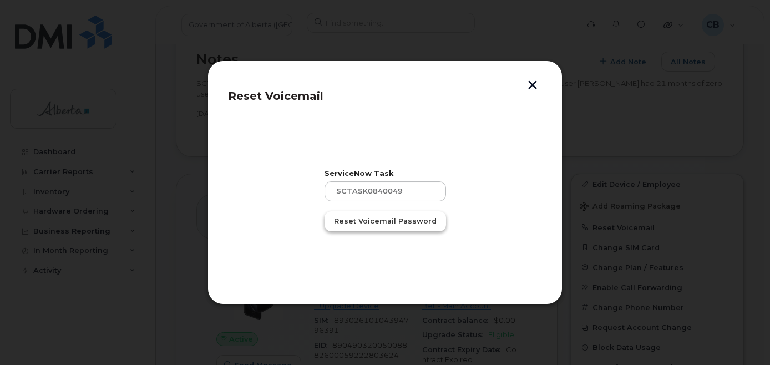
click at [357, 220] on span "Reset Voicemail Password" at bounding box center [385, 221] width 103 height 11
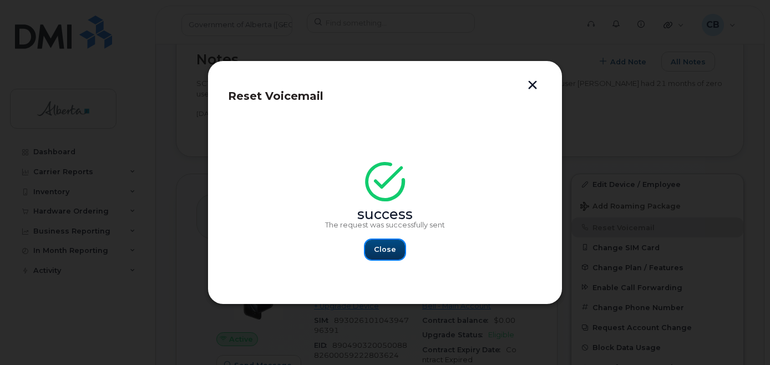
click at [388, 248] on span "Close" at bounding box center [385, 249] width 22 height 11
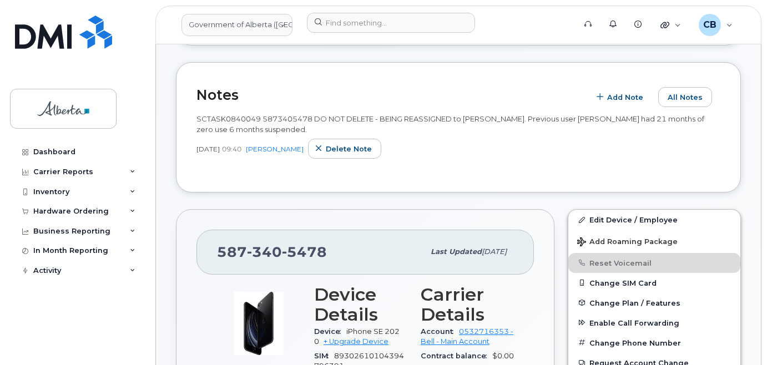
scroll to position [300, 0]
